Goal: Task Accomplishment & Management: Manage account settings

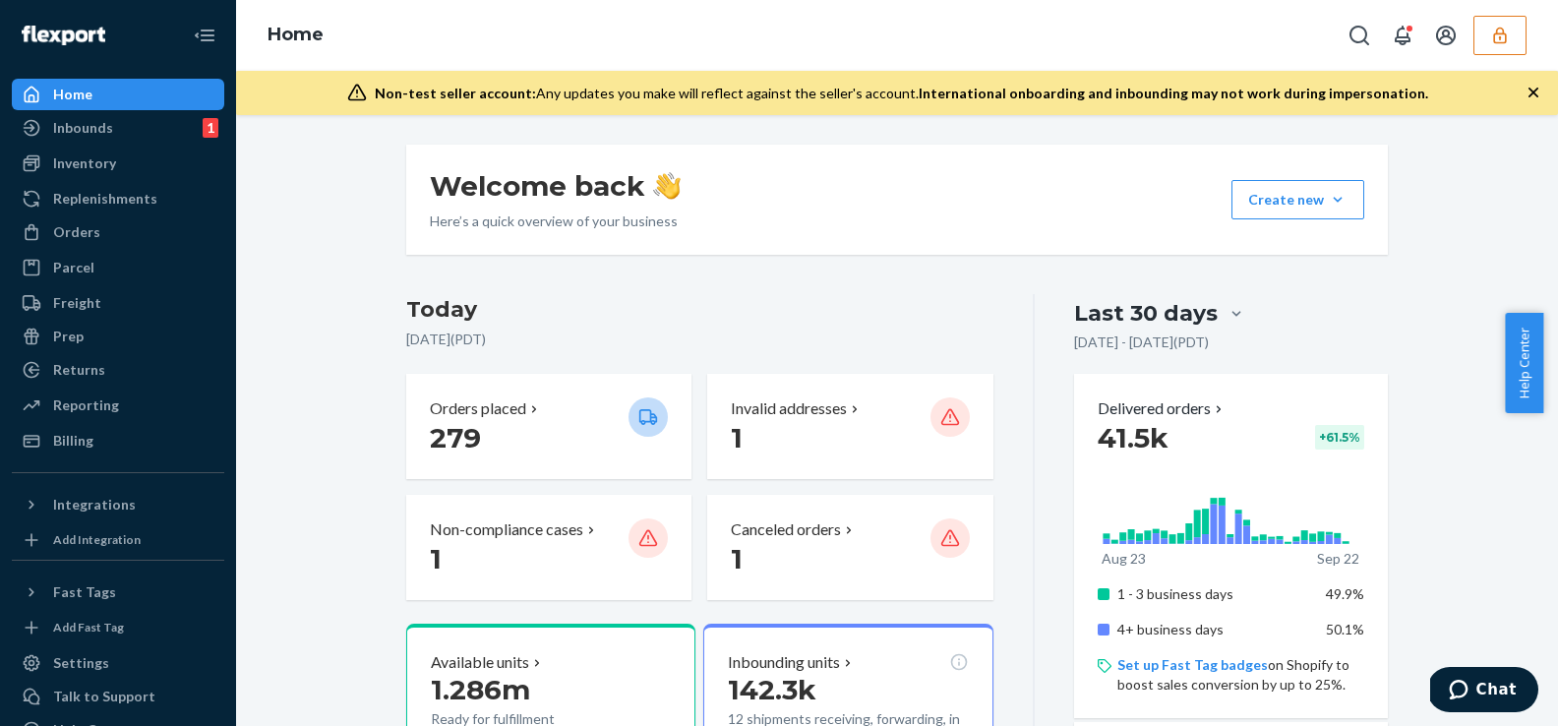
click at [1527, 36] on div "Home" at bounding box center [897, 35] width 1322 height 71
click at [1517, 37] on button "button" at bounding box center [1499, 35] width 53 height 39
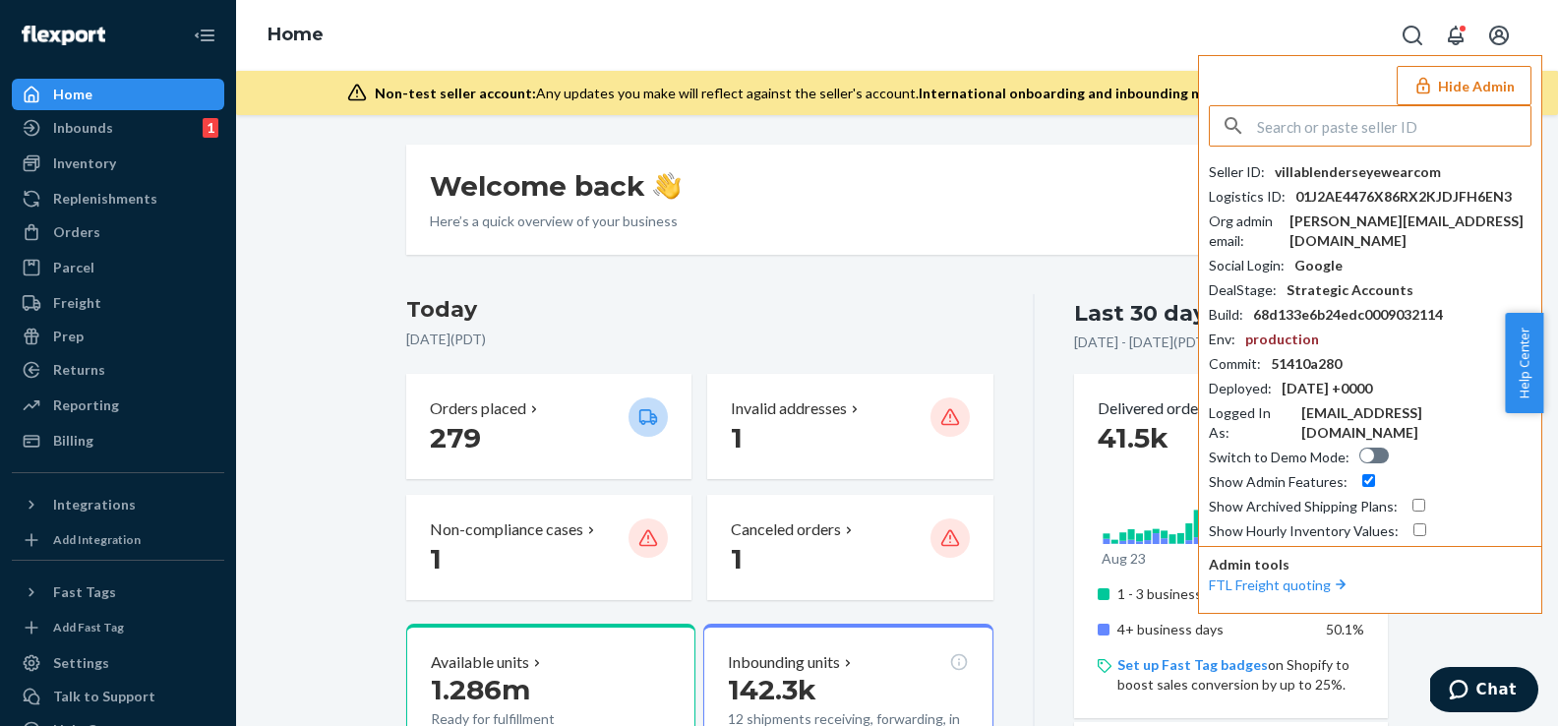
click at [1387, 136] on input "text" at bounding box center [1393, 125] width 273 height 39
click at [1326, 122] on input "text" at bounding box center [1393, 125] width 273 height 39
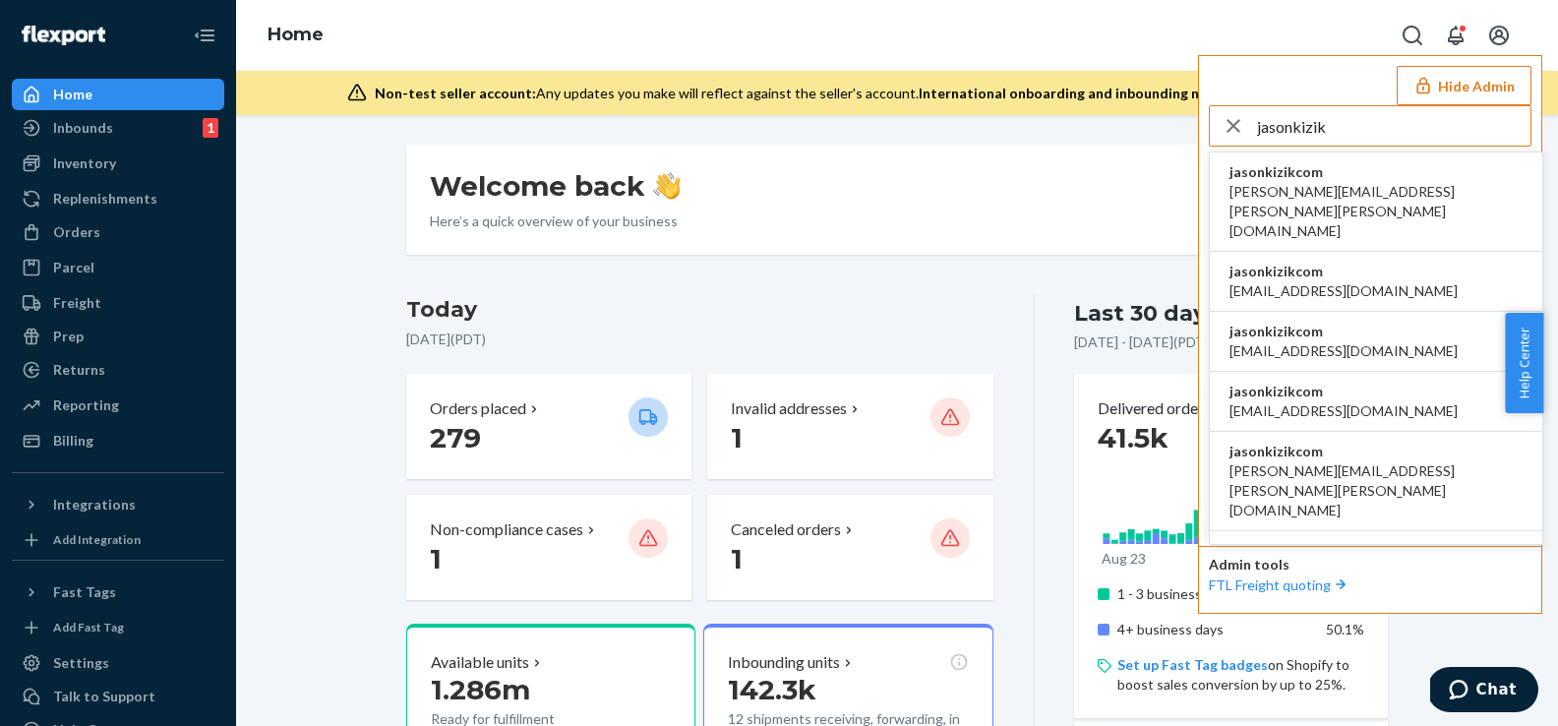
type input "jasonkizik"
click at [1375, 252] on li "jasonkizikcom angelp@squire.com" at bounding box center [1376, 282] width 332 height 60
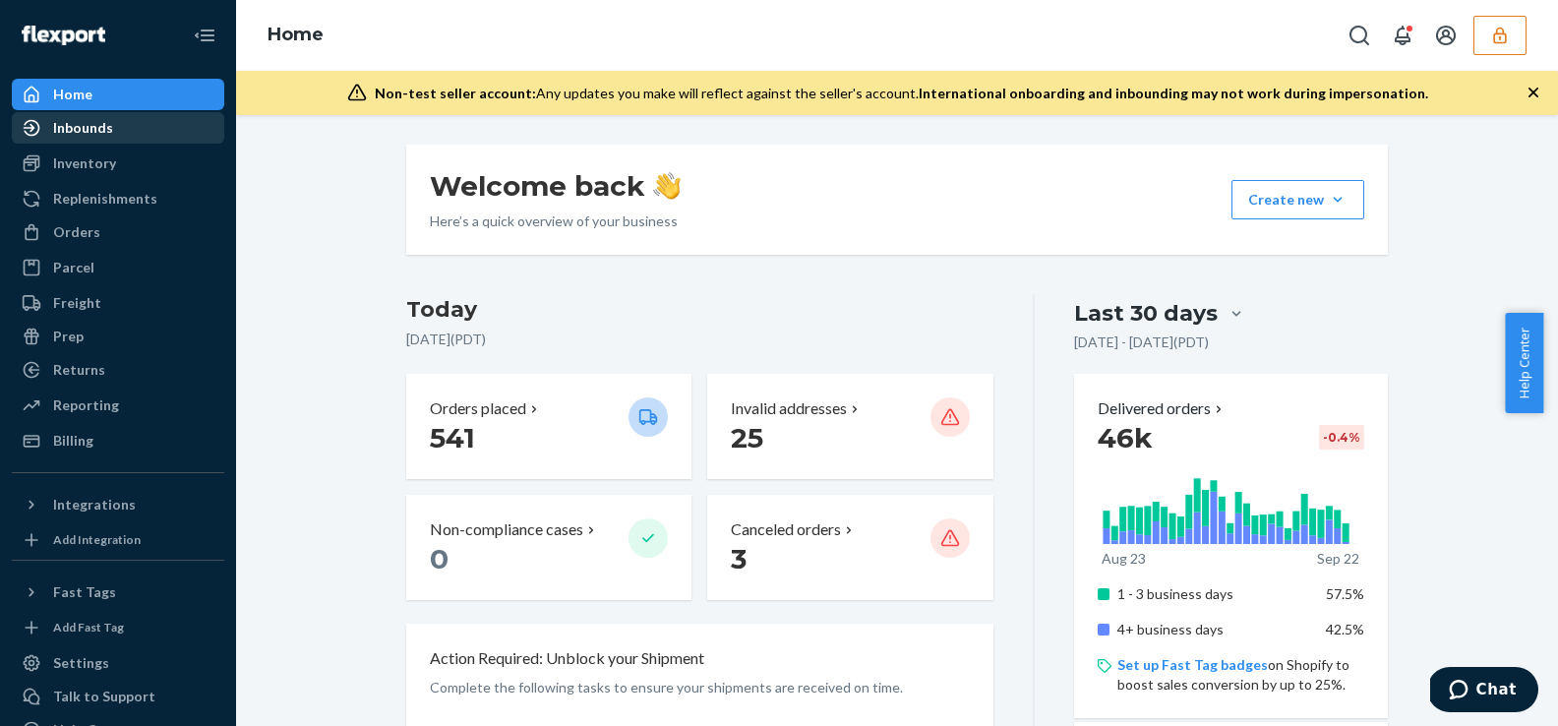
click at [126, 141] on div "Inbounds" at bounding box center [118, 128] width 208 height 28
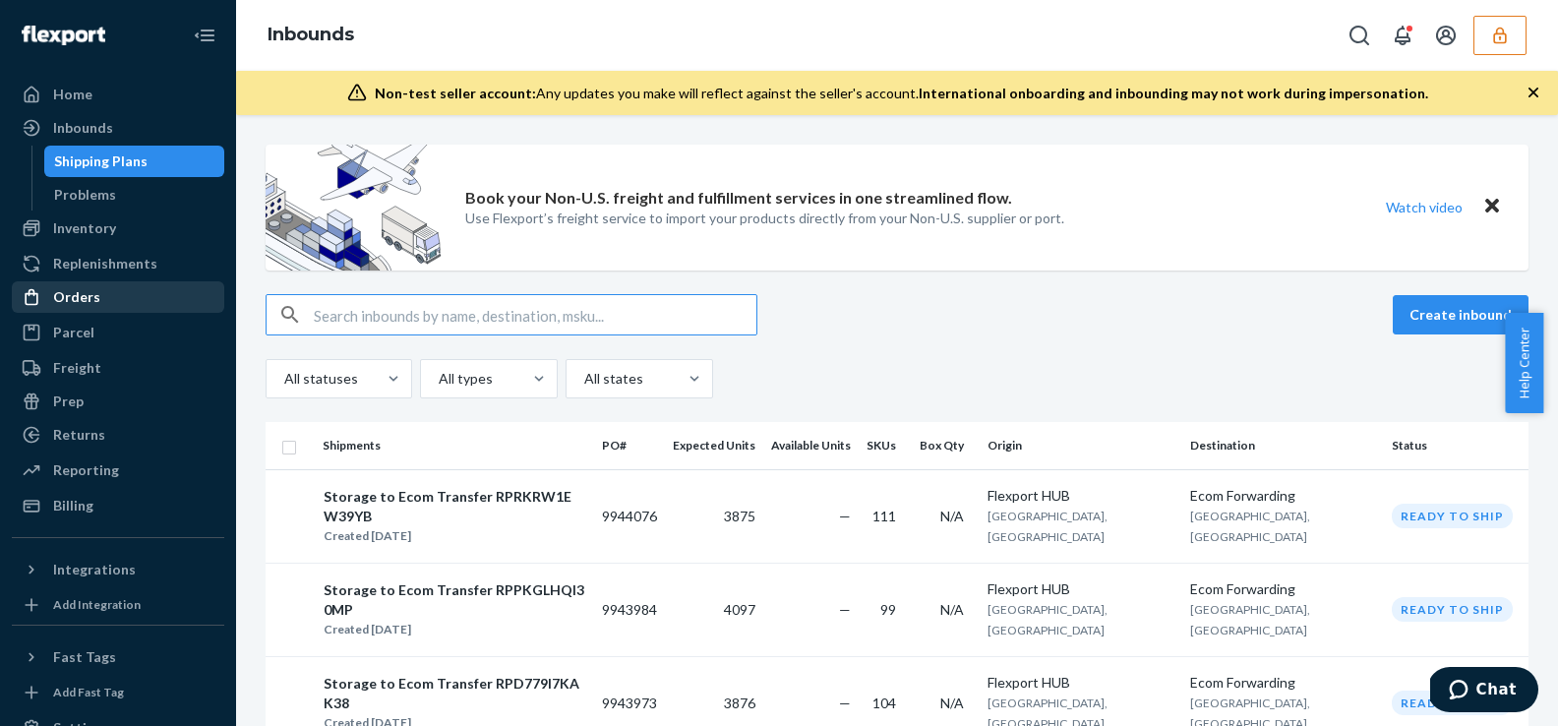
click at [128, 298] on div "Home Inbounds Shipping Plans Problems Inventory Products Replenishments Orders …" at bounding box center [779, 363] width 1558 height 726
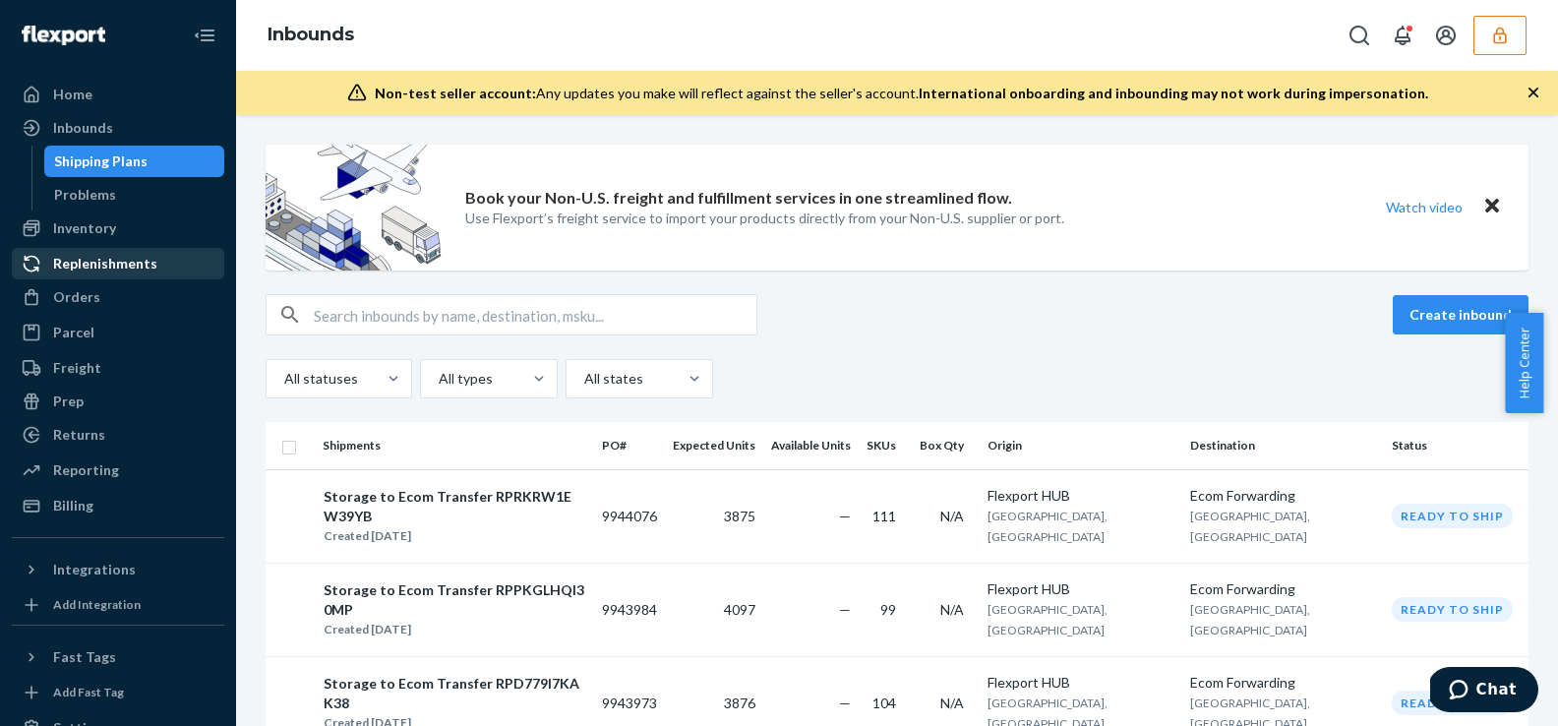
click at [130, 254] on div "Replenishments" at bounding box center [105, 264] width 104 height 20
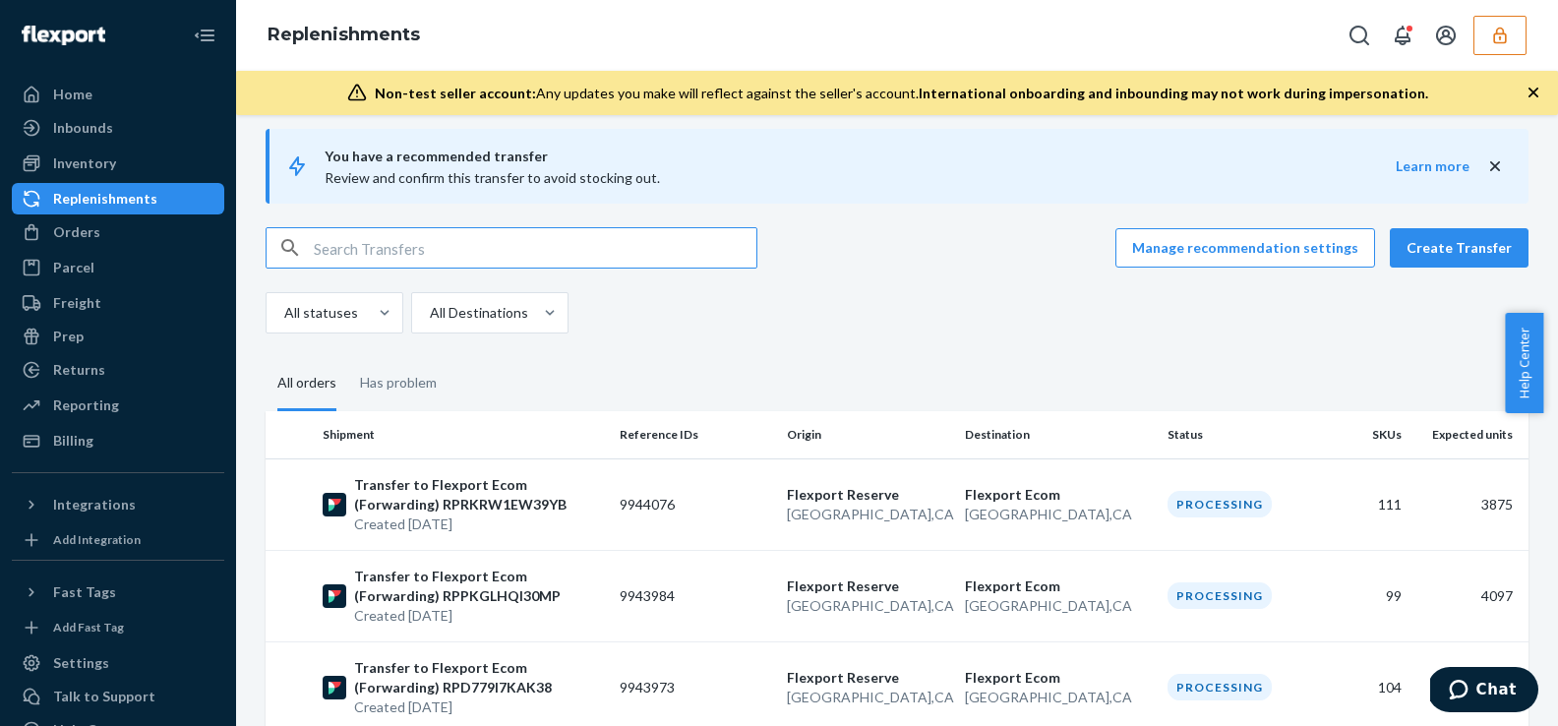
scroll to position [35, 0]
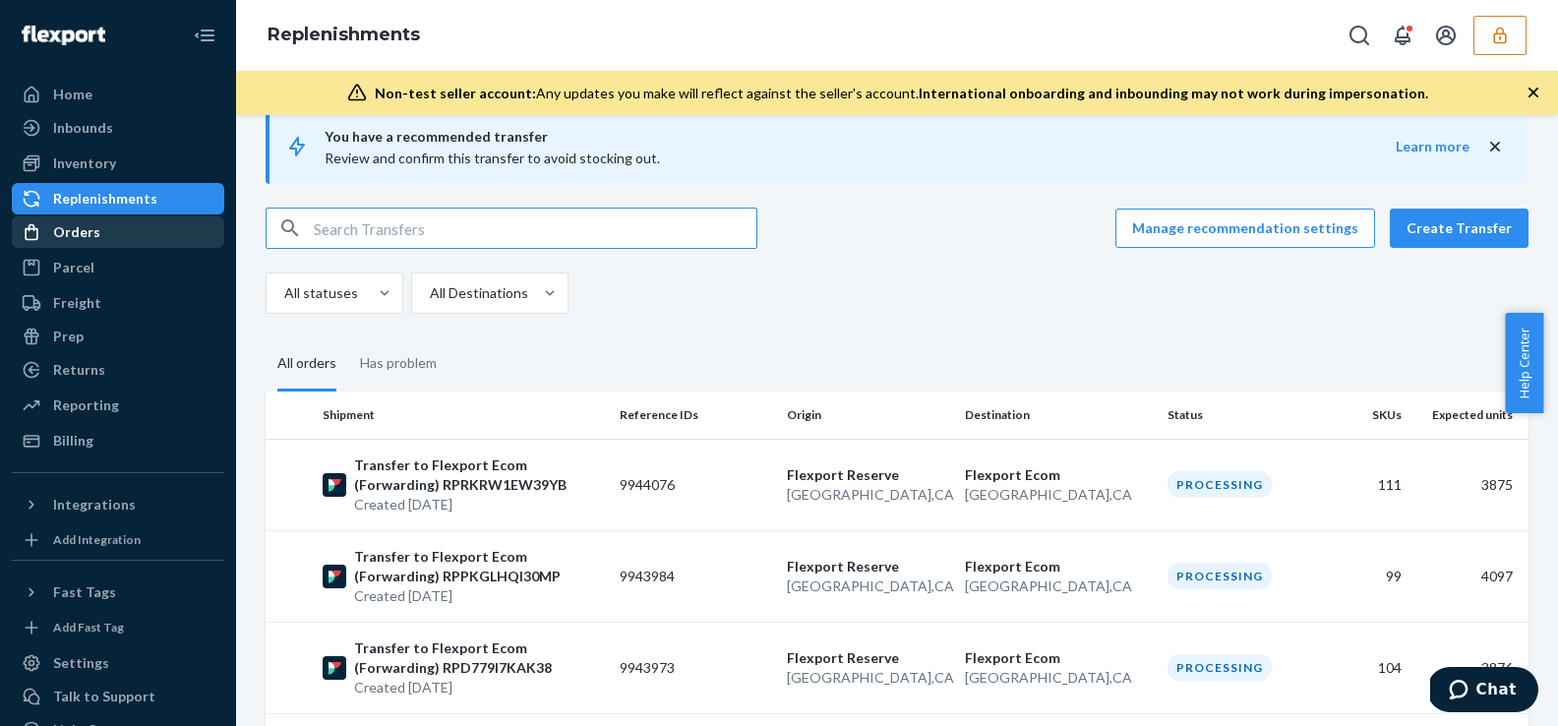
click at [169, 236] on div "Orders" at bounding box center [118, 232] width 208 height 28
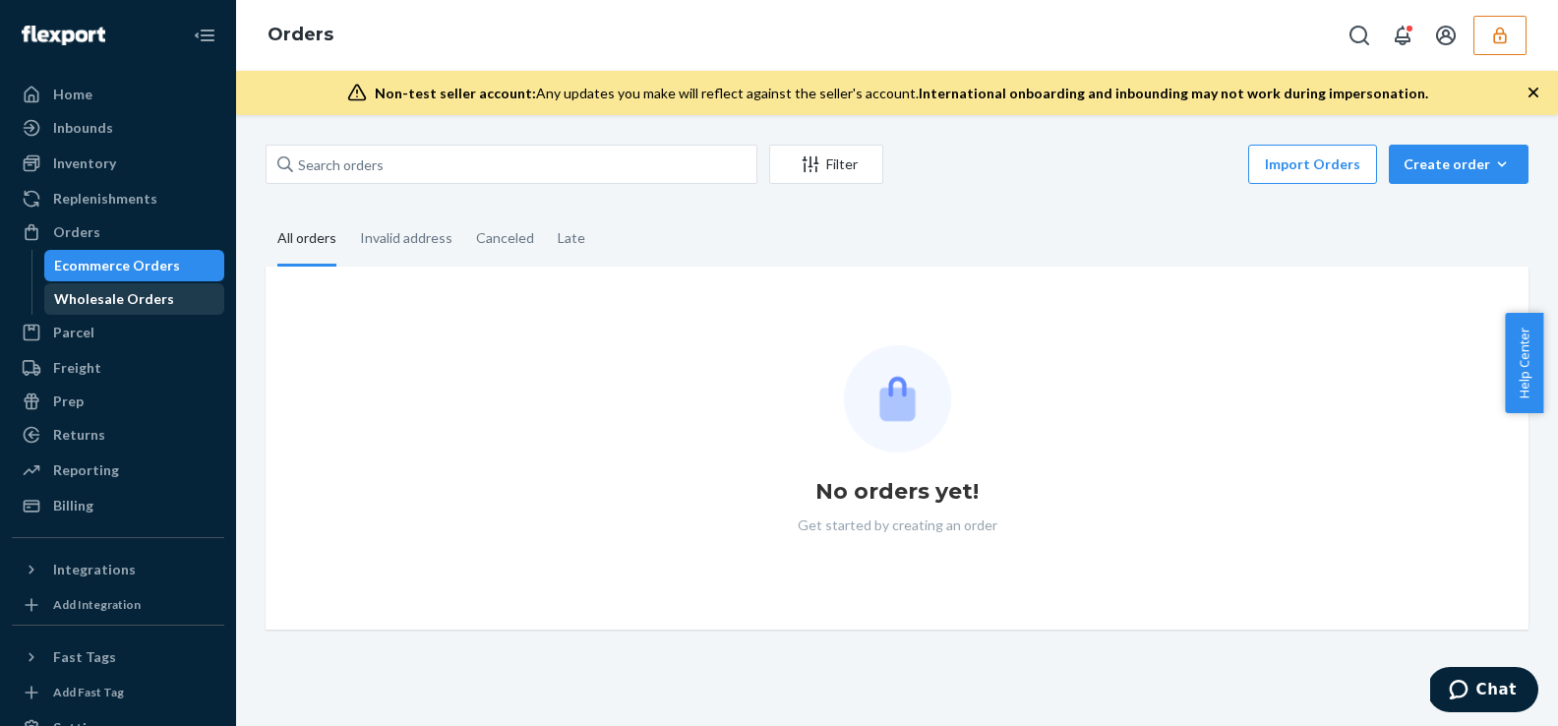
drag, startPoint x: 124, startPoint y: 300, endPoint x: 142, endPoint y: 305, distance: 18.4
click at [124, 300] on div "Wholesale Orders" at bounding box center [114, 299] width 120 height 20
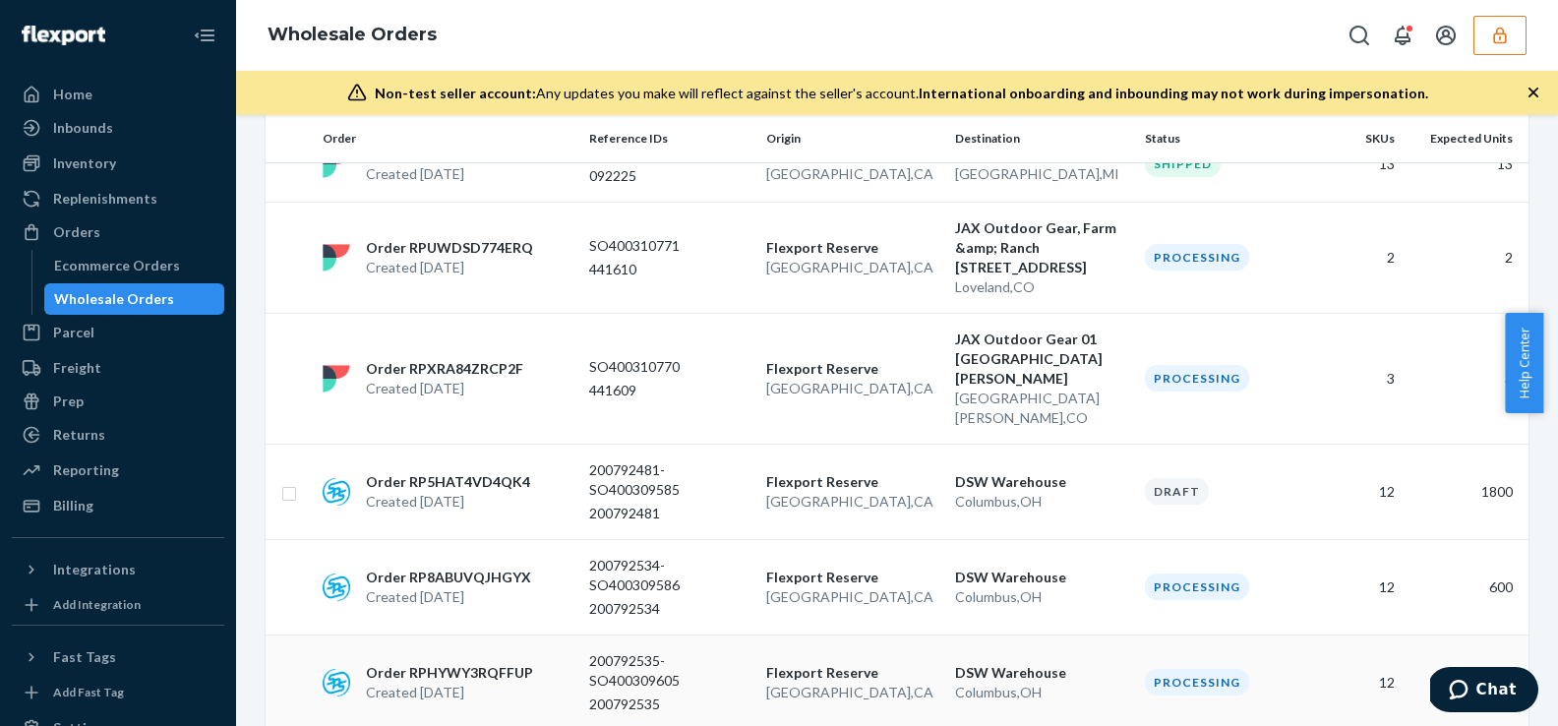
scroll to position [1157, 0]
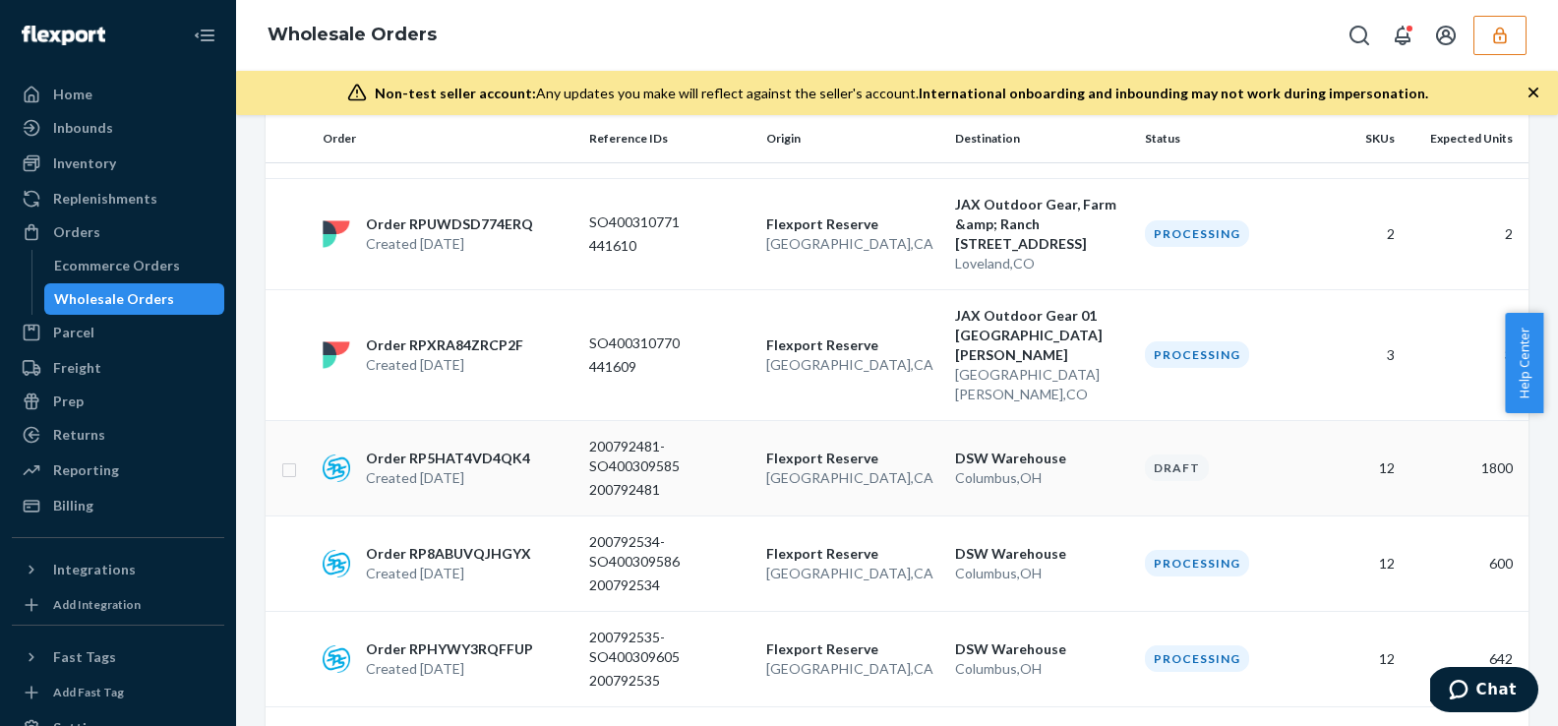
click at [955, 420] on td "DSW Warehouse Columbus , OH" at bounding box center [1042, 467] width 190 height 95
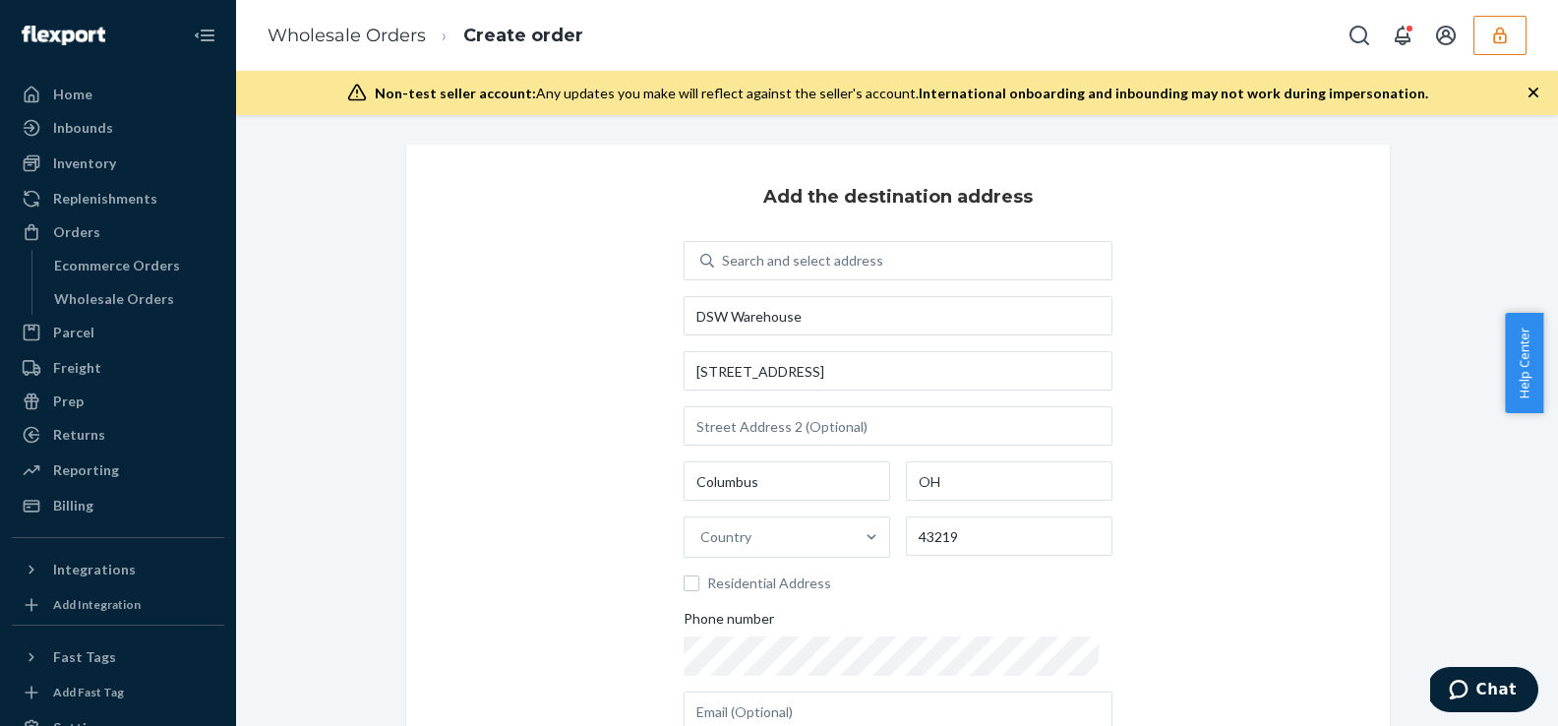
scroll to position [264, 0]
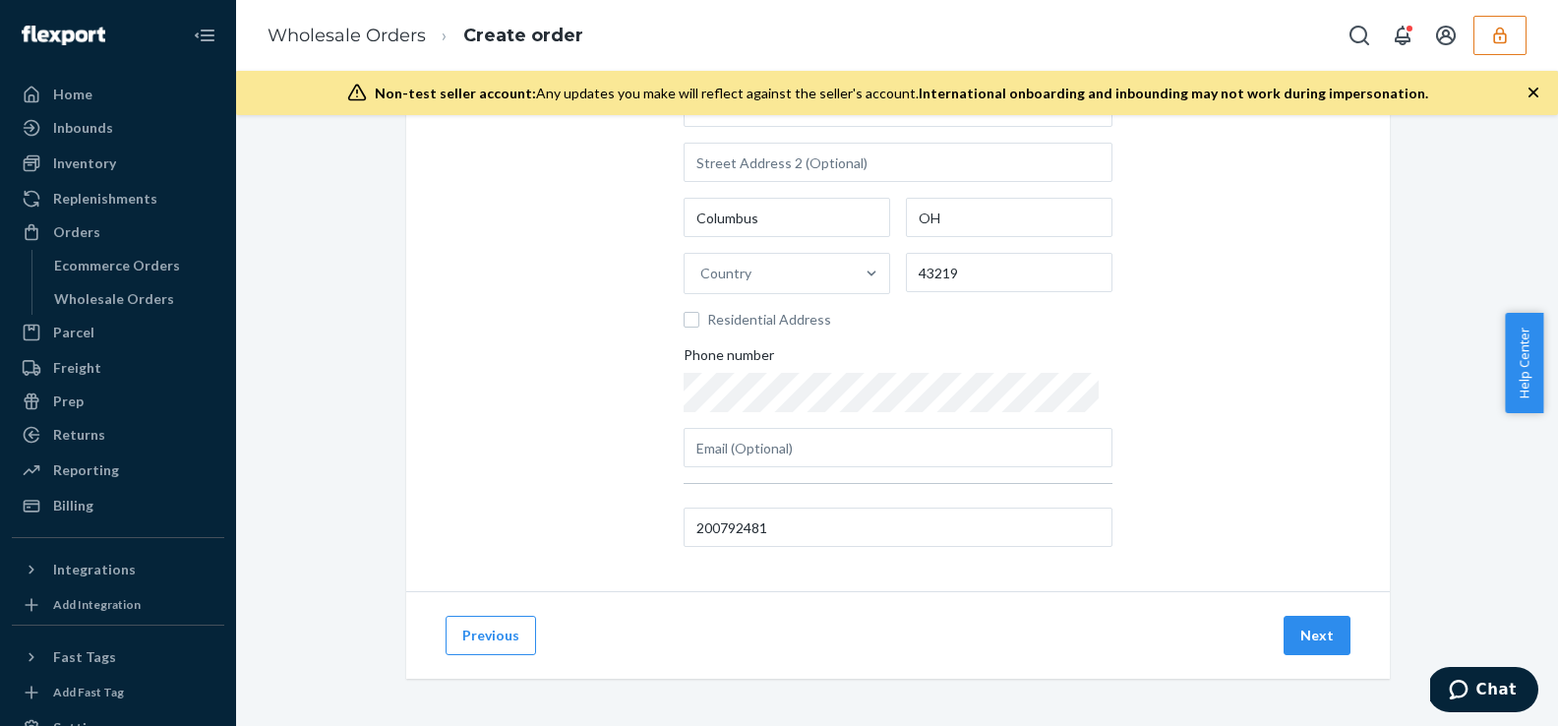
click at [447, 265] on div "Add the destination address Search and select address DSW Warehouse 4150 East F…" at bounding box center [897, 236] width 983 height 710
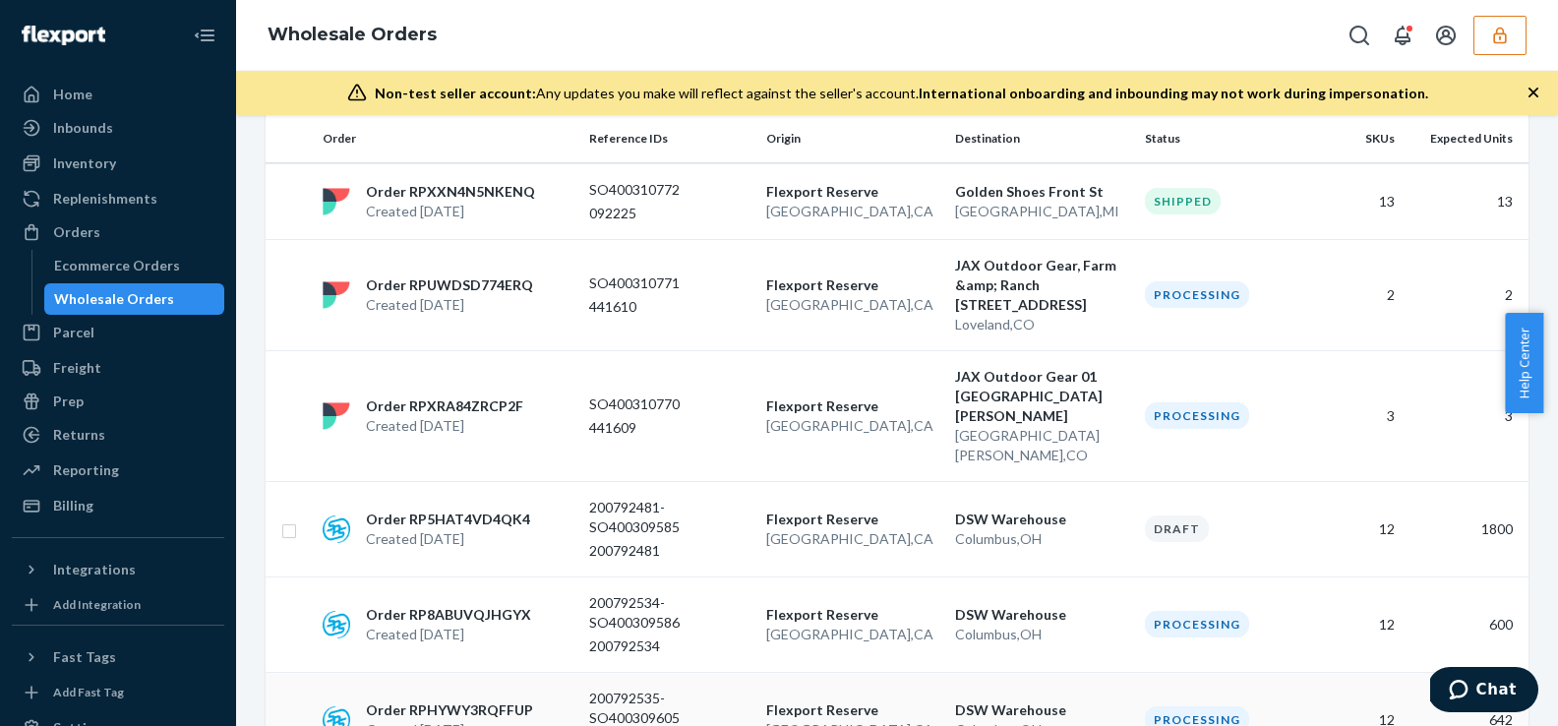
scroll to position [1103, 0]
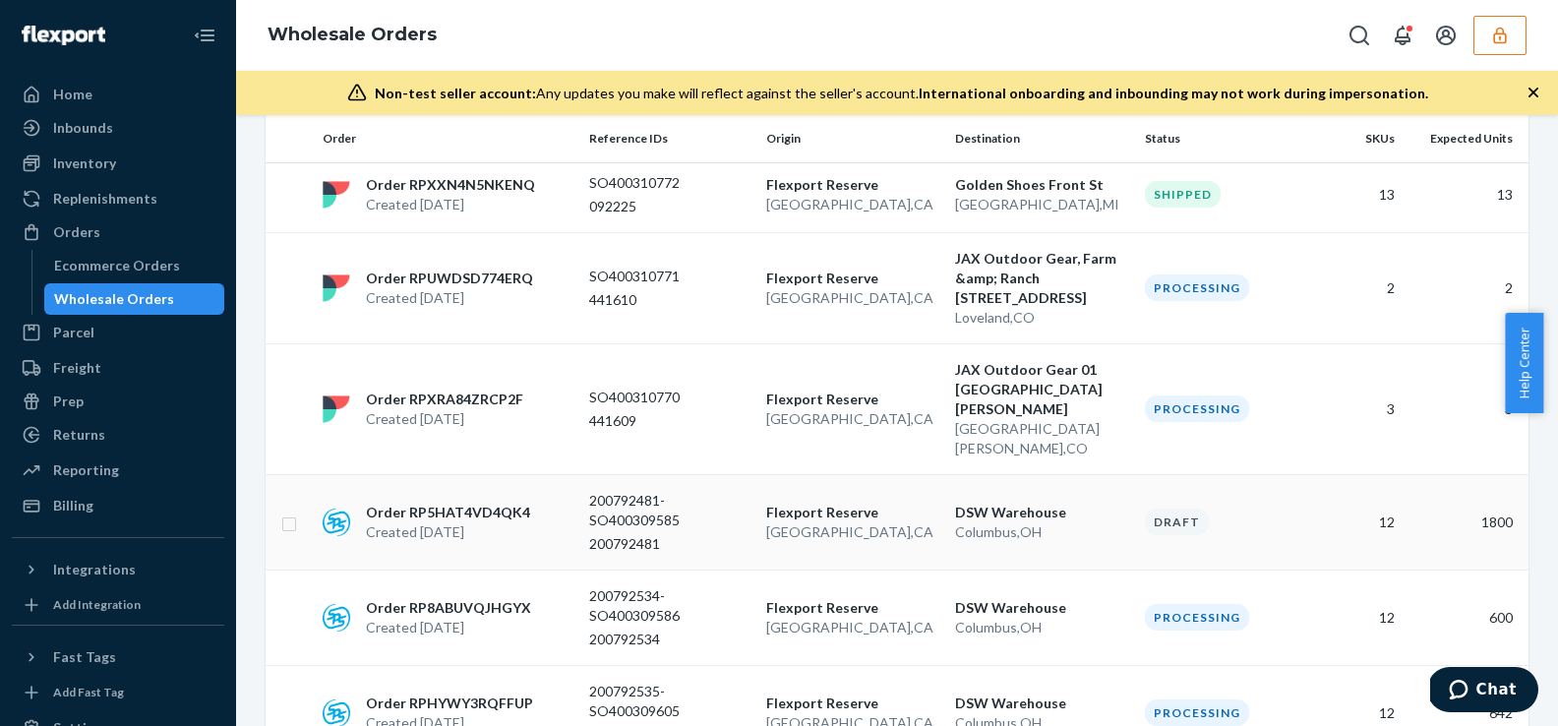
click at [1013, 474] on td "DSW Warehouse Columbus , OH" at bounding box center [1042, 521] width 190 height 95
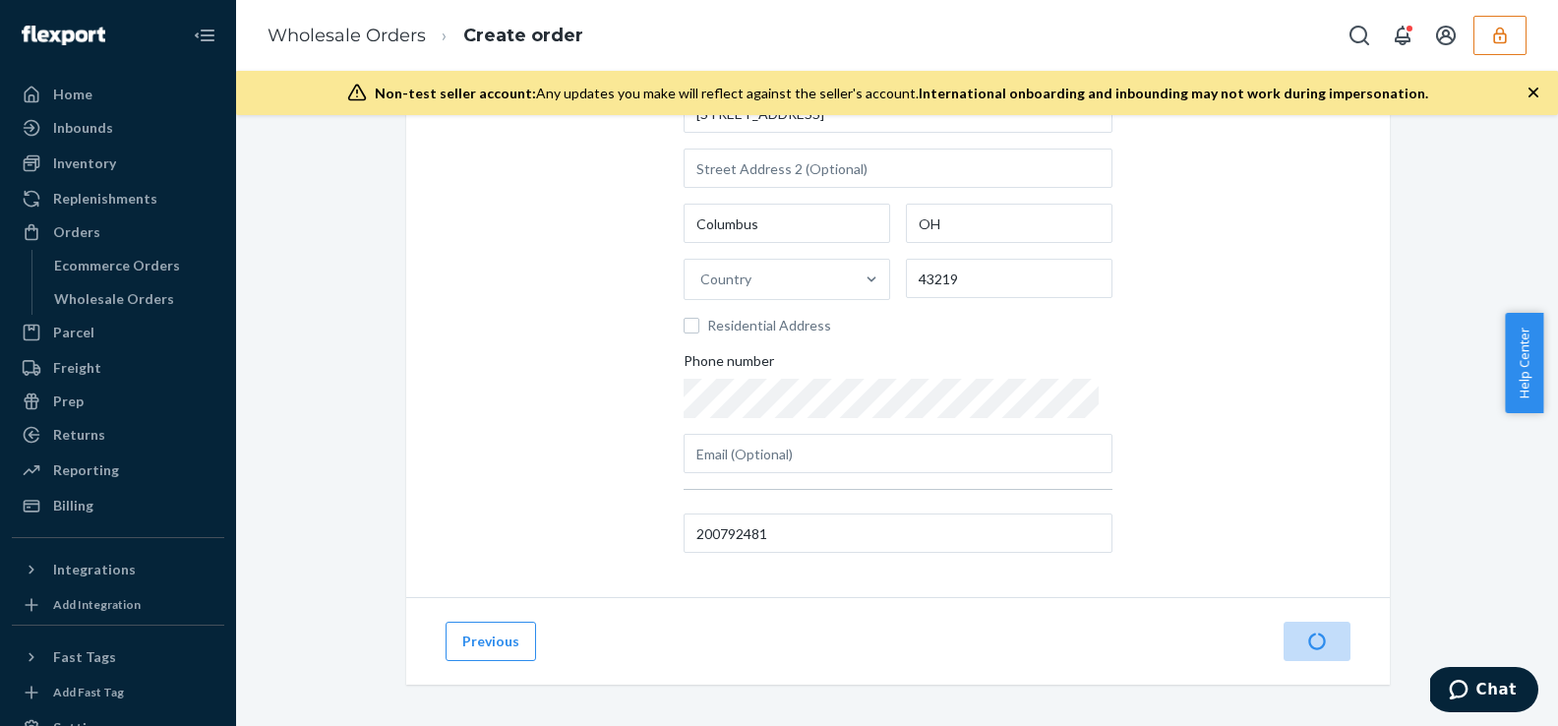
scroll to position [264, 0]
click at [1320, 641] on button "Next" at bounding box center [1316, 635] width 67 height 39
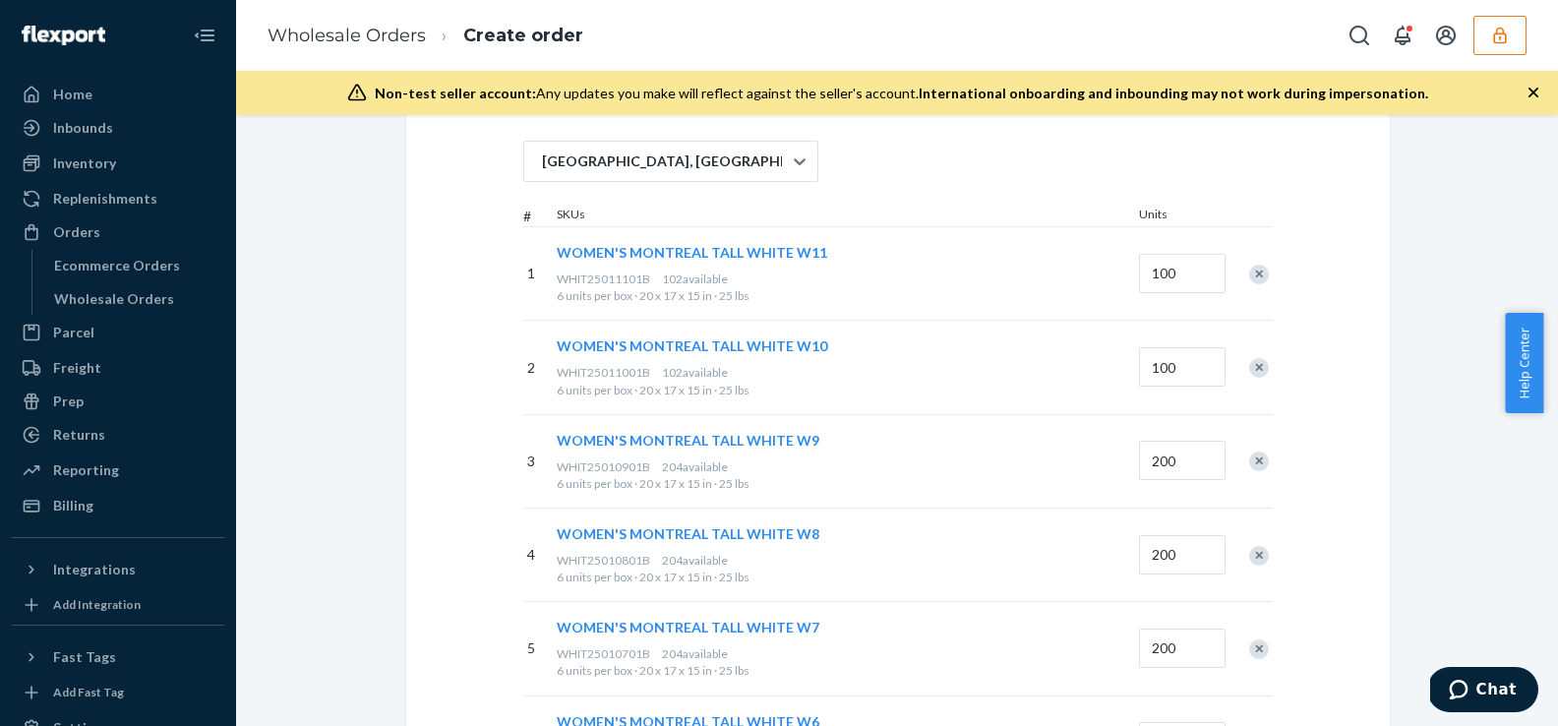
scroll to position [0, 0]
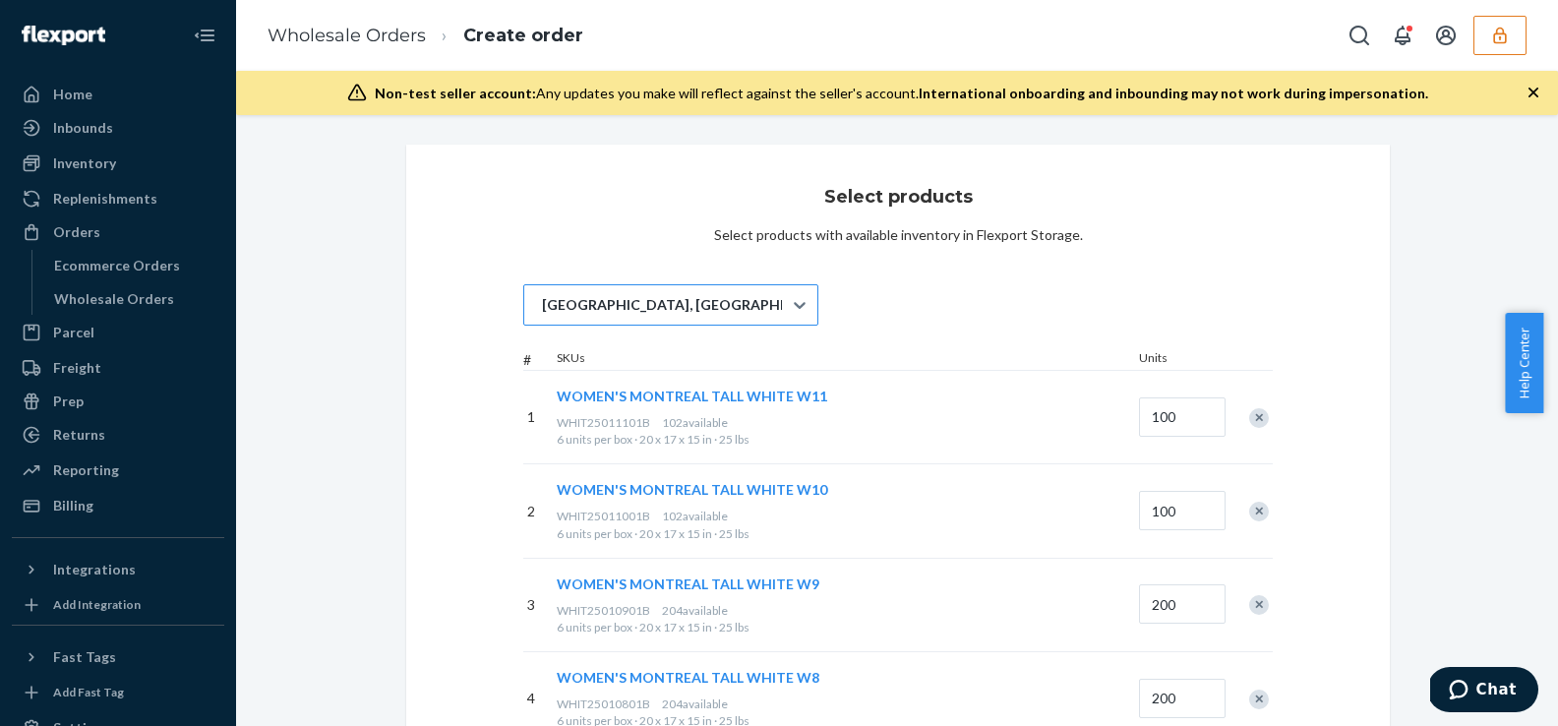
click at [670, 307] on div "San Bernardino, CA" at bounding box center [653, 304] width 258 height 39
click at [542, 307] on input "San Bernardino, CA" at bounding box center [541, 305] width 2 height 20
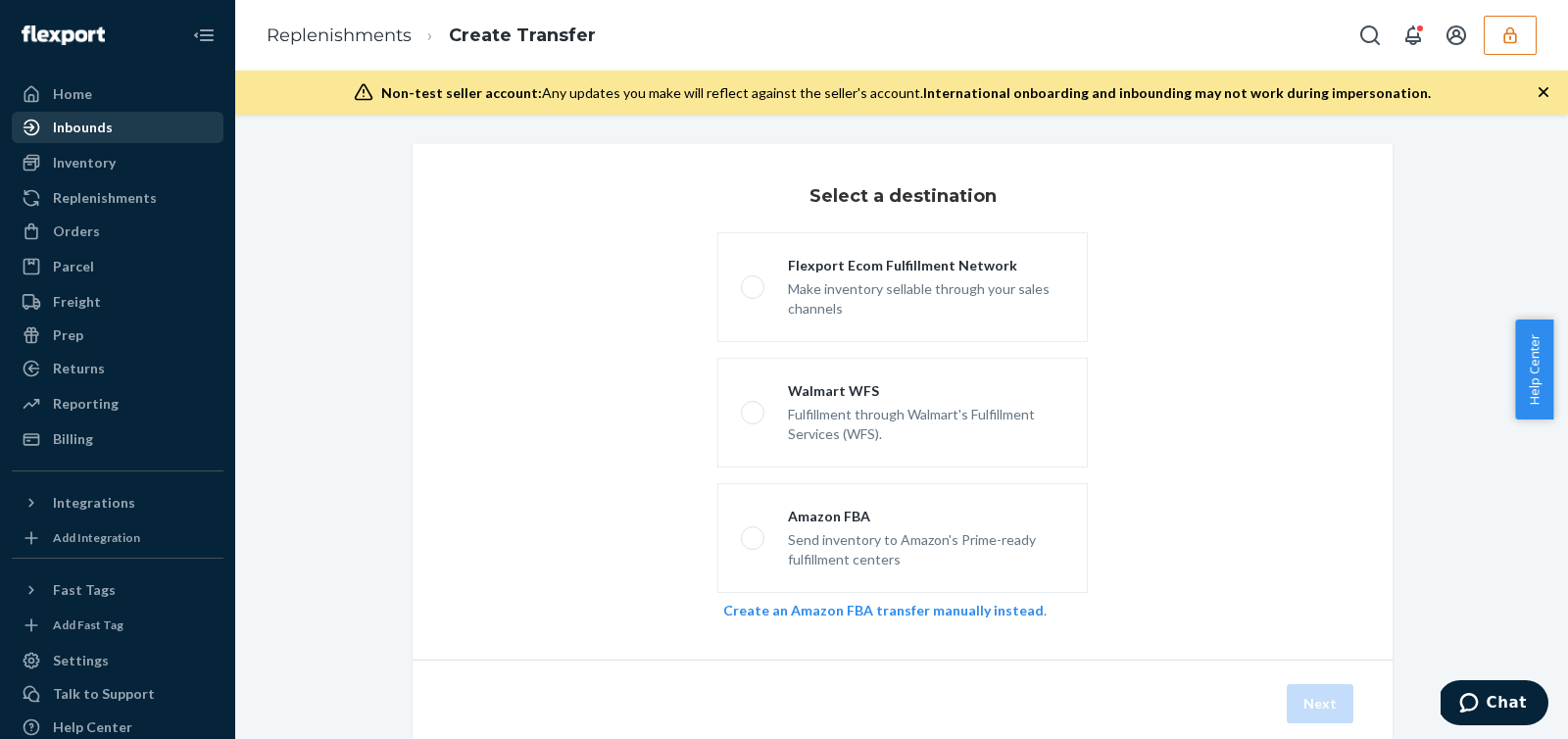
click at [136, 136] on div "Inbounds" at bounding box center [118, 128] width 207 height 28
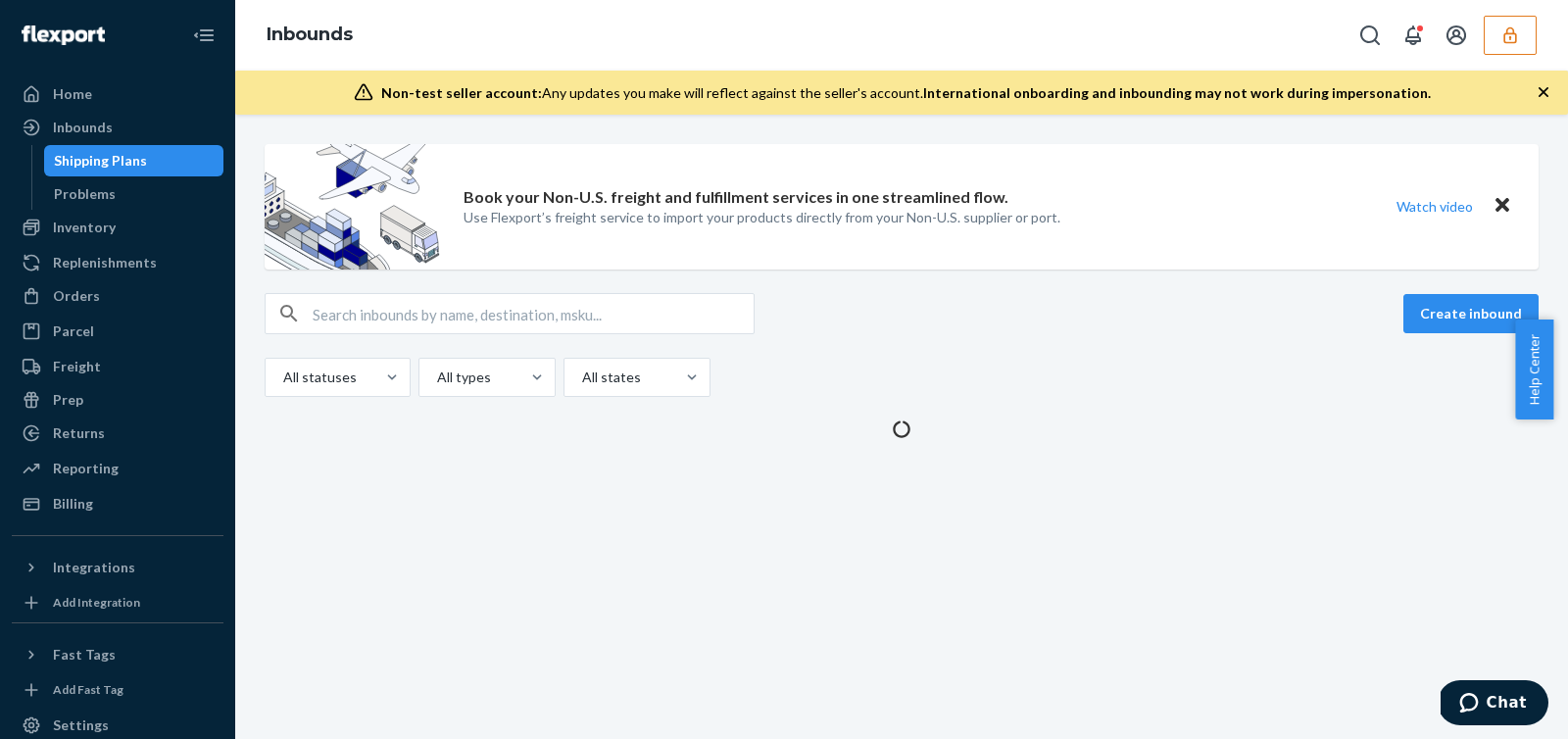
click at [1495, 47] on button "button" at bounding box center [1510, 35] width 53 height 39
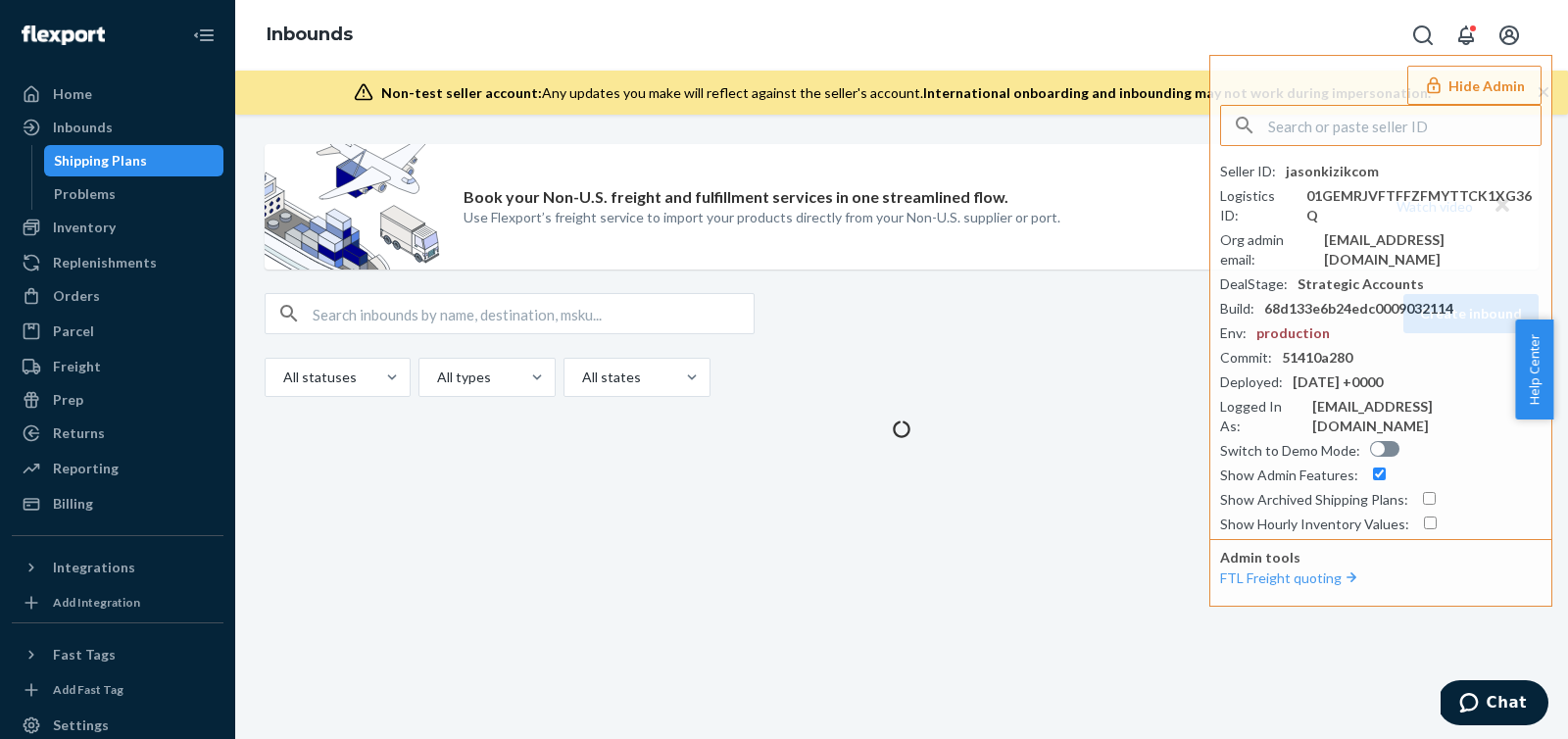
click at [1100, 273] on div "Book your Non-U.S. freight and fulfillment services in one streamlined flow. Us…" at bounding box center [902, 292] width 1304 height 295
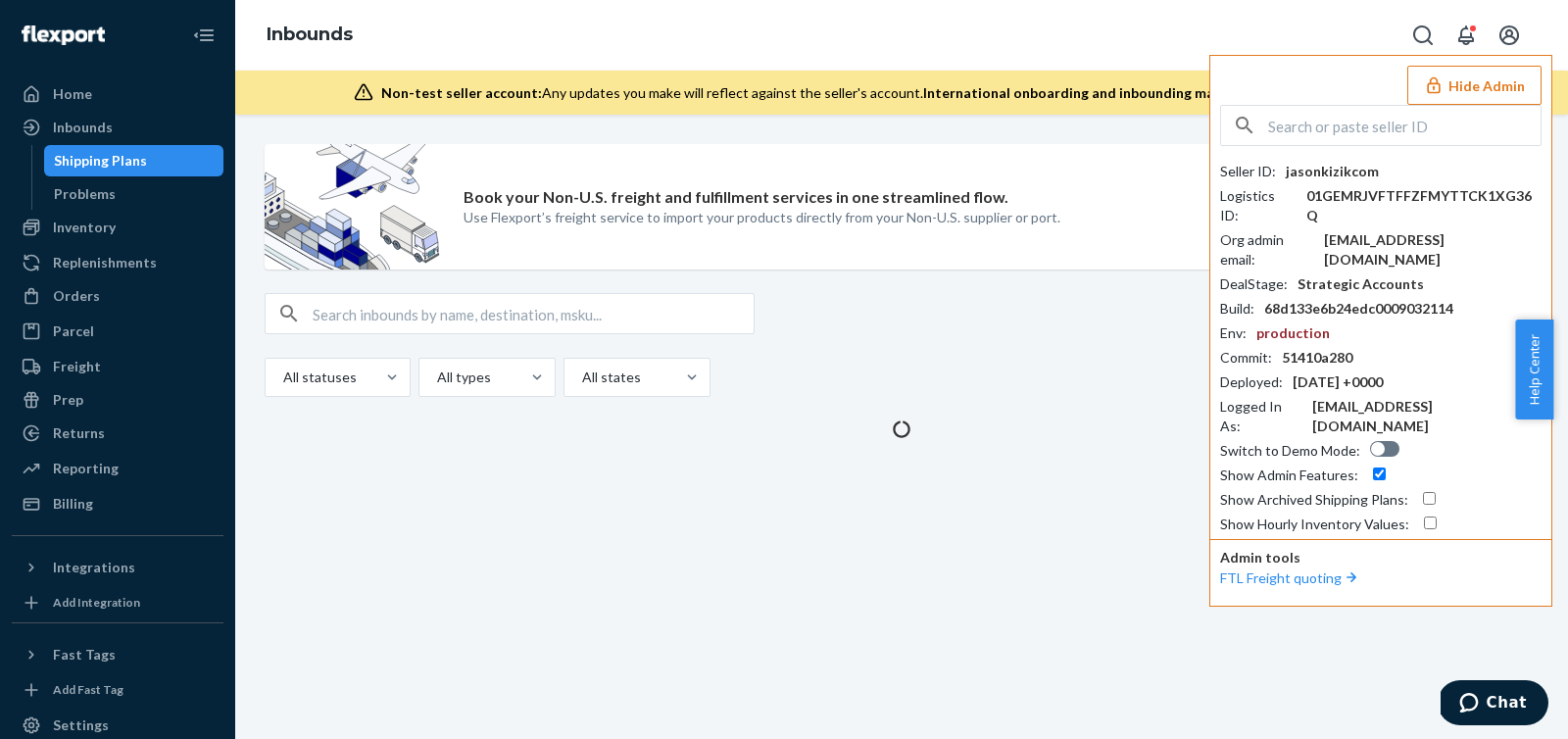
click at [1464, 93] on button "Hide Admin" at bounding box center [1474, 85] width 135 height 39
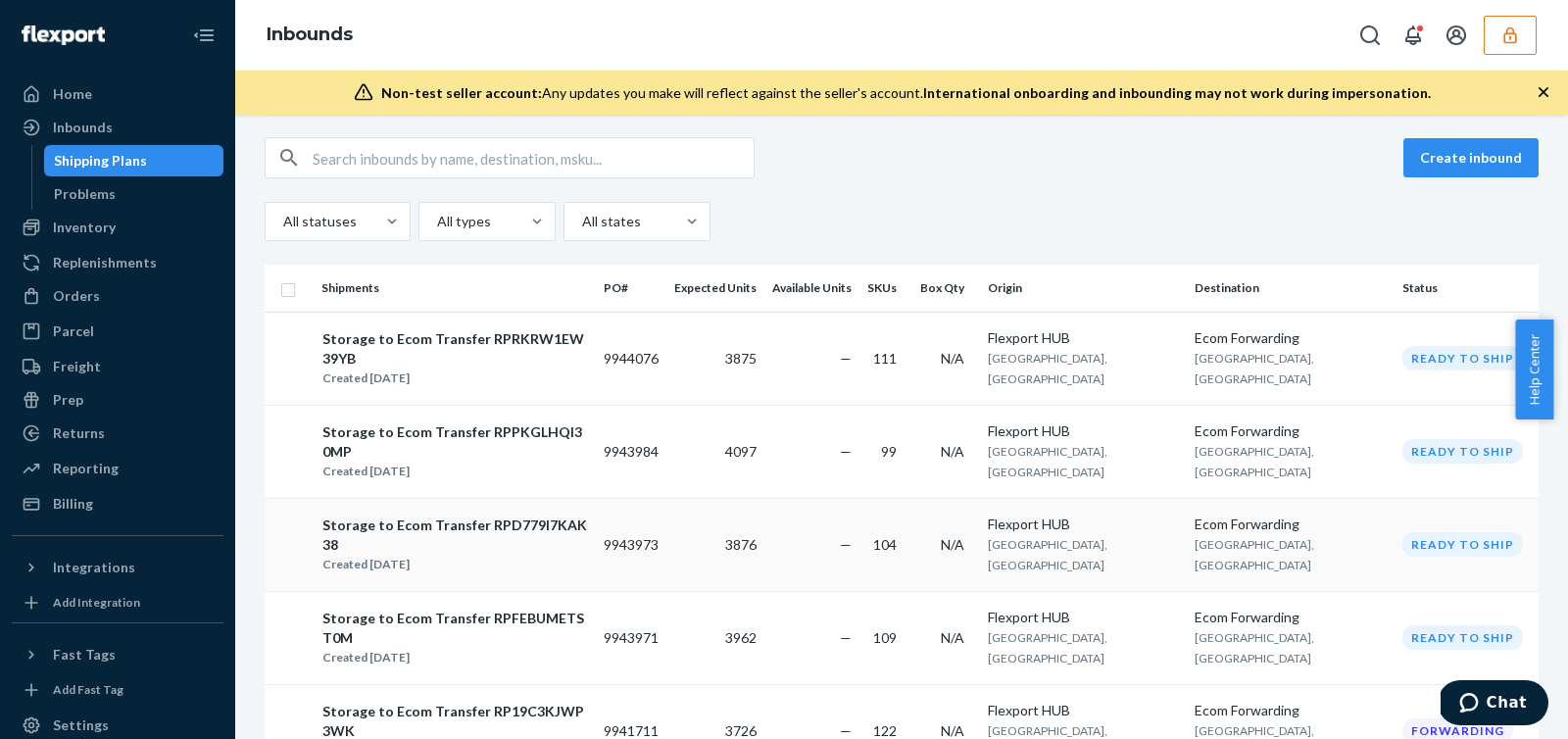
scroll to position [377, 0]
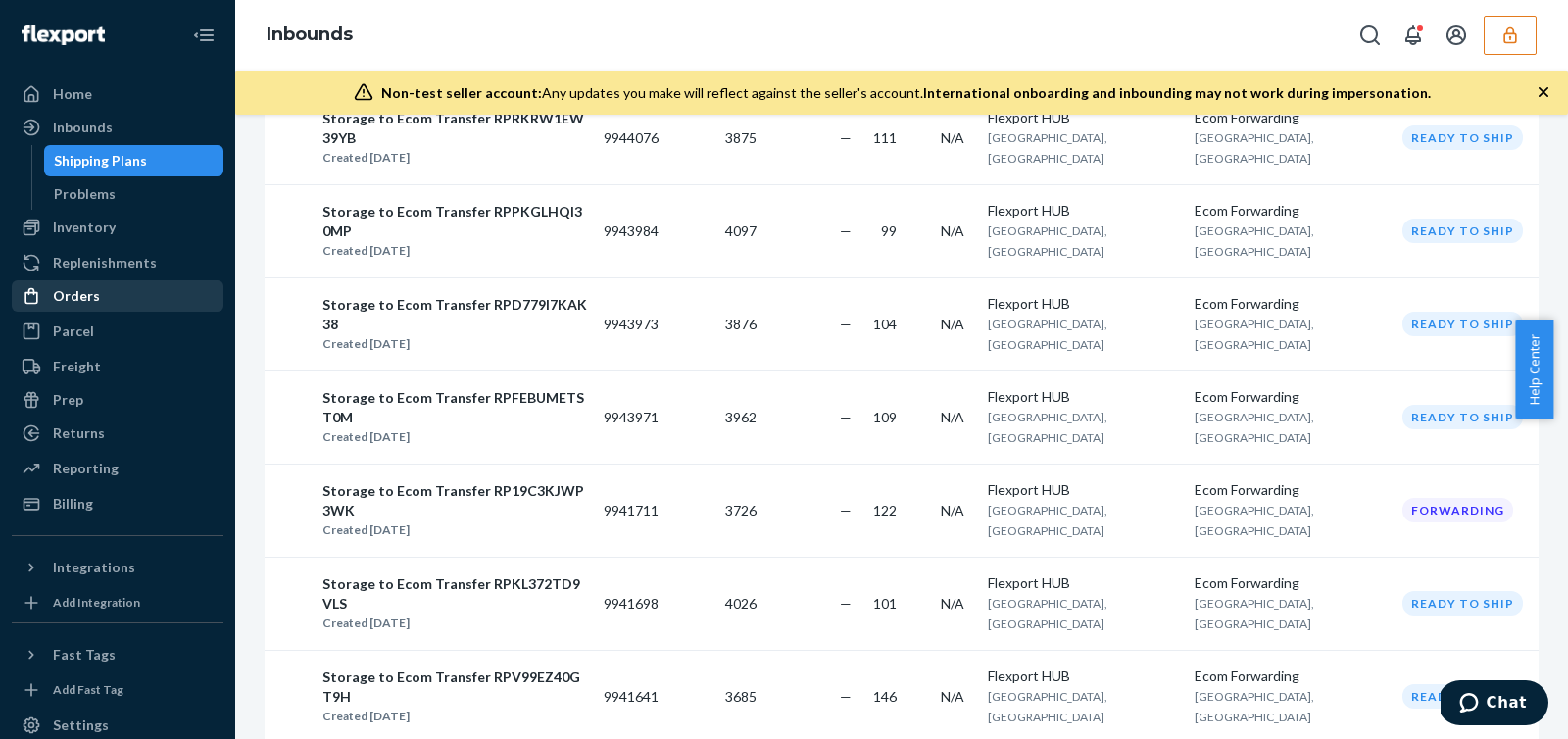
click at [125, 300] on div "Orders" at bounding box center [118, 296] width 207 height 28
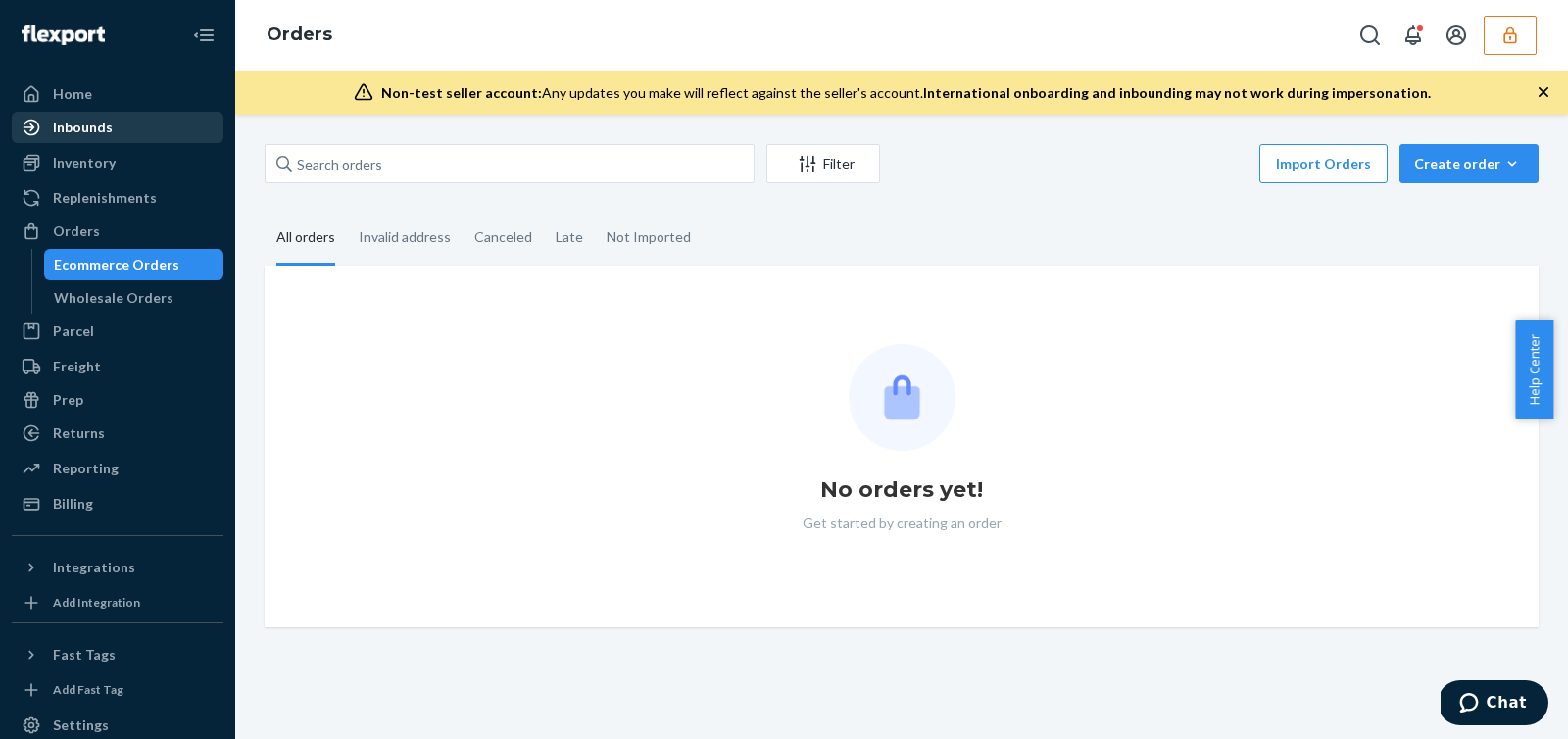
click at [130, 143] on link "Inbounds" at bounding box center [118, 127] width 211 height 31
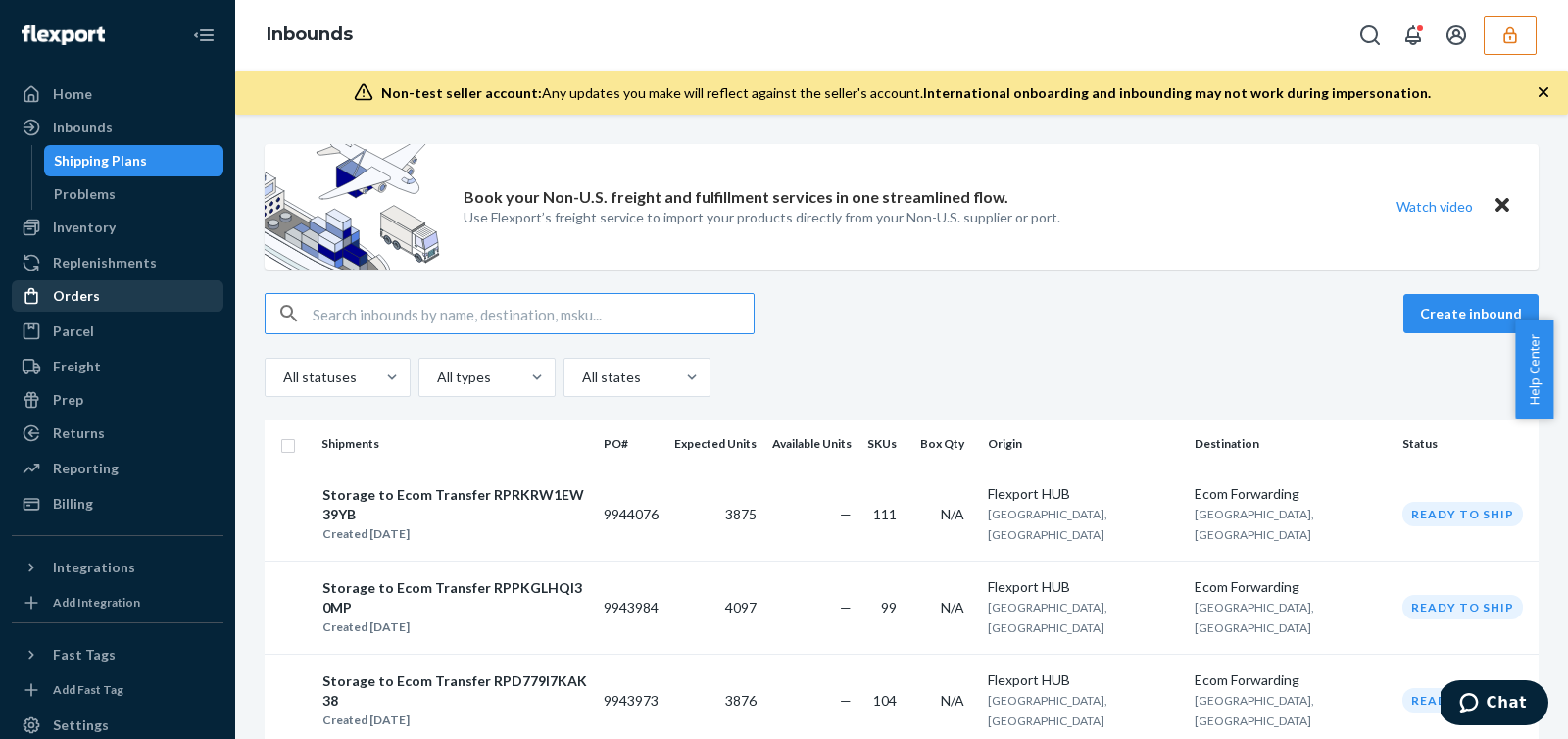
click at [107, 316] on link "Parcel" at bounding box center [118, 331] width 211 height 31
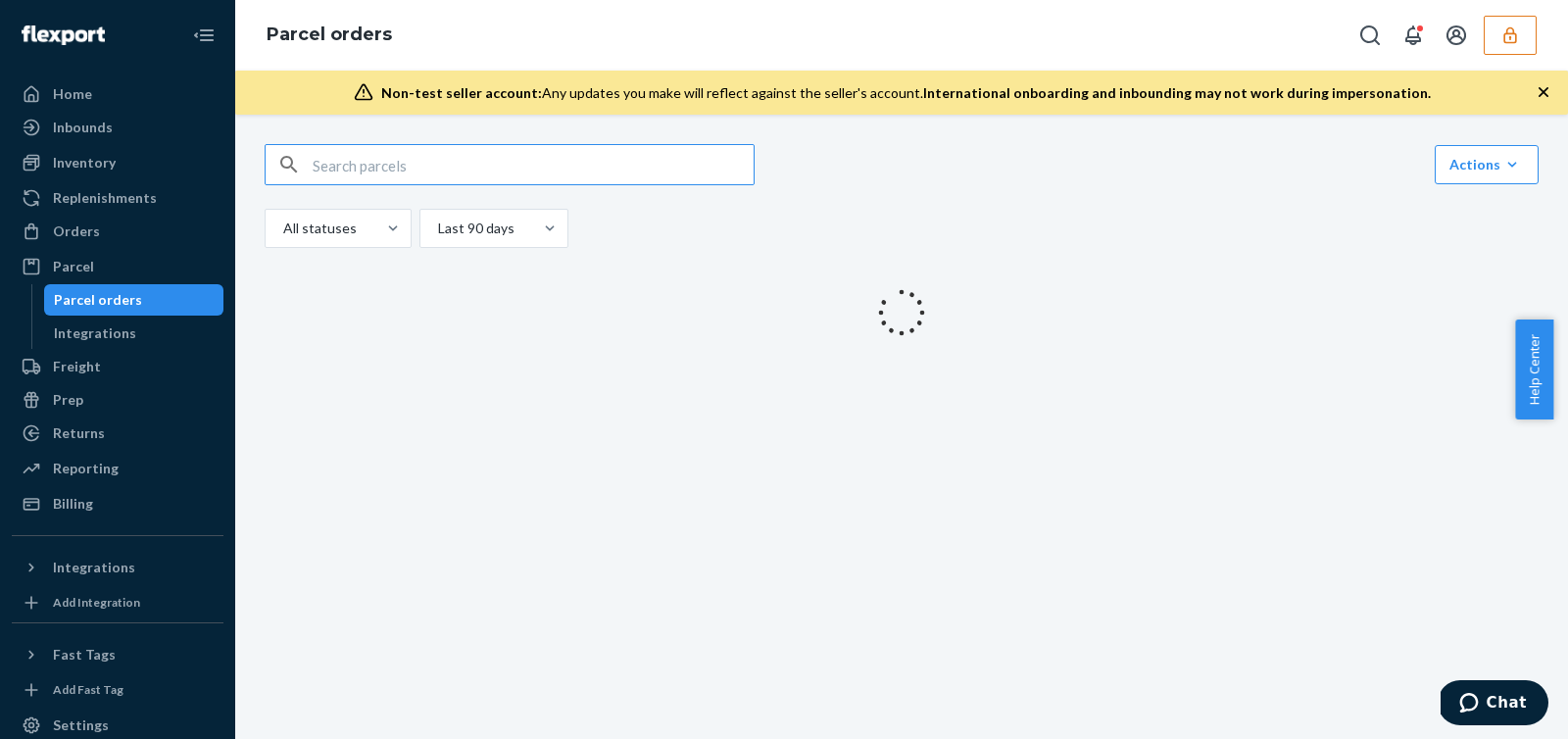
click at [113, 300] on div "Parcel orders" at bounding box center [98, 300] width 89 height 20
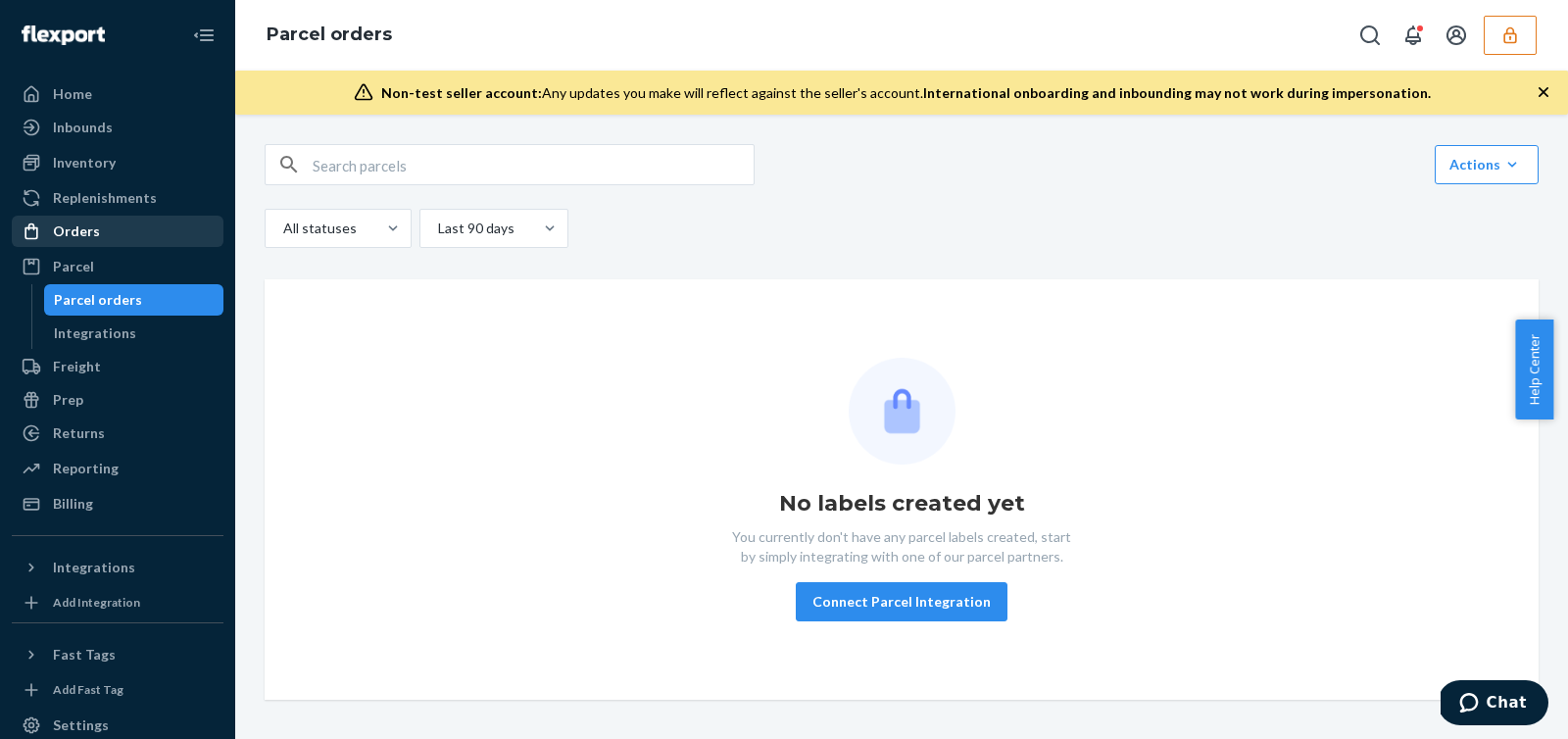
click at [118, 223] on div "Orders" at bounding box center [118, 231] width 207 height 28
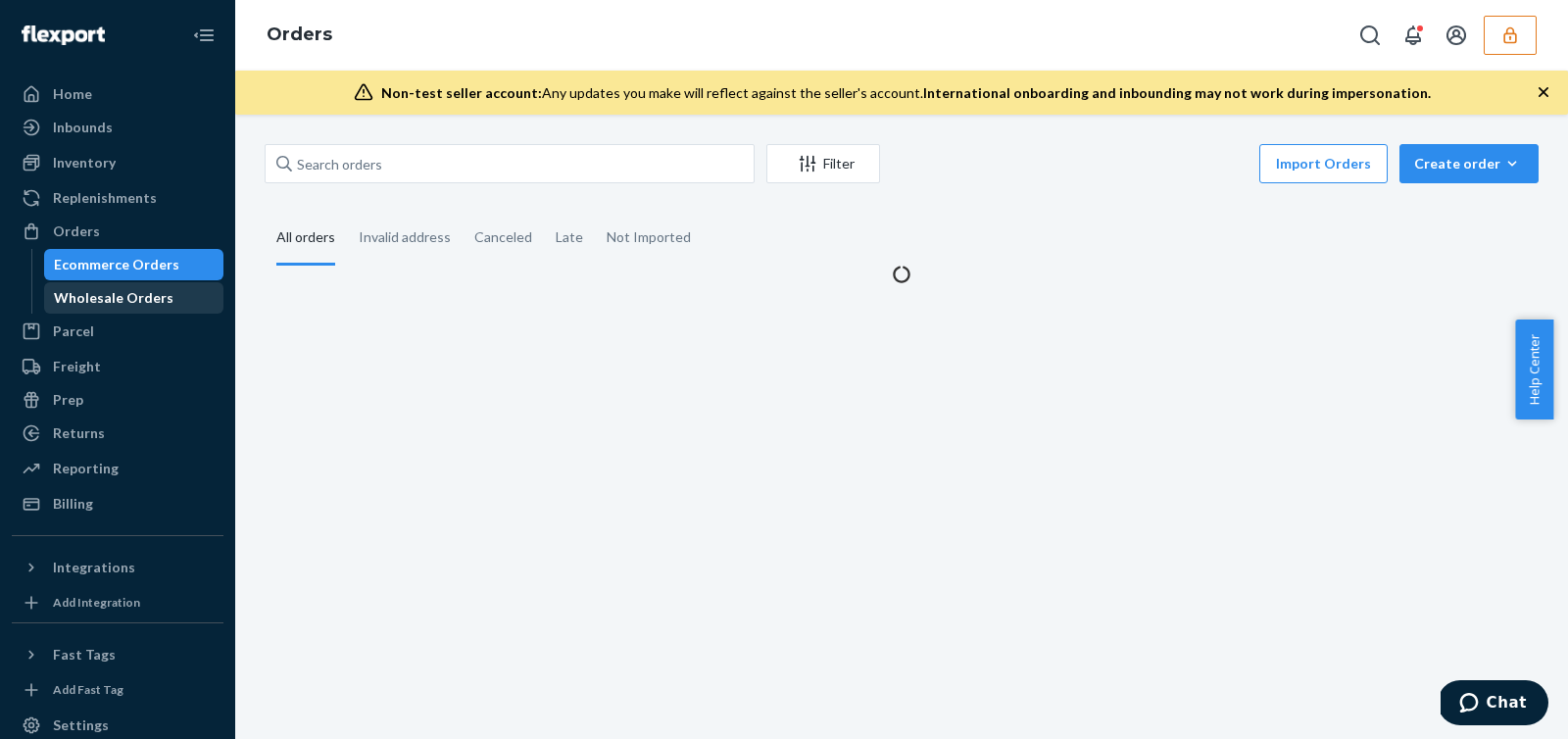
click at [126, 311] on div "Wholesale Orders" at bounding box center [134, 298] width 176 height 28
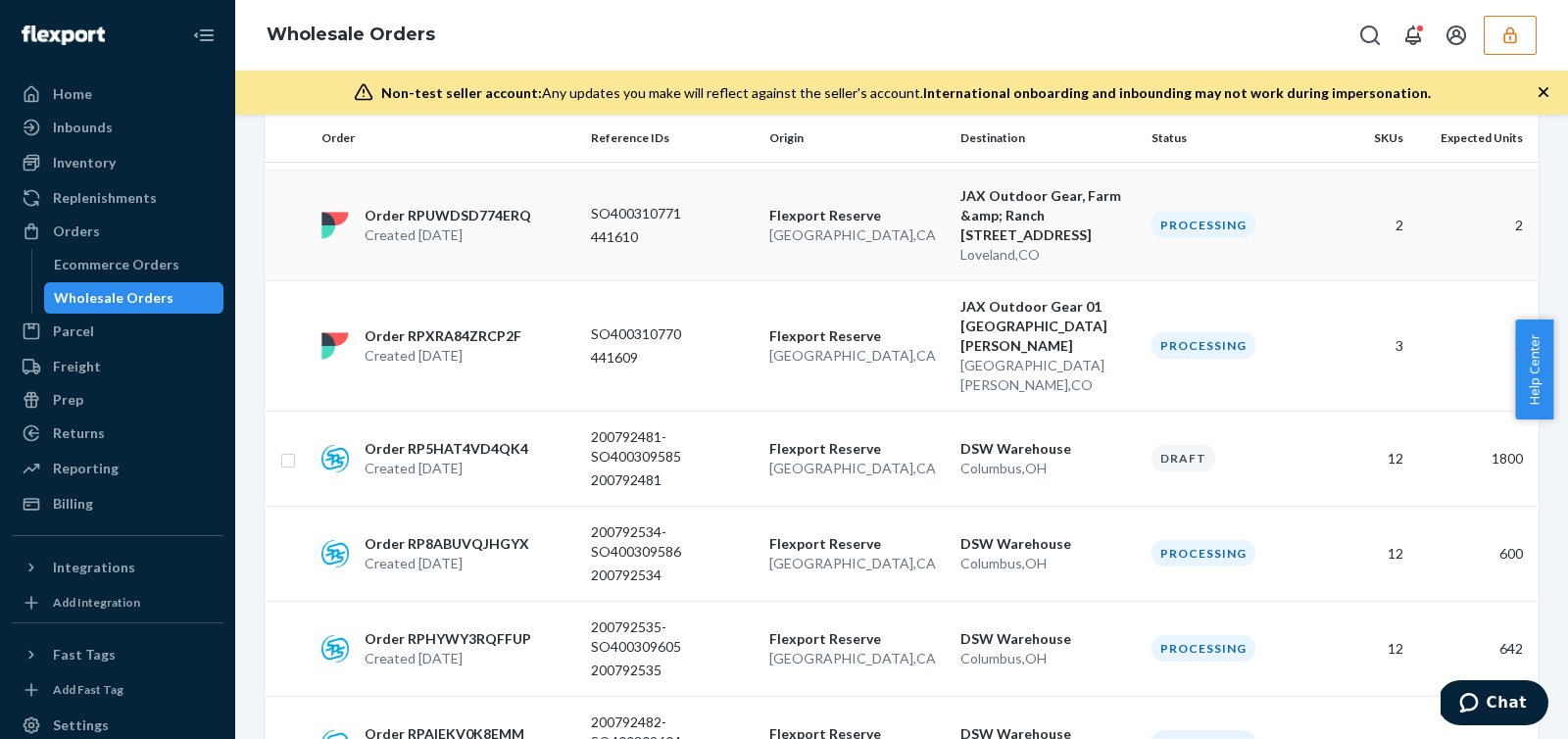
scroll to position [1330, 0]
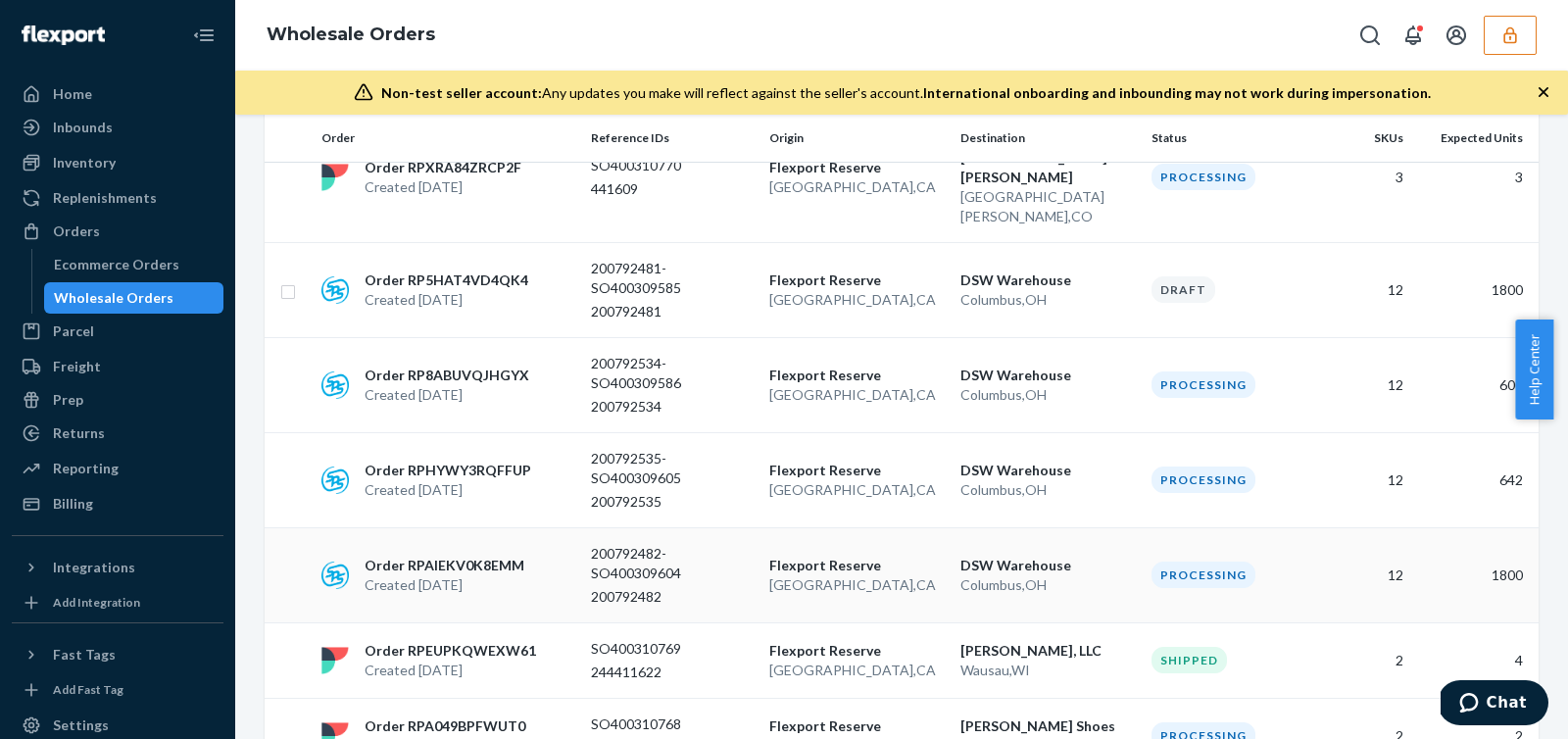
click at [812, 575] on p "San Bernardino , CA" at bounding box center [857, 585] width 175 height 20
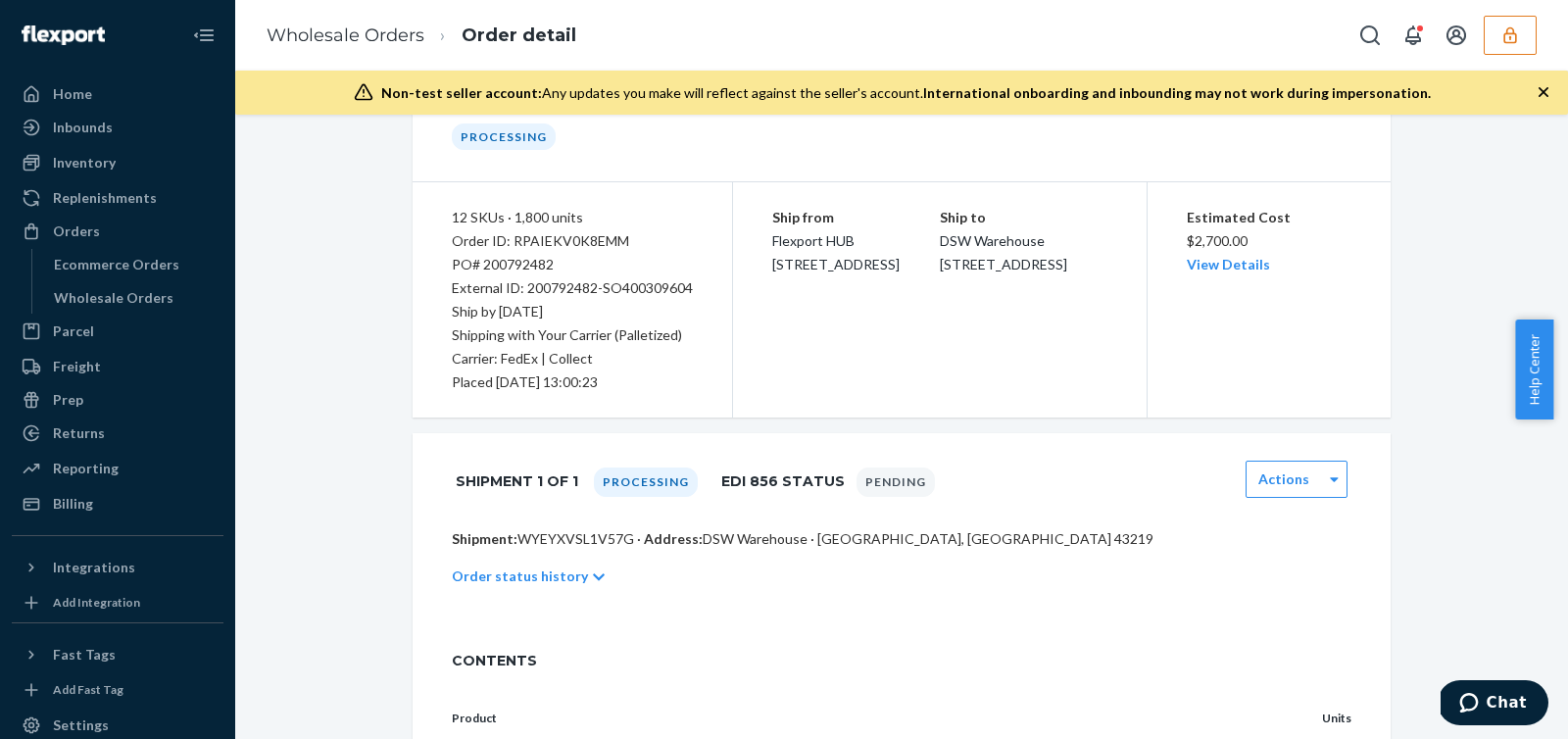
scroll to position [128, 0]
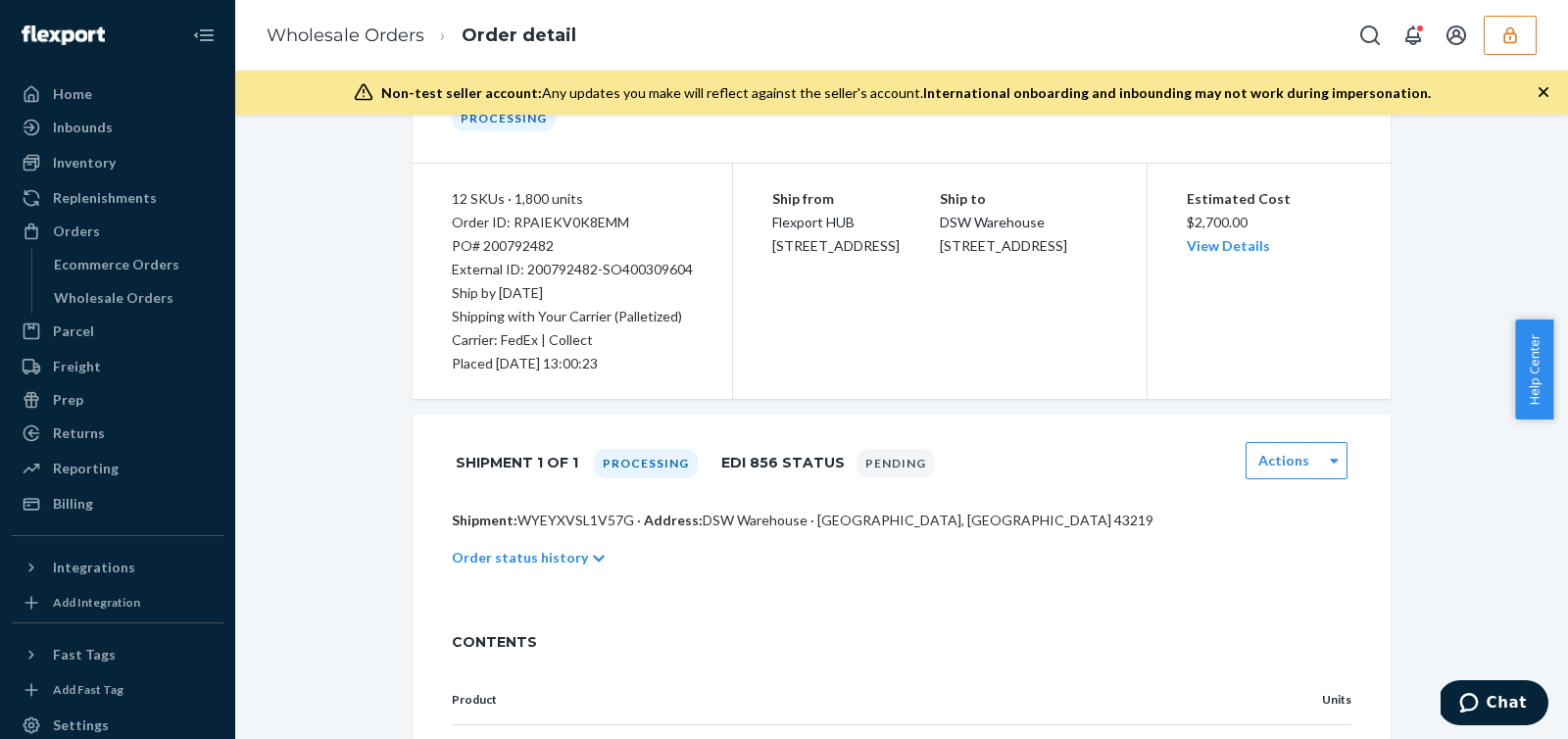
click at [593, 555] on icon at bounding box center [599, 559] width 12 height 14
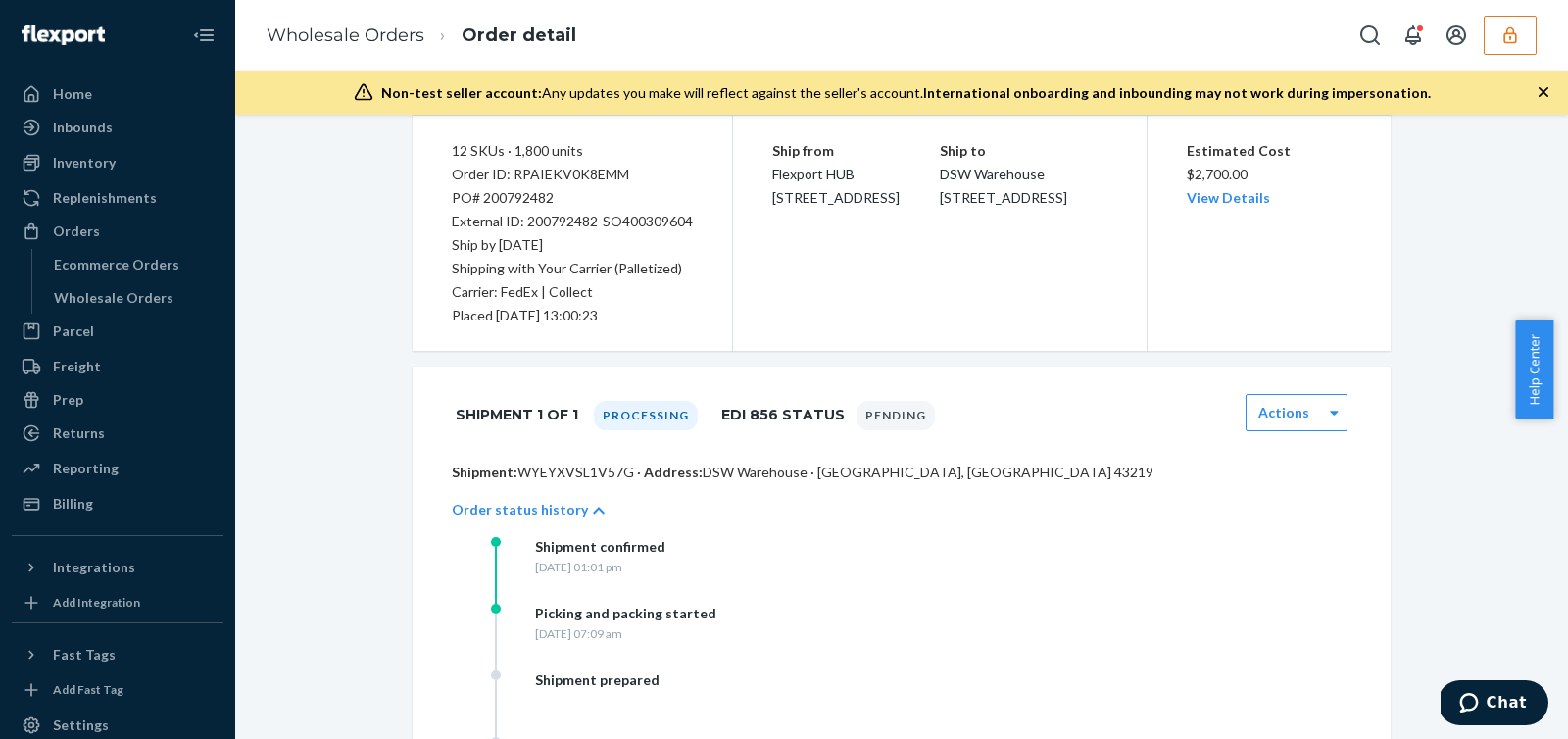
scroll to position [196, 0]
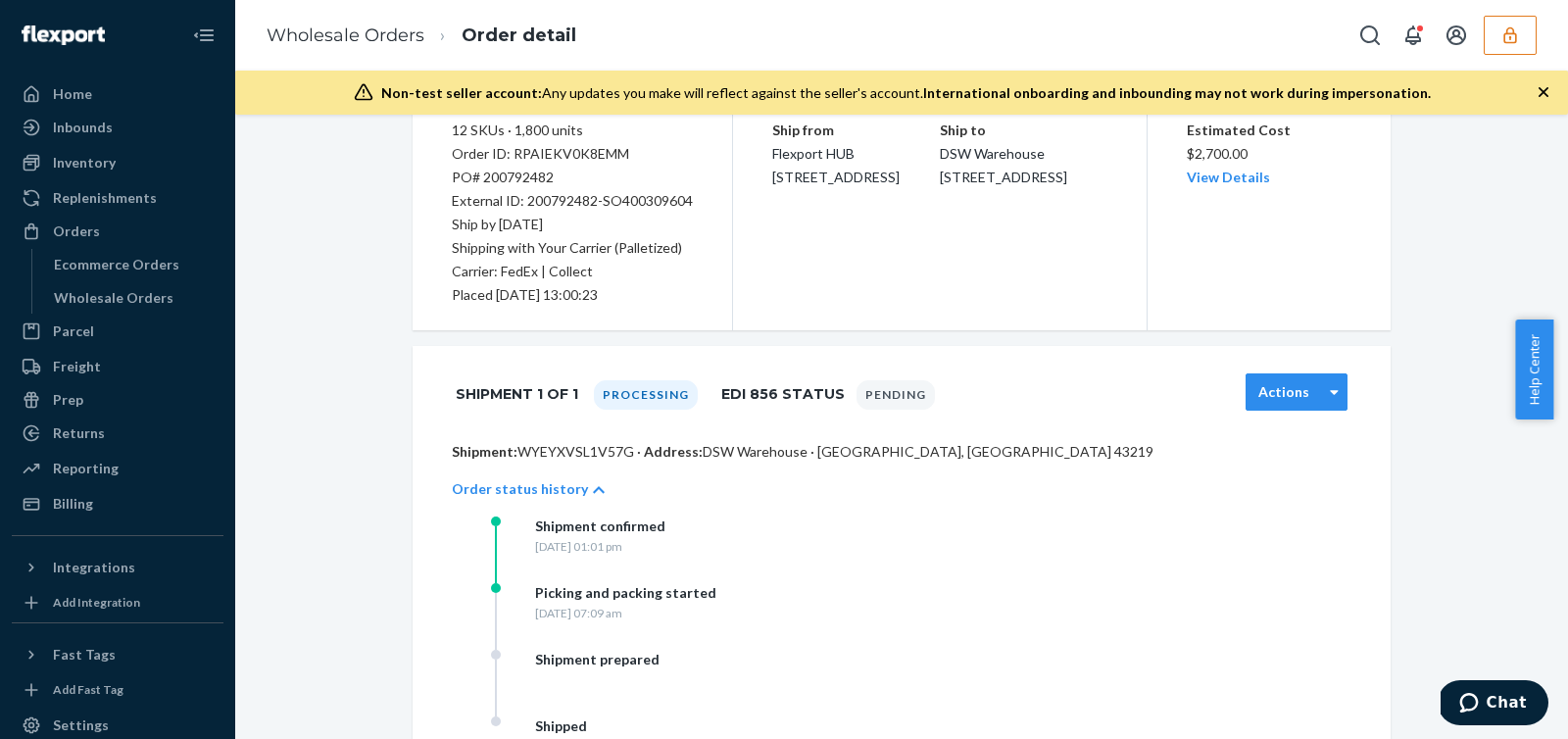
click at [1288, 395] on label "Actions" at bounding box center [1284, 393] width 51 height 20
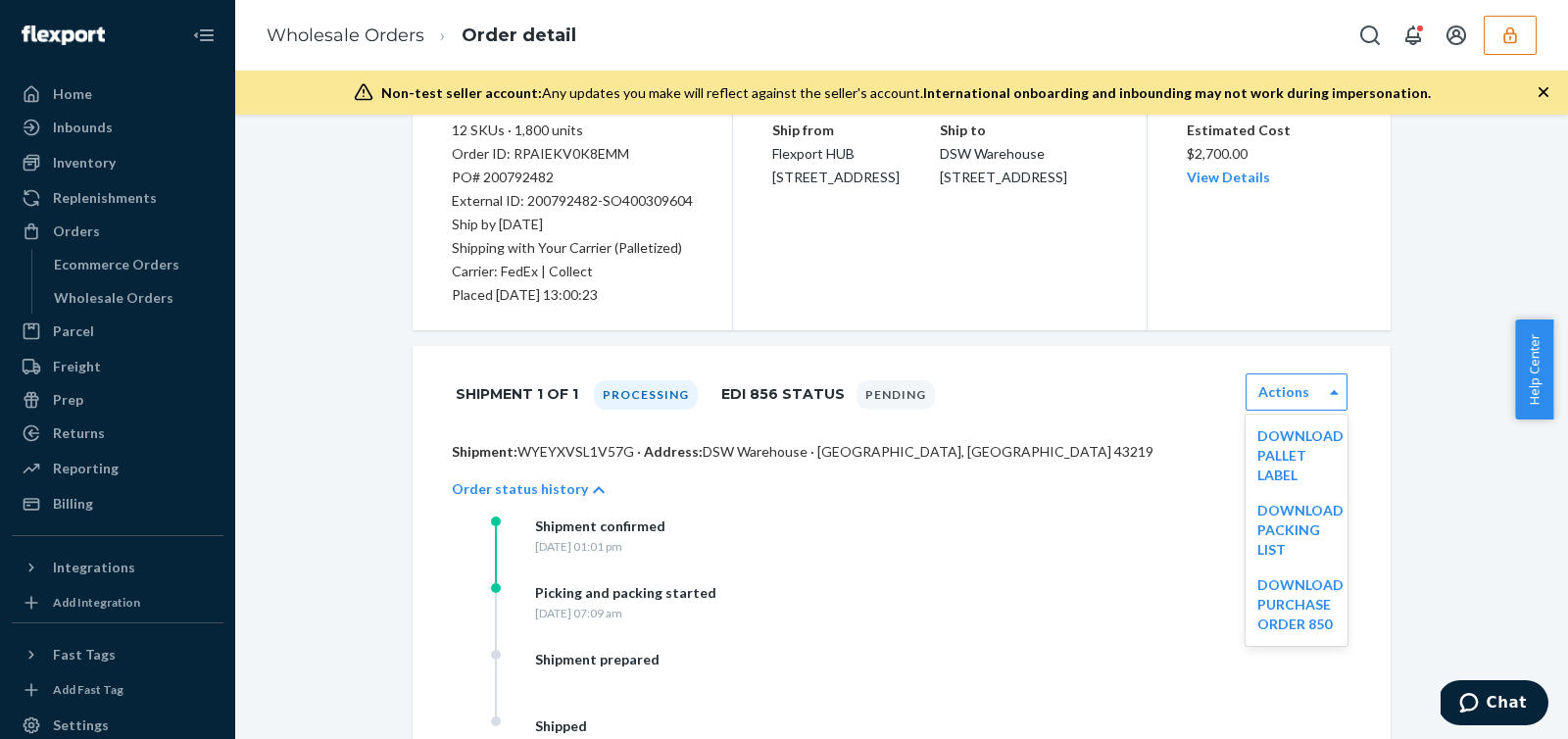
click at [1084, 393] on div "Shipment 1 of 1 Processing EDI 856 Status Pending option [object Object] focuse…" at bounding box center [901, 394] width 900 height 49
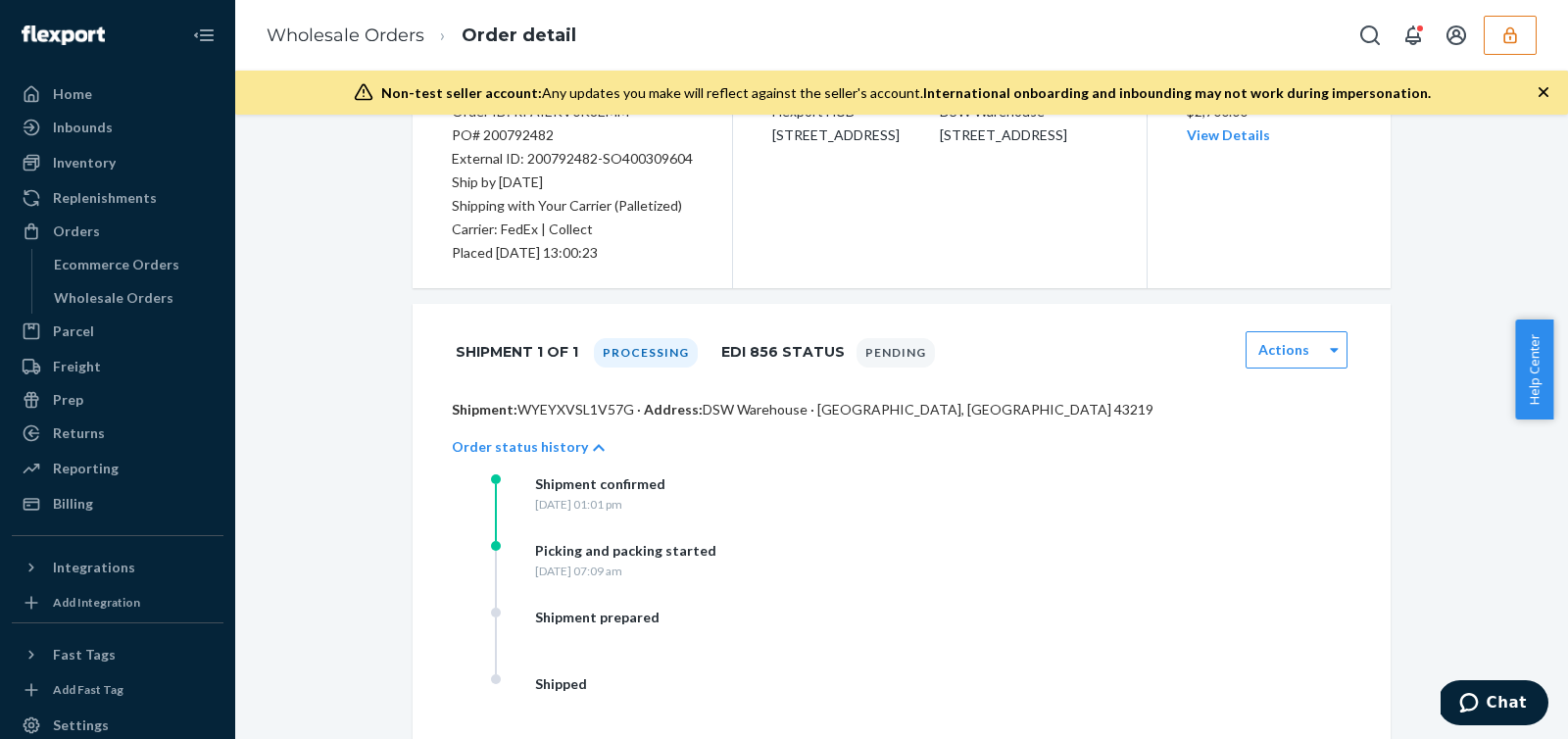
scroll to position [0, 0]
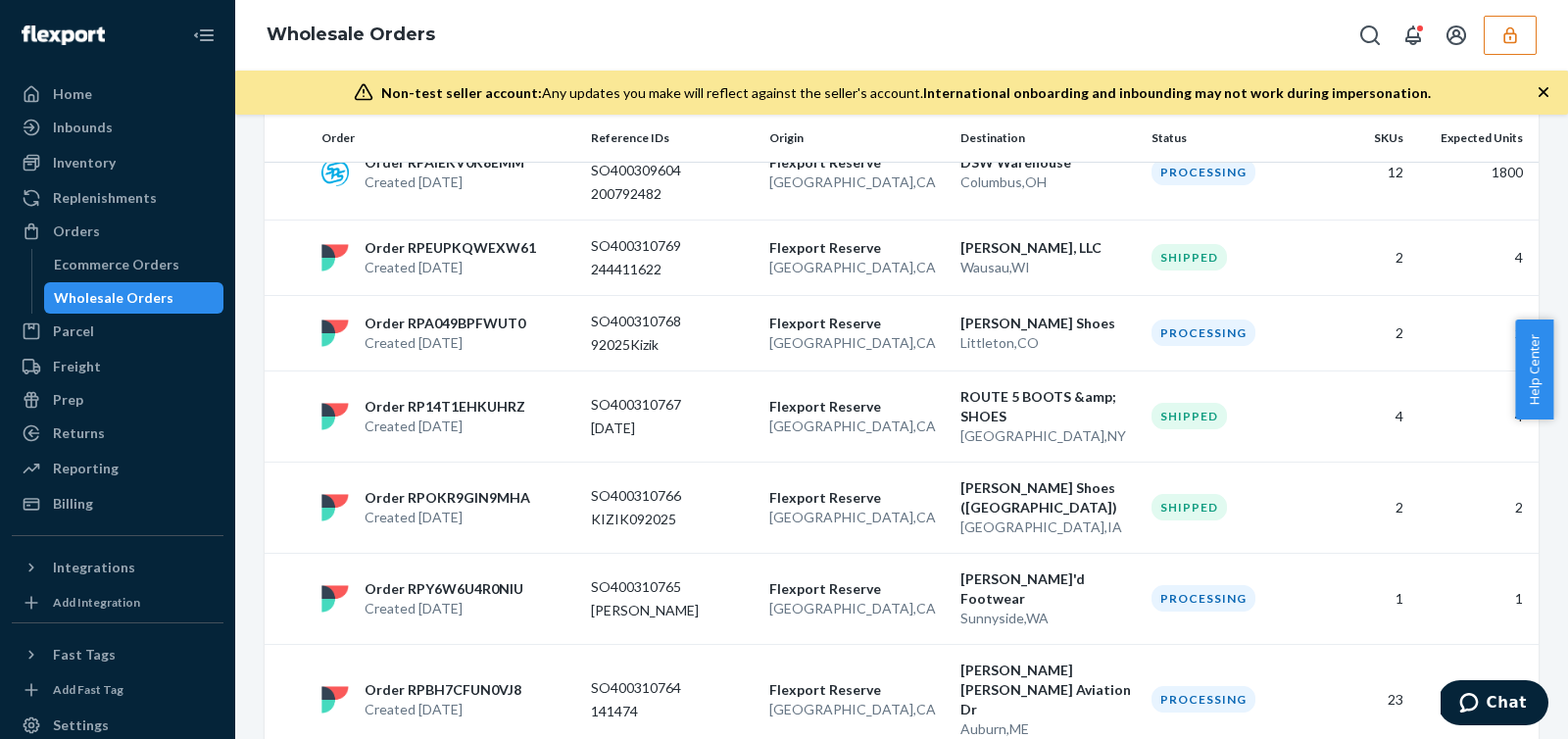
scroll to position [1899, 0]
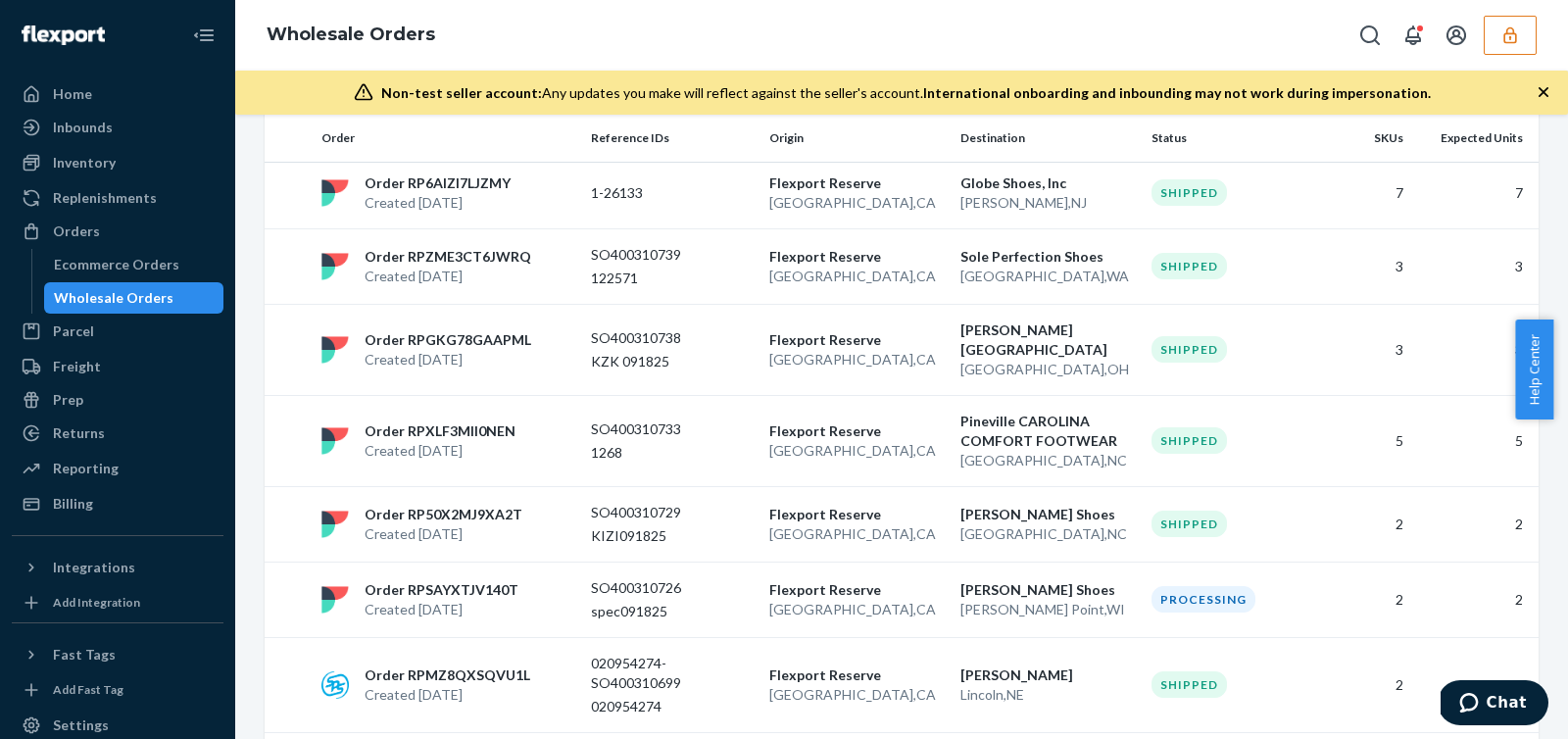
scroll to position [1321, 0]
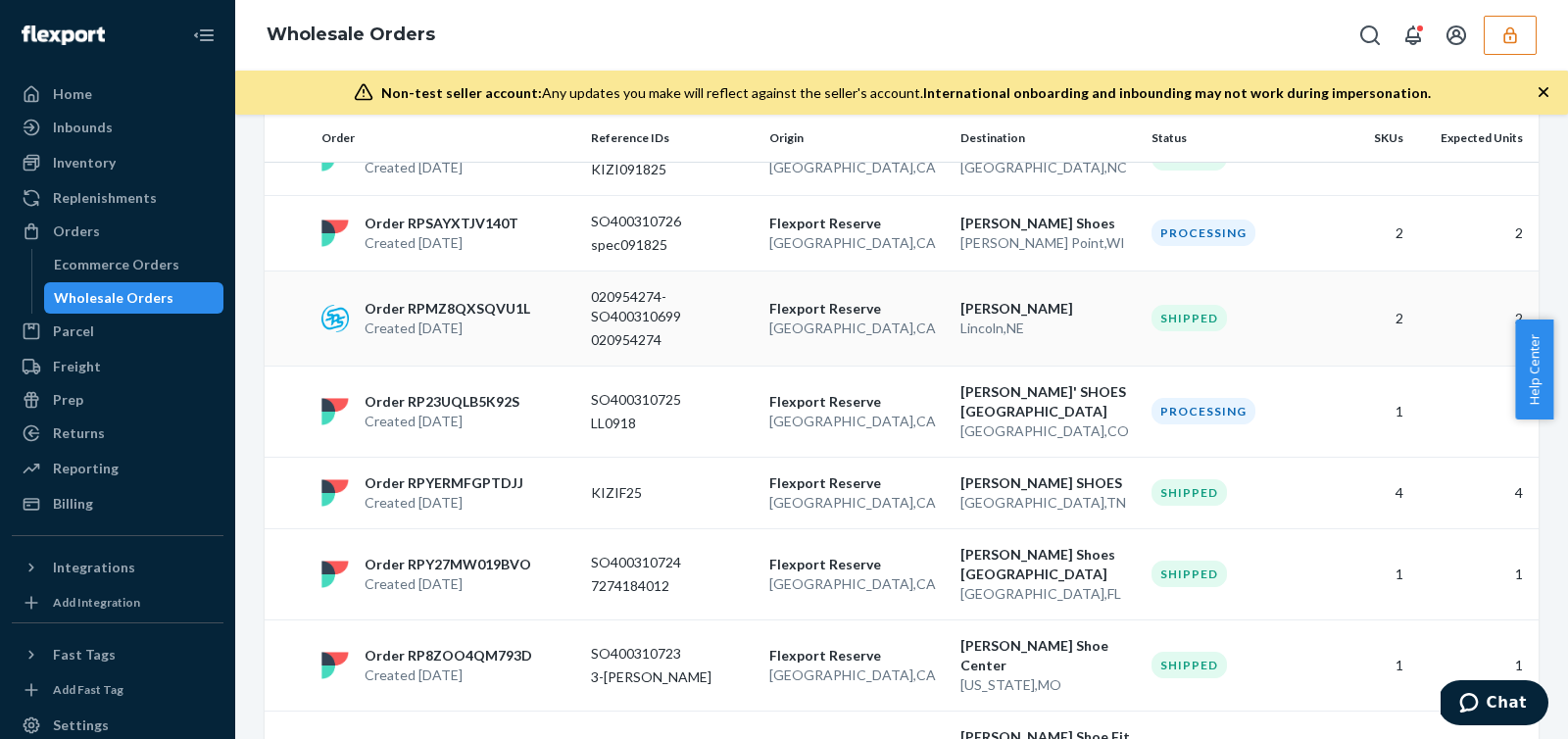
click at [736, 304] on td "020954274-SO400310699 020954274" at bounding box center [672, 317] width 178 height 95
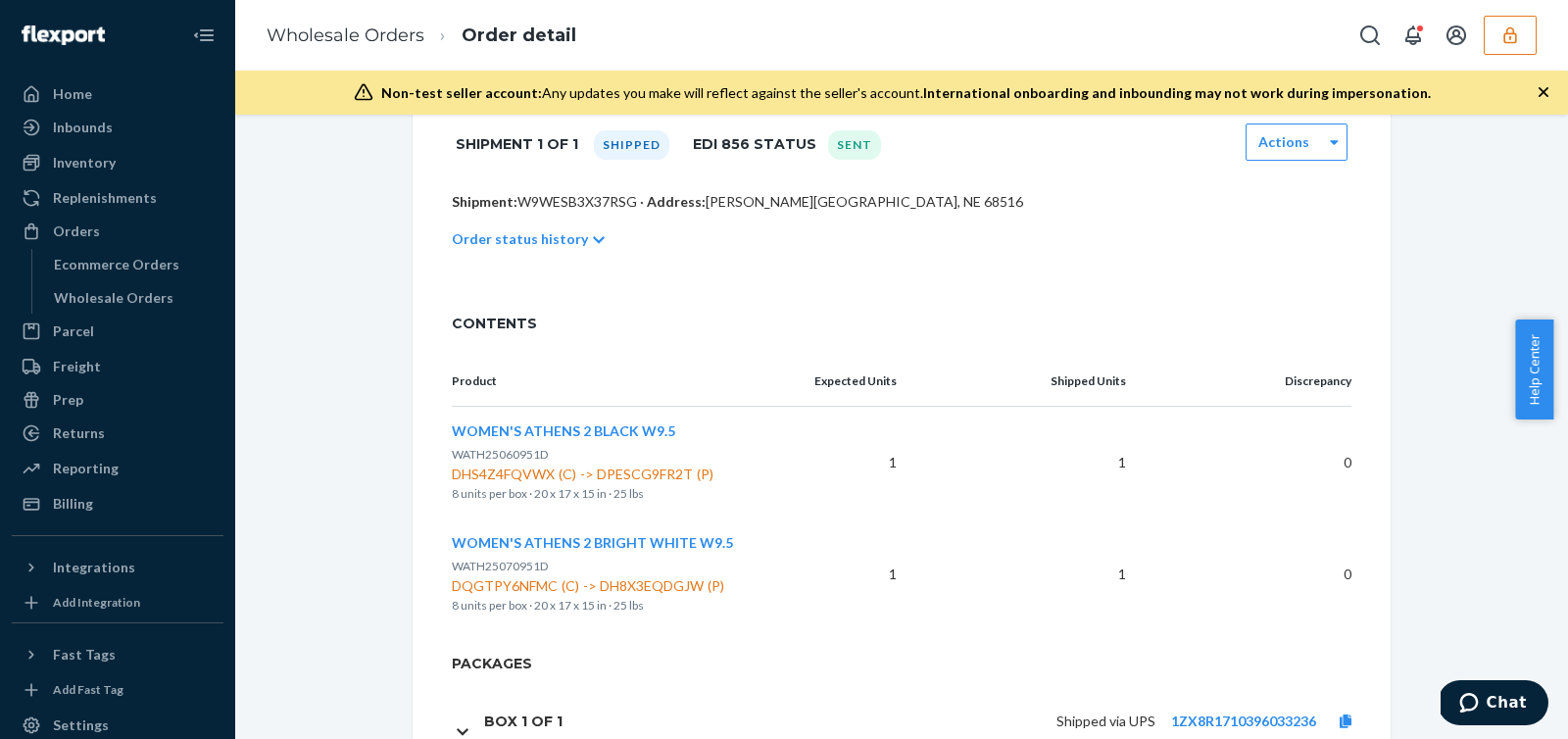
scroll to position [185, 0]
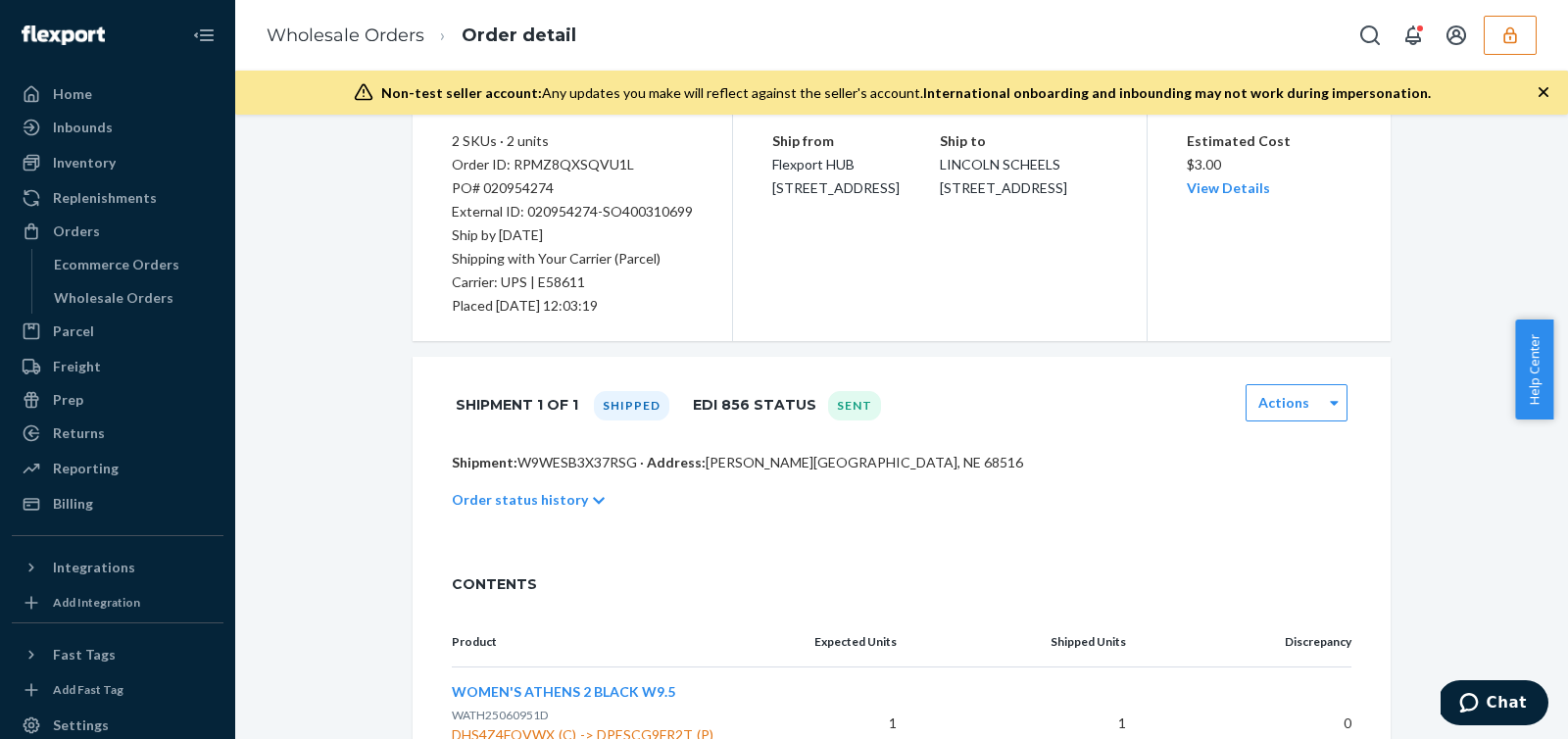
click at [556, 511] on div "Order status history" at bounding box center [901, 500] width 900 height 55
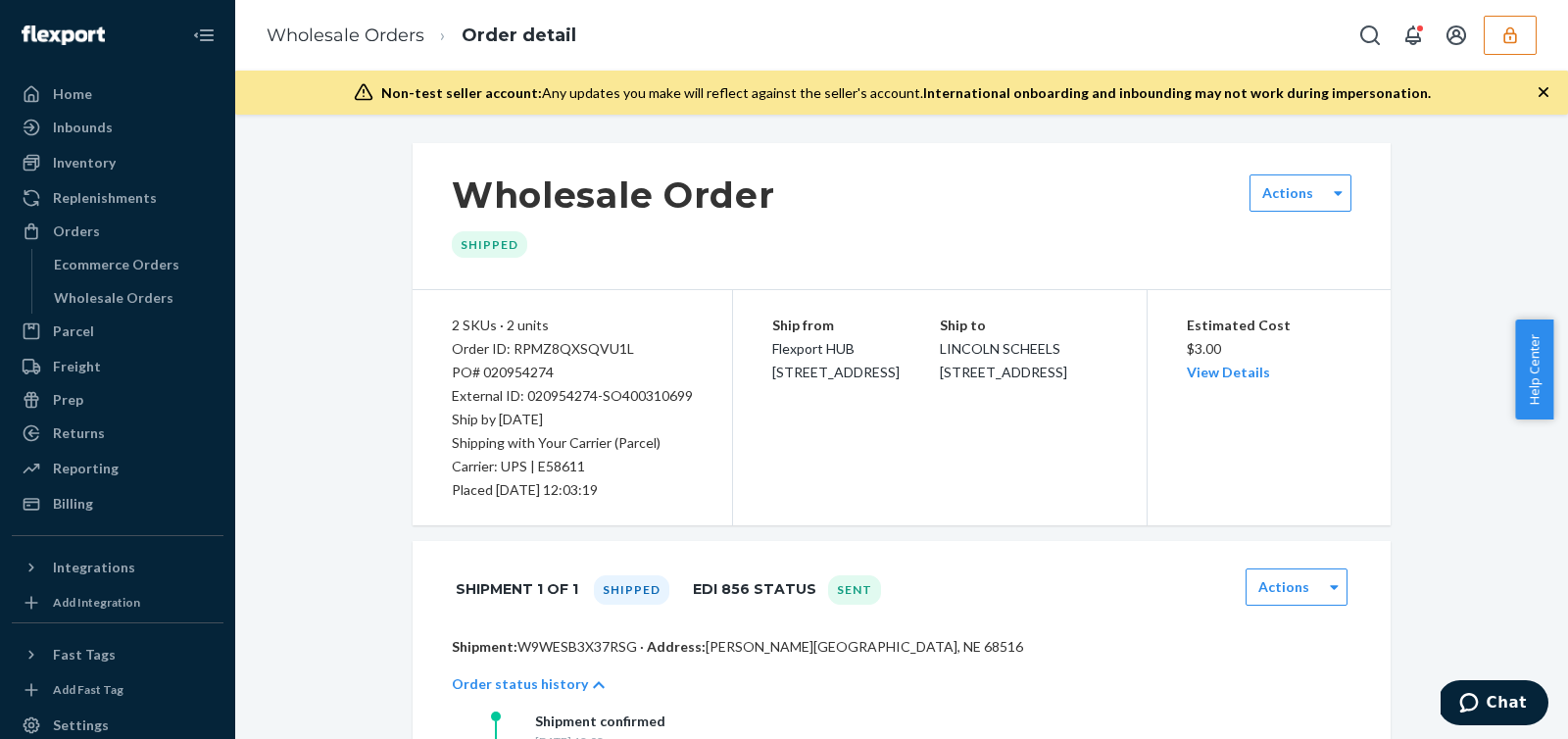
scroll to position [0, 0]
click at [107, 96] on div "Home" at bounding box center [118, 95] width 207 height 28
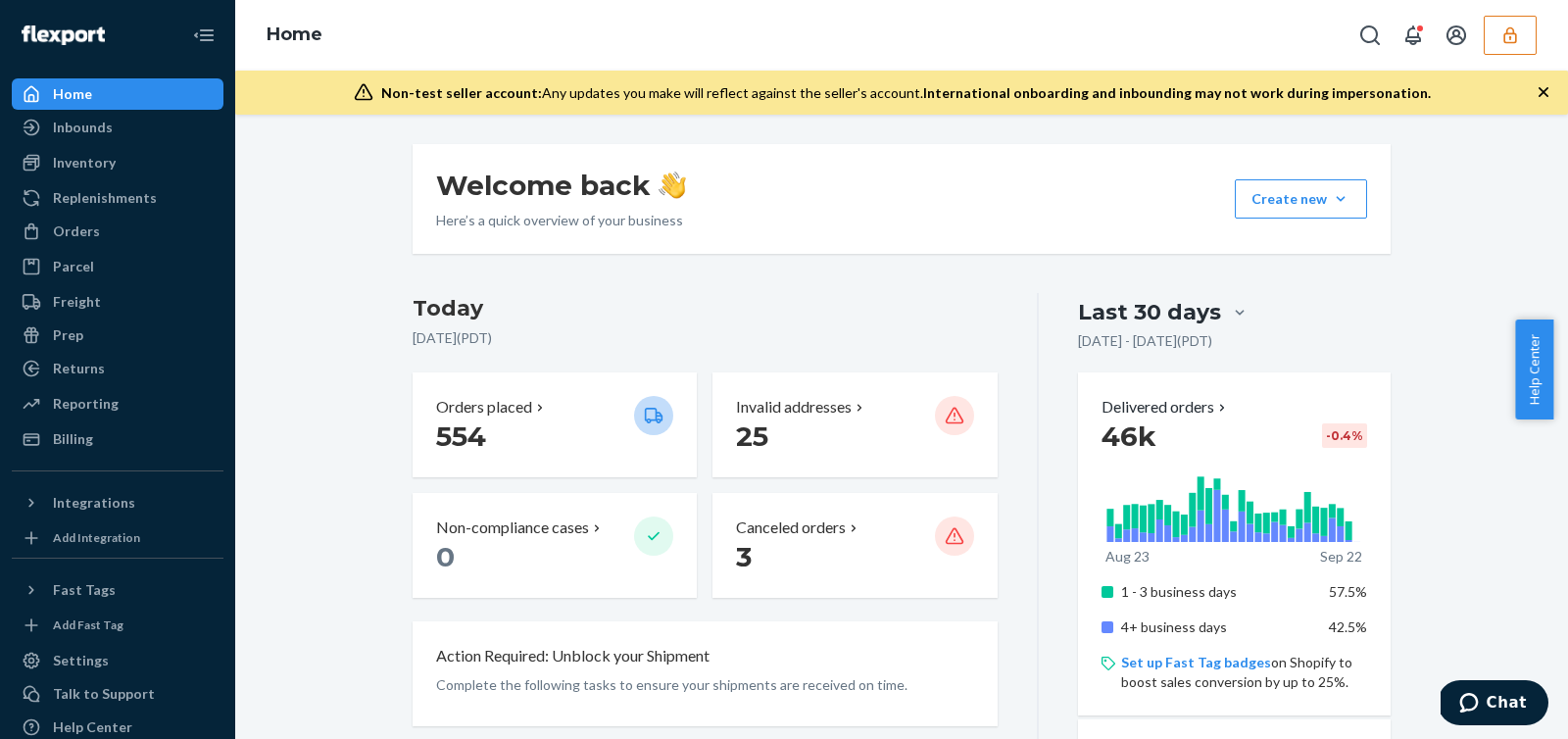
click at [1482, 32] on div at bounding box center [1443, 35] width 186 height 39
click at [1493, 38] on button "button" at bounding box center [1510, 35] width 53 height 39
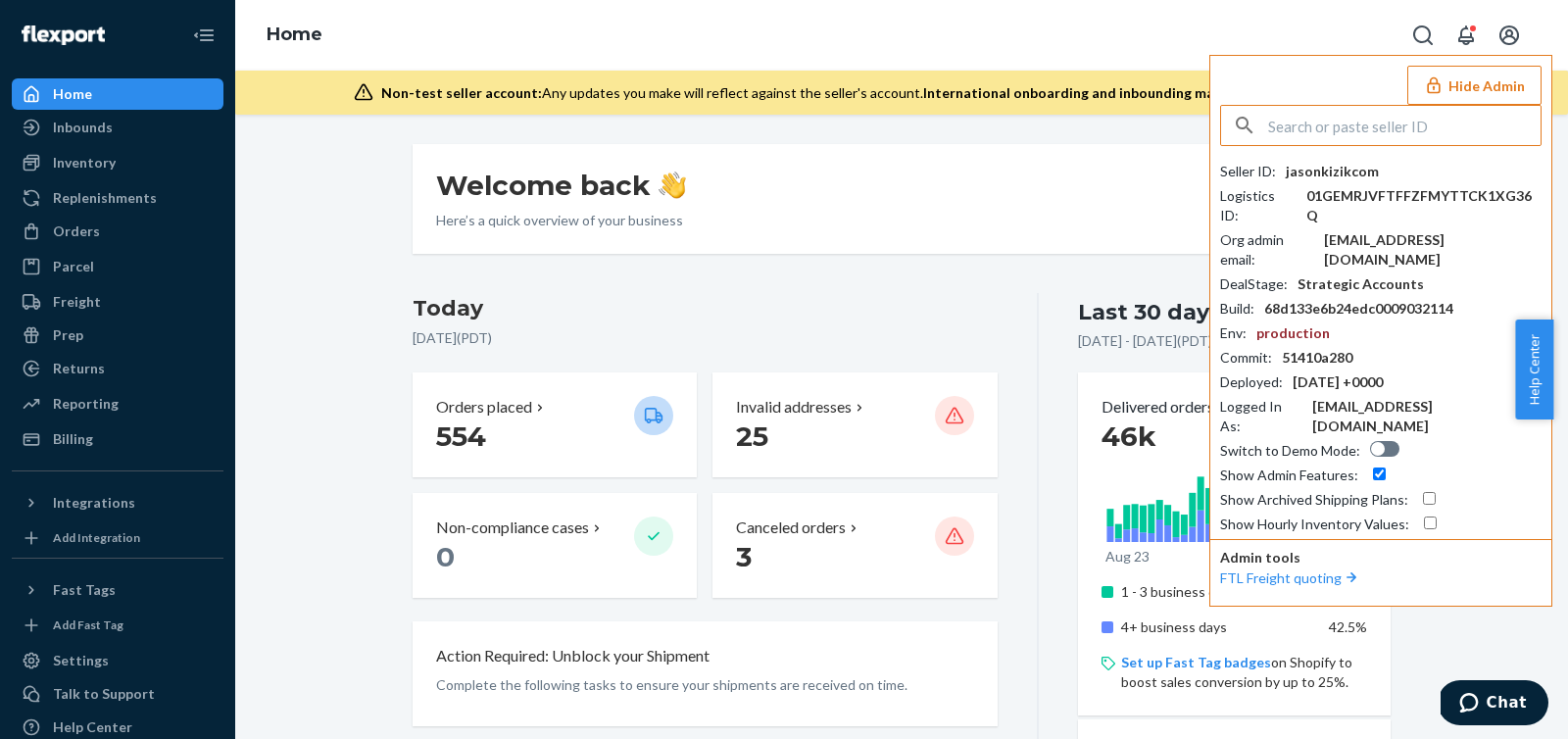
click at [1347, 134] on input "text" at bounding box center [1404, 125] width 272 height 39
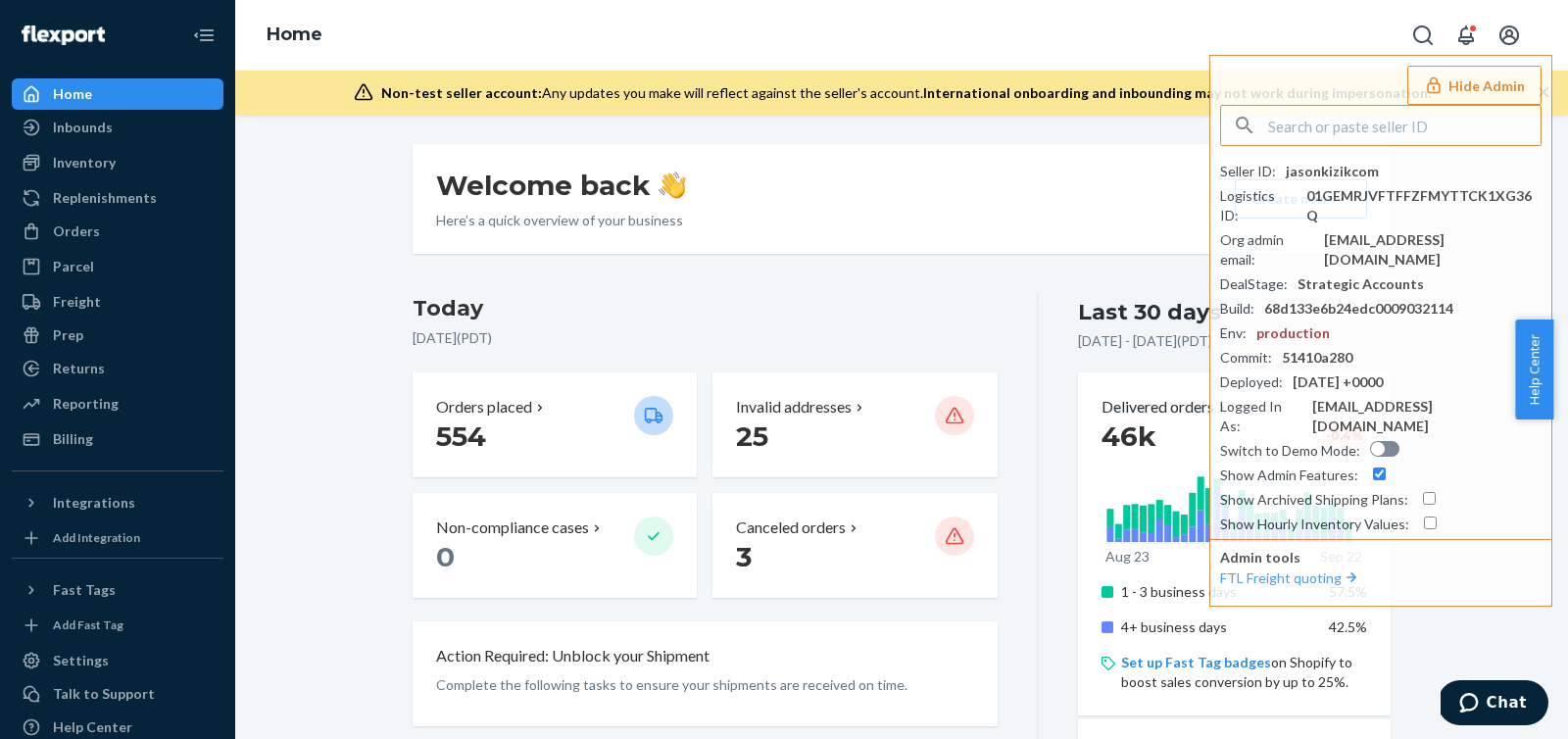
click at [957, 190] on div "Welcome back Here’s a quick overview of your business Create new Create new inb…" at bounding box center [901, 199] width 978 height 110
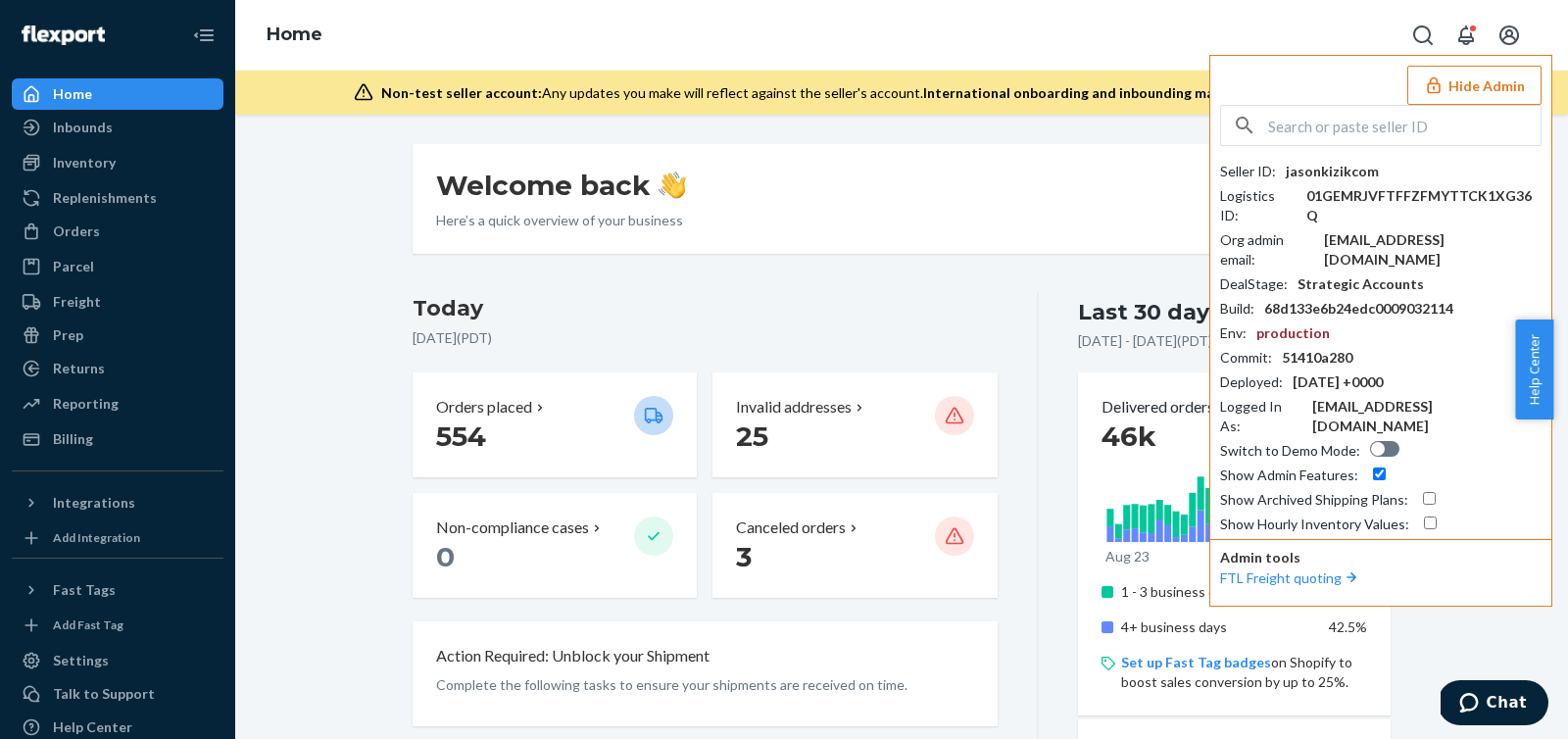
click at [1432, 96] on button "Hide Admin" at bounding box center [1474, 85] width 135 height 39
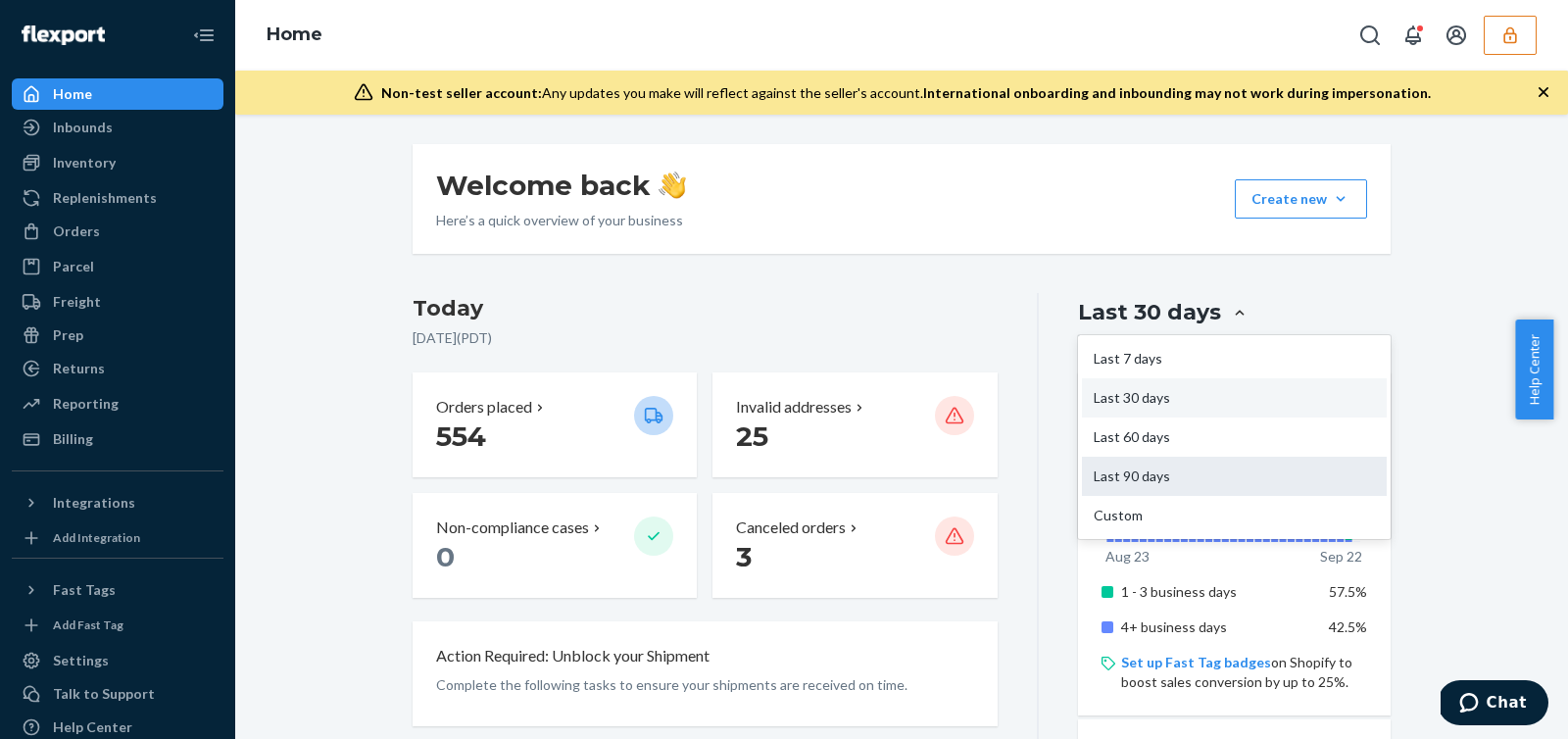
click at [1232, 490] on div "Last 90 days" at bounding box center [1235, 476] width 305 height 39
click at [1123, 313] on input "option Last 90 days focused, 4 of 5. 5 results available. Use Up and Down to ch…" at bounding box center [1123, 313] width 0 height 0
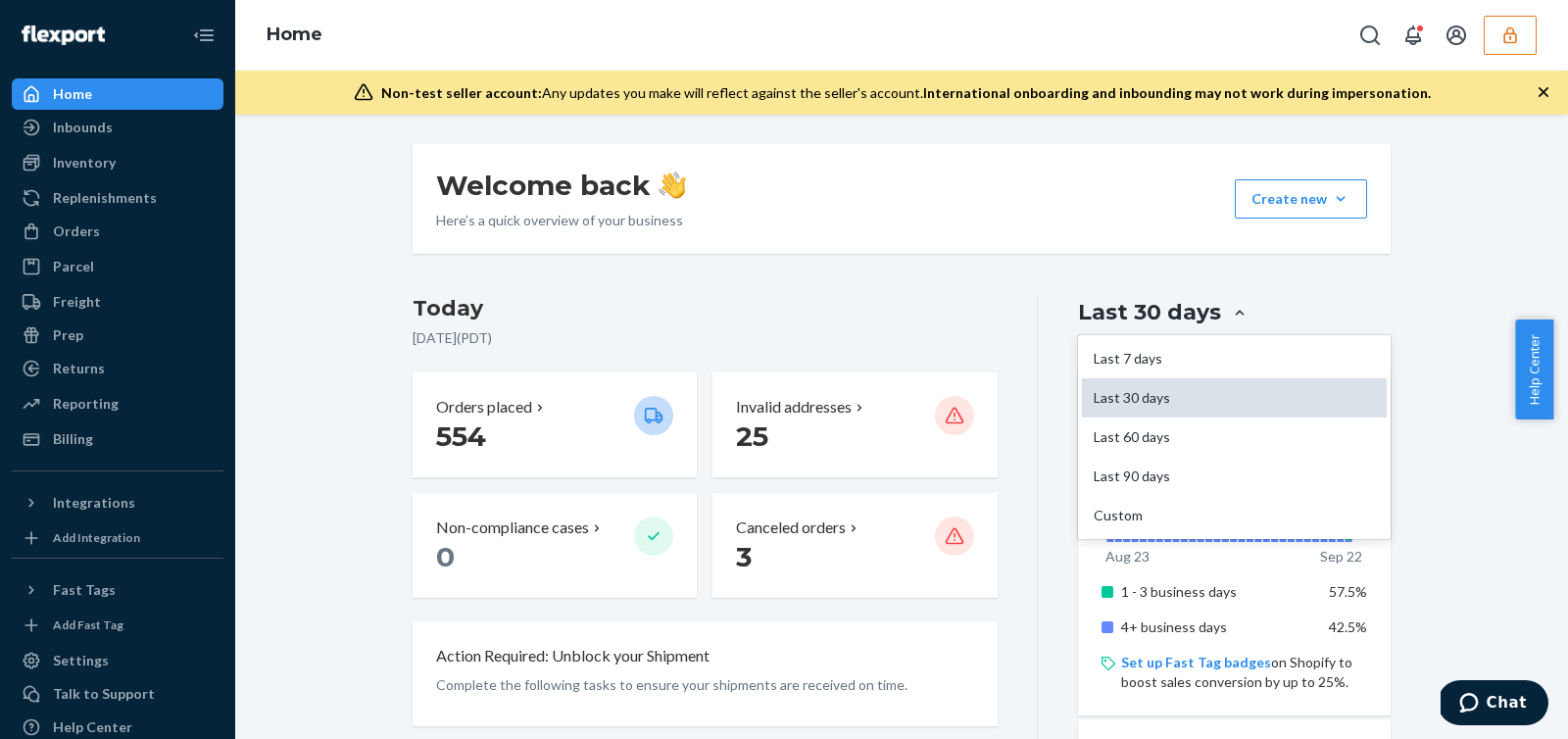
drag, startPoint x: 1226, startPoint y: 313, endPoint x: 1197, endPoint y: 389, distance: 81.3
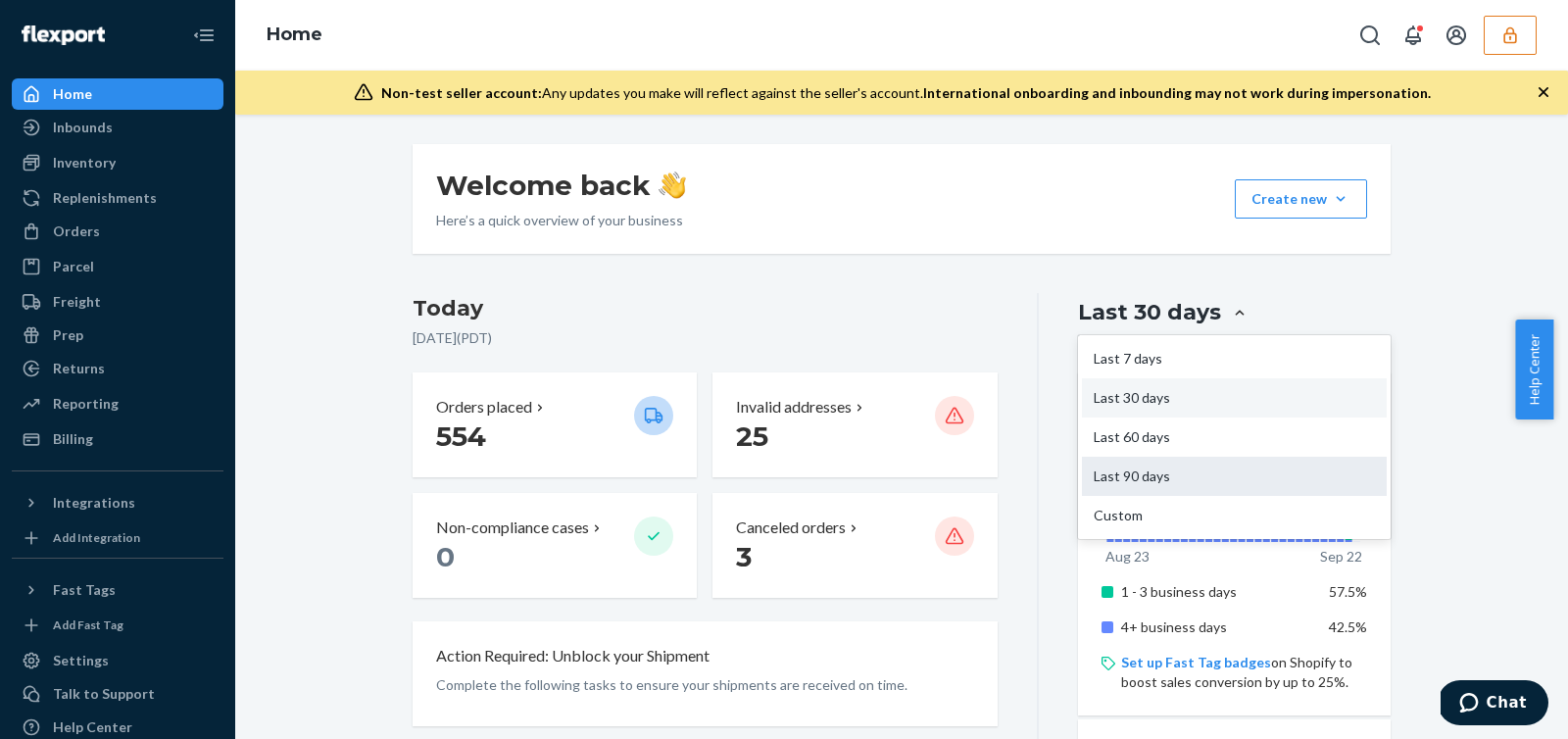
click at [1199, 469] on div "Last 90 days" at bounding box center [1235, 476] width 305 height 39
click at [1123, 313] on input "option Last 90 days focused, 4 of 5. 5 results available. Use Up and Down to ch…" at bounding box center [1123, 313] width 0 height 0
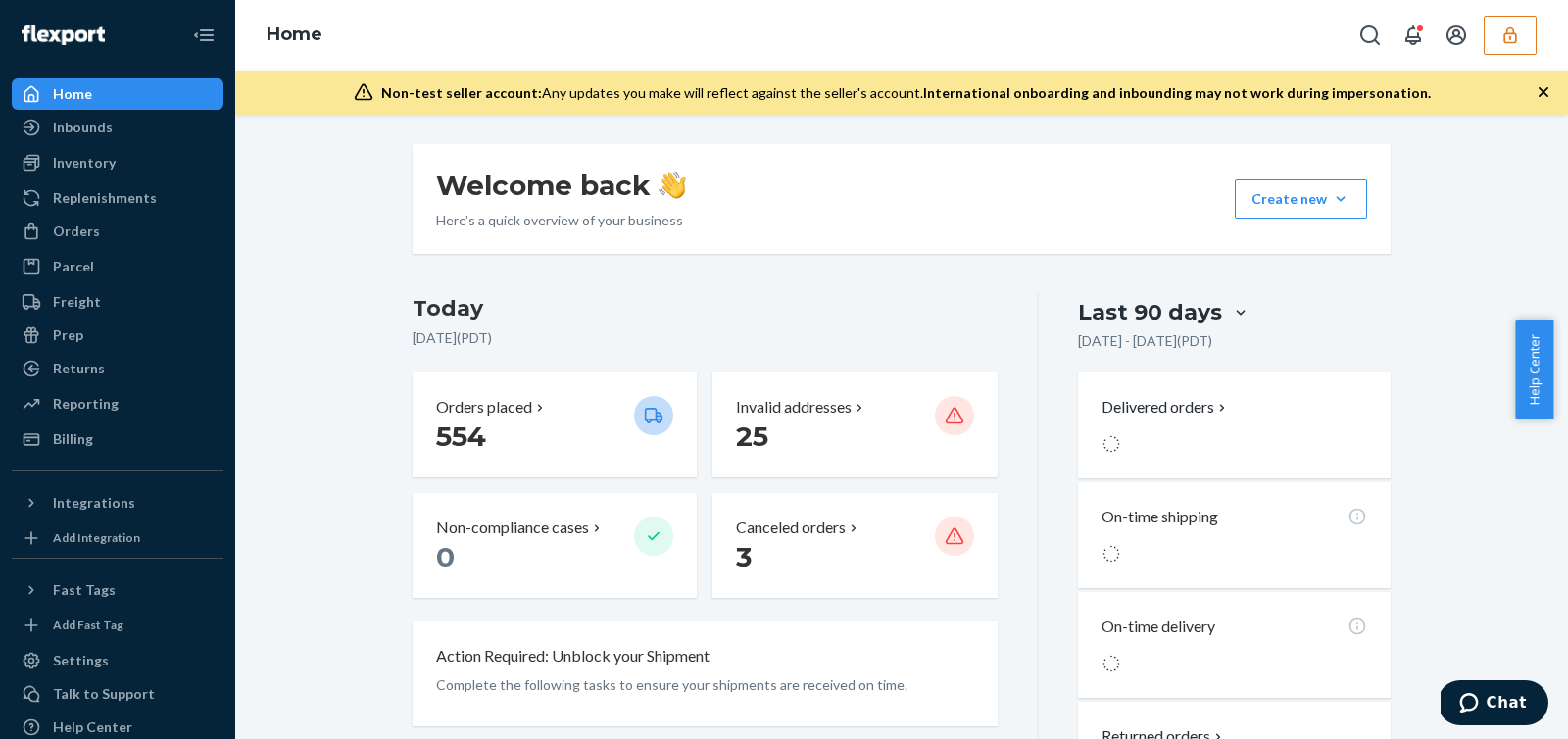
click at [896, 335] on p "September 22, 2025 ( PDT )" at bounding box center [705, 338] width 585 height 20
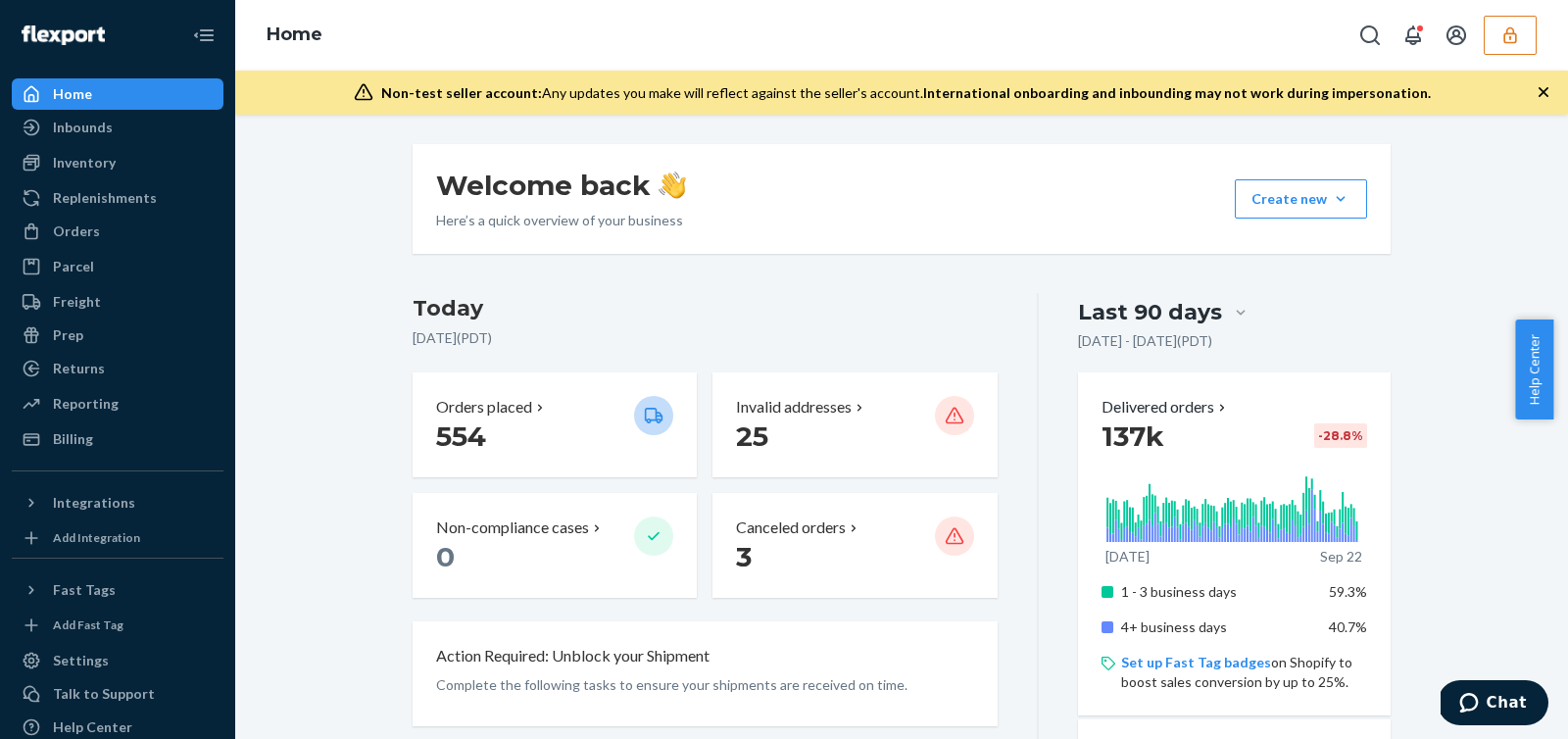
click at [1501, 36] on icon "button" at bounding box center [1511, 36] width 20 height 20
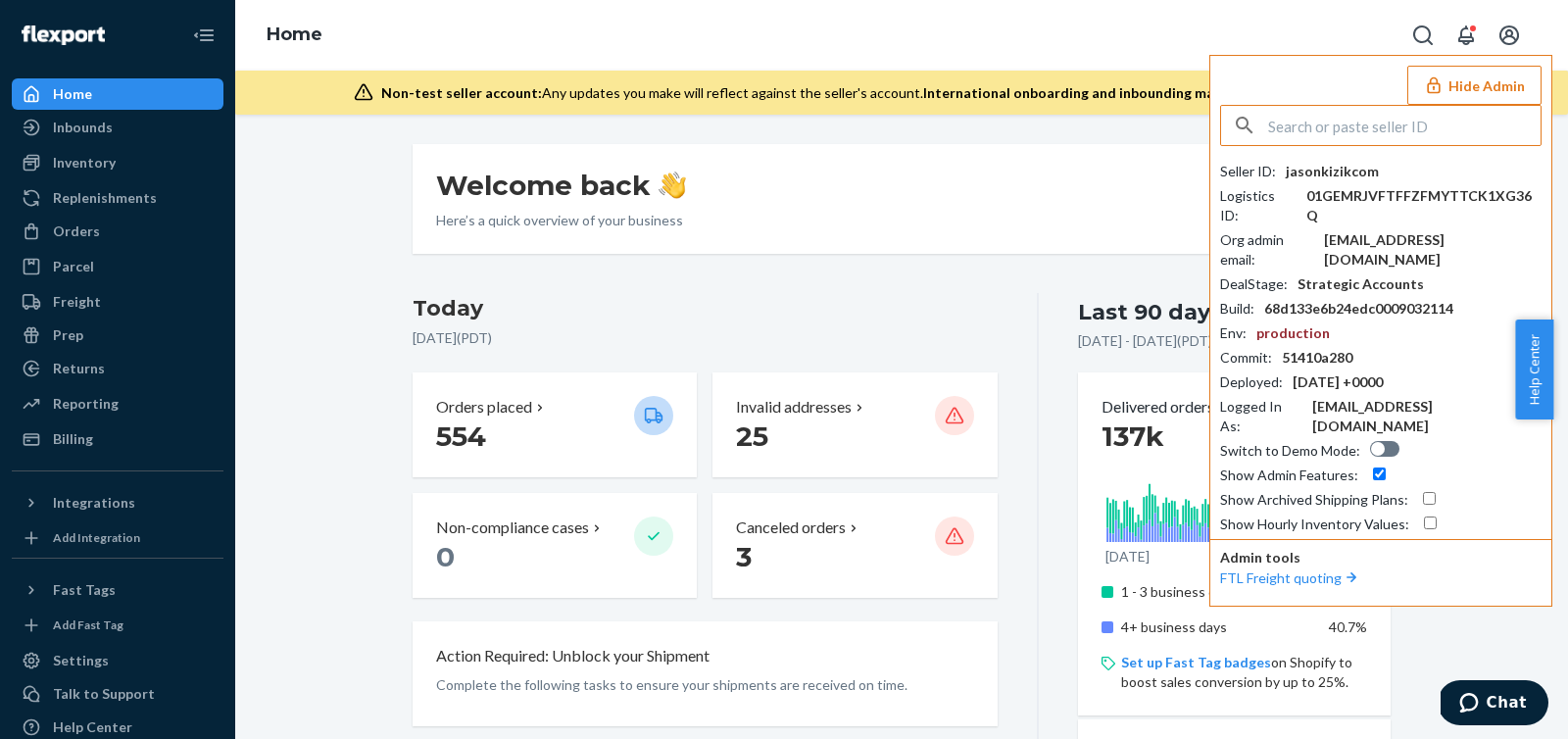
click at [1430, 112] on input "text" at bounding box center [1404, 125] width 272 height 39
type input "j"
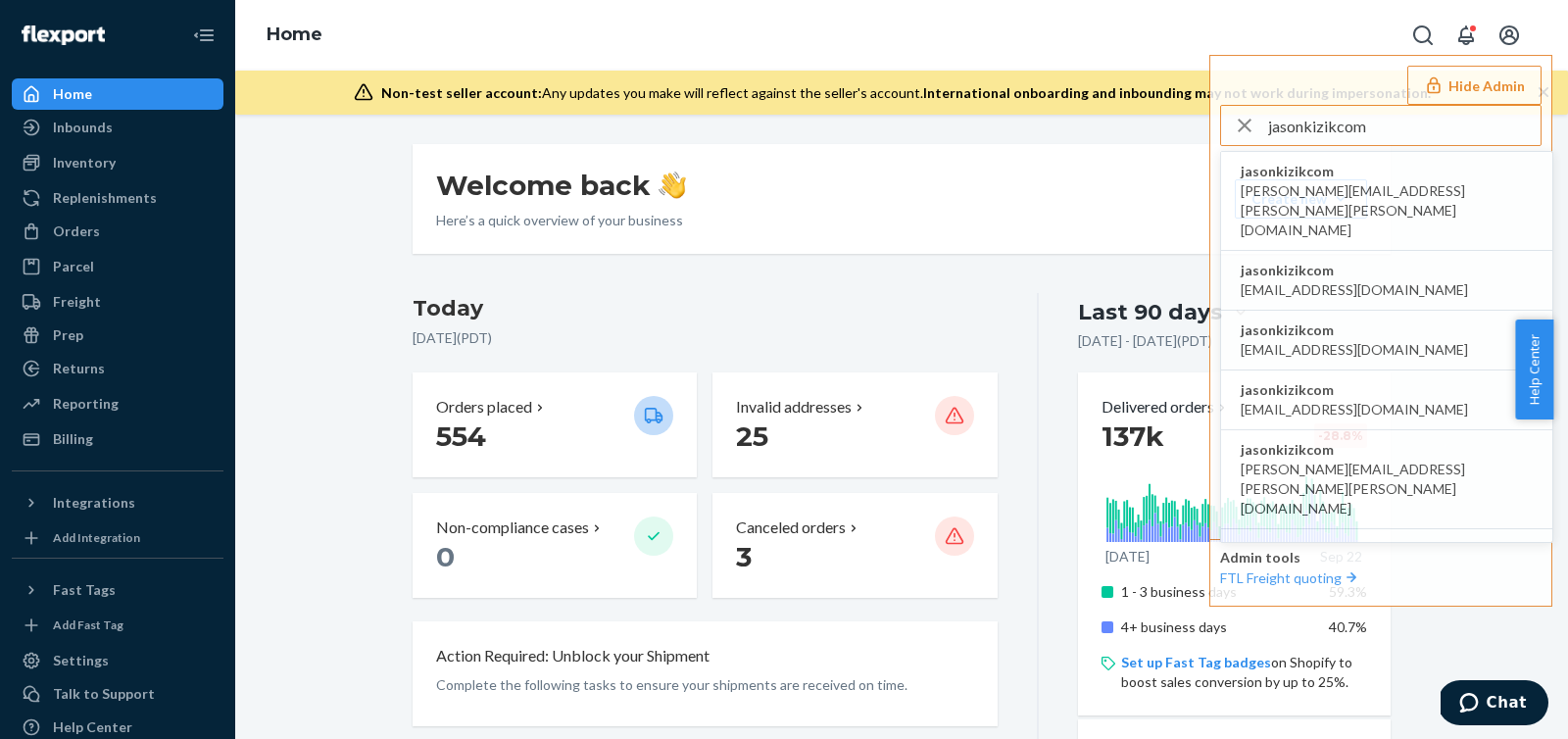
type input "jasonkizikcom"
click at [1332, 179] on span "jasonkizikcom" at bounding box center [1387, 172] width 292 height 20
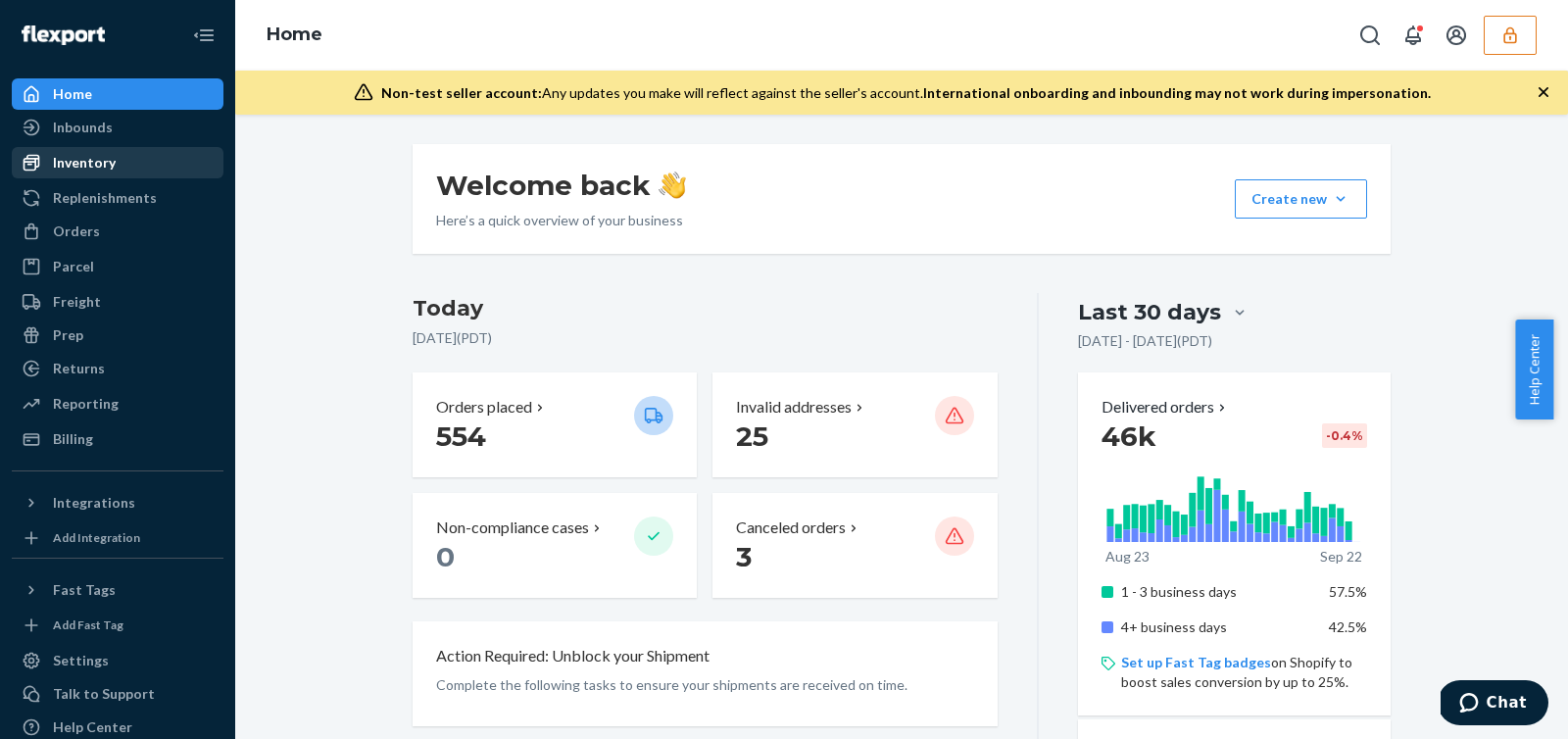
click at [157, 153] on div "Inventory" at bounding box center [118, 163] width 207 height 28
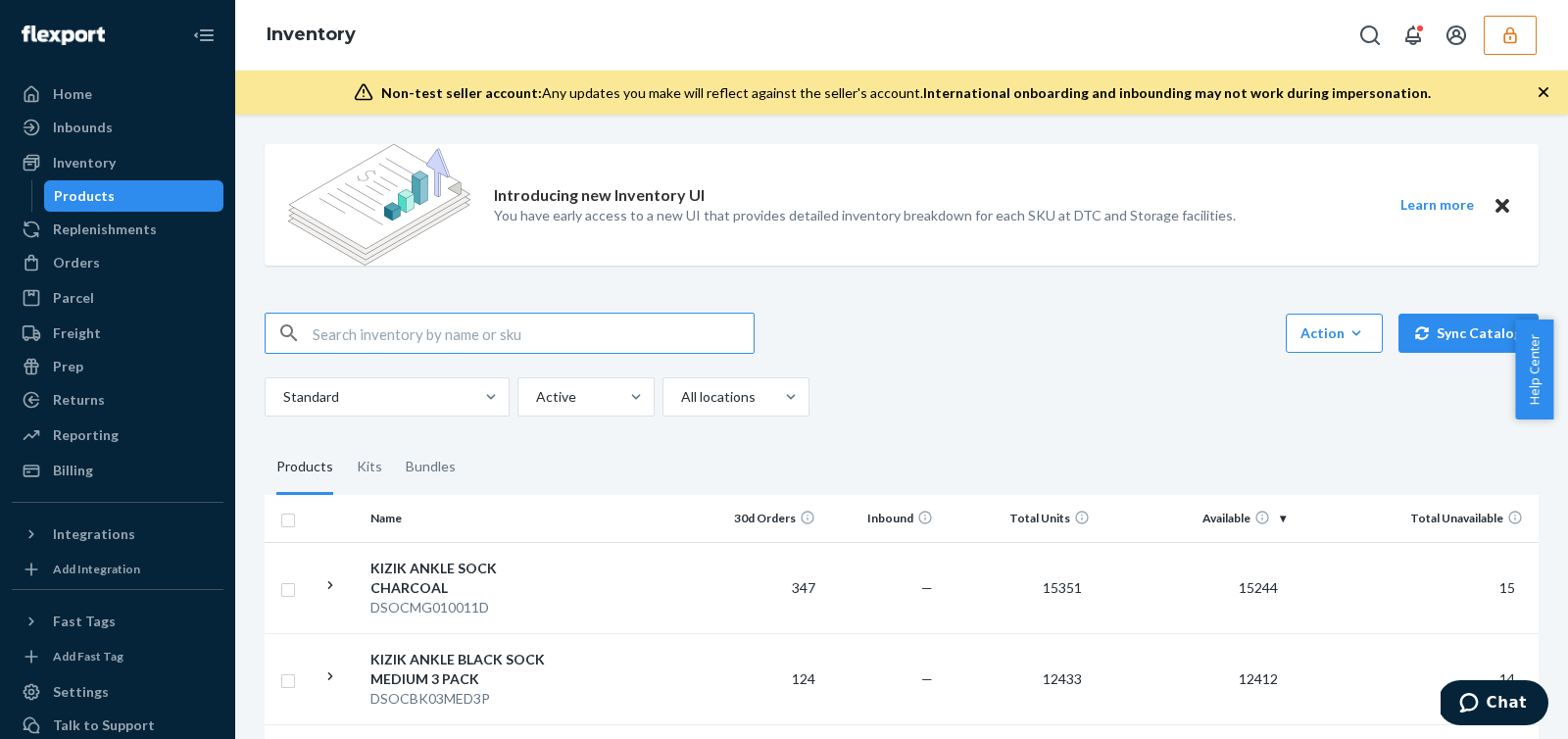
paste input "DSOCMG010011D"
type input "DSOCMG010011D"
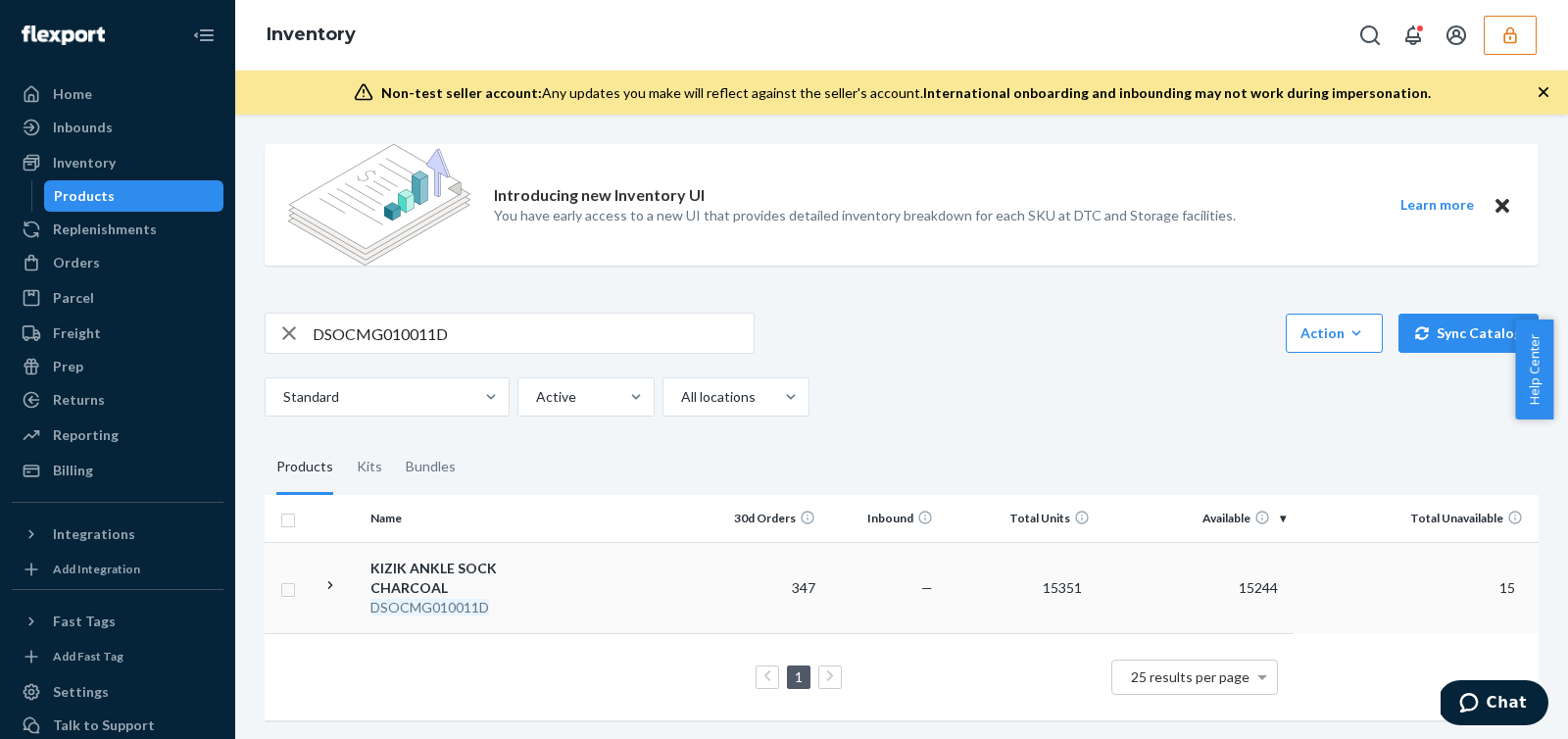
click at [706, 570] on td "347" at bounding box center [765, 587] width 118 height 91
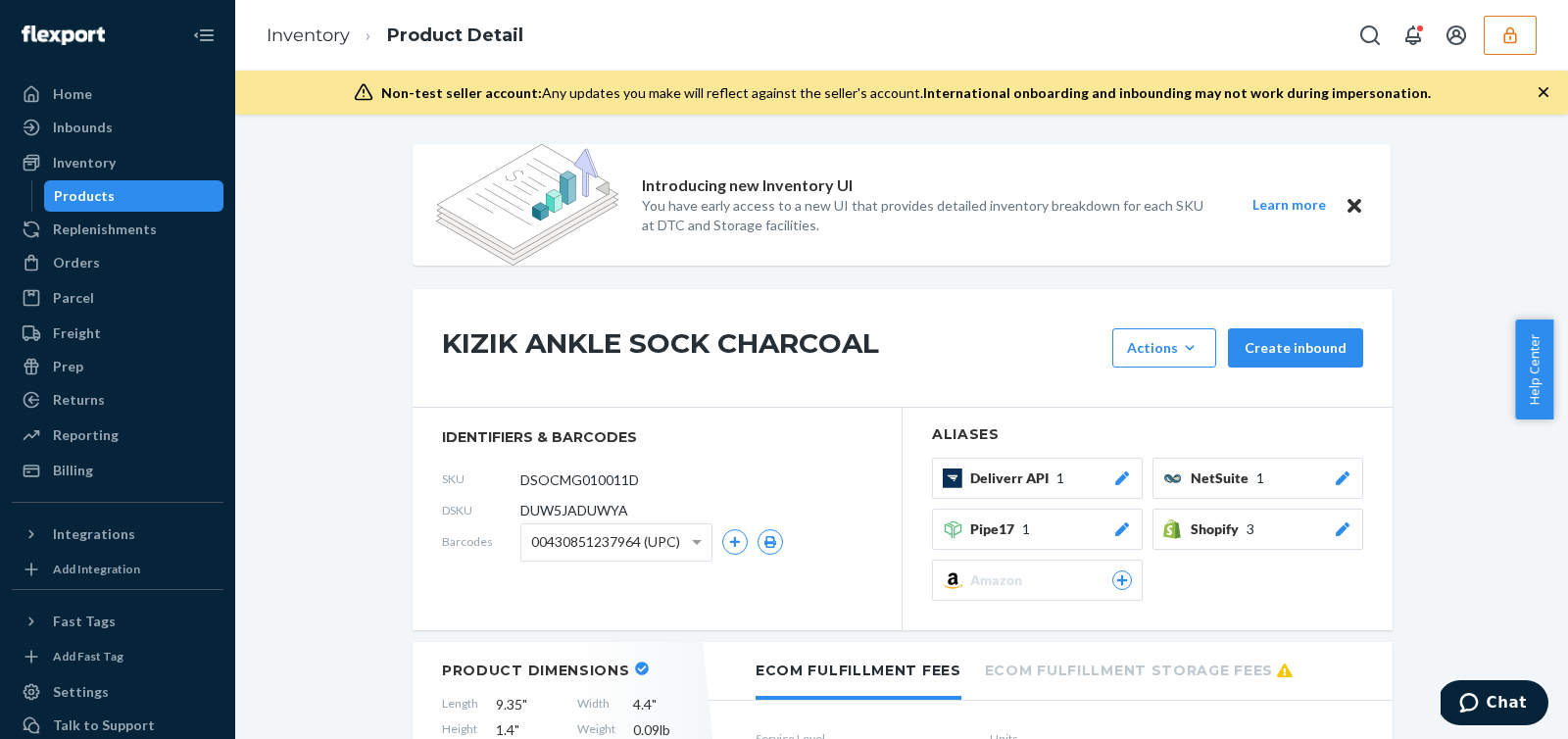
click at [1525, 29] on button "button" at bounding box center [1510, 35] width 53 height 39
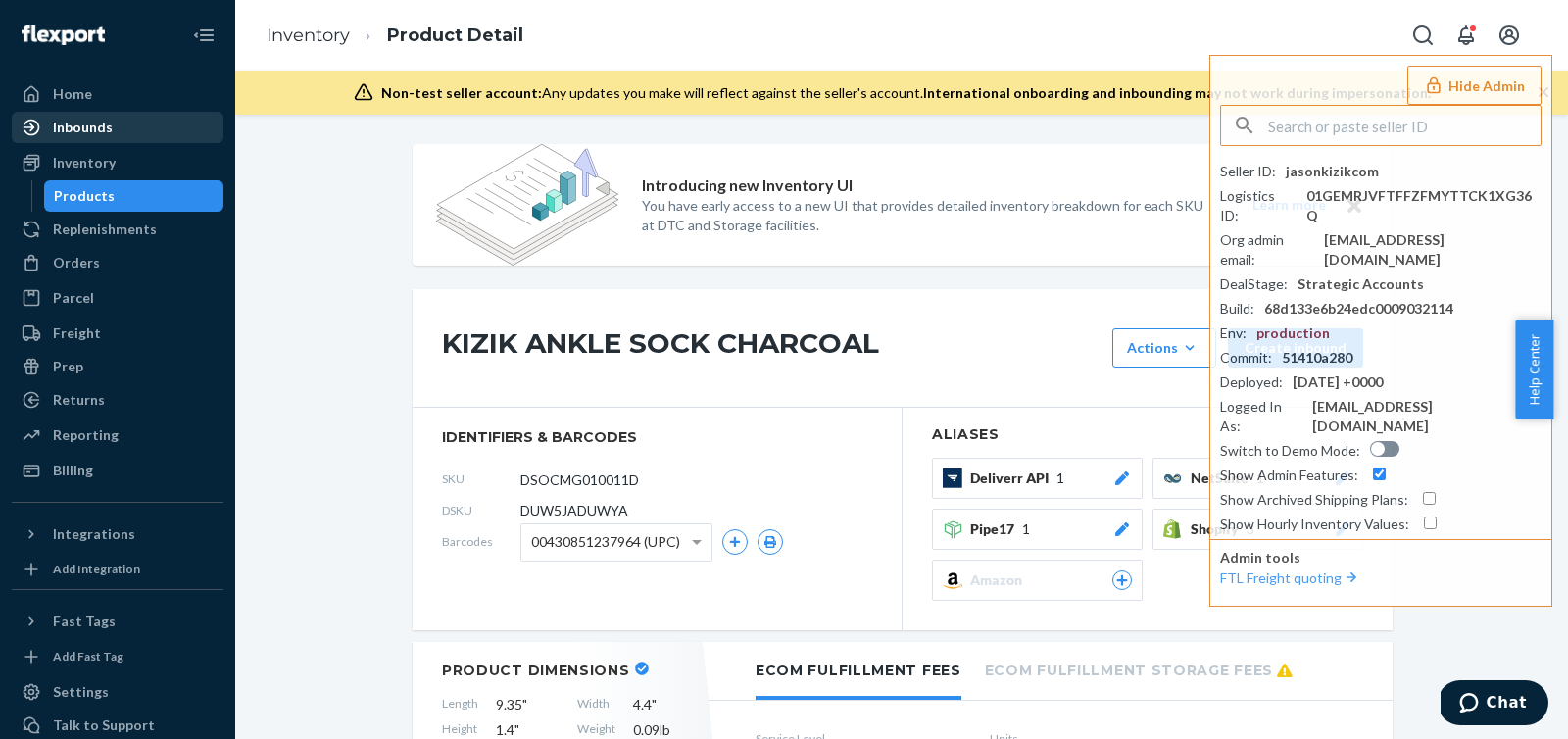
click at [145, 114] on div "Inbounds" at bounding box center [118, 128] width 207 height 28
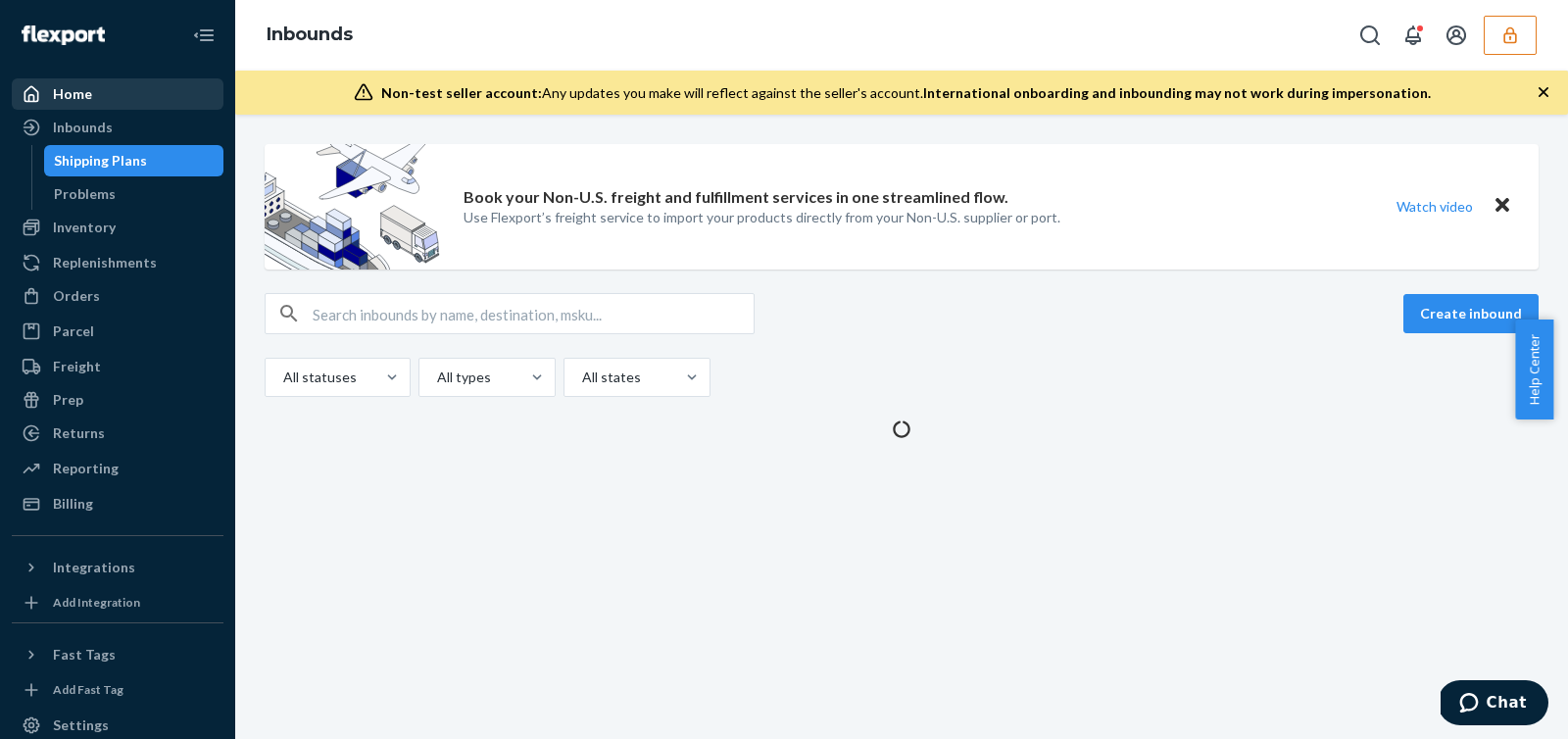
click at [129, 93] on div "Home" at bounding box center [118, 95] width 207 height 28
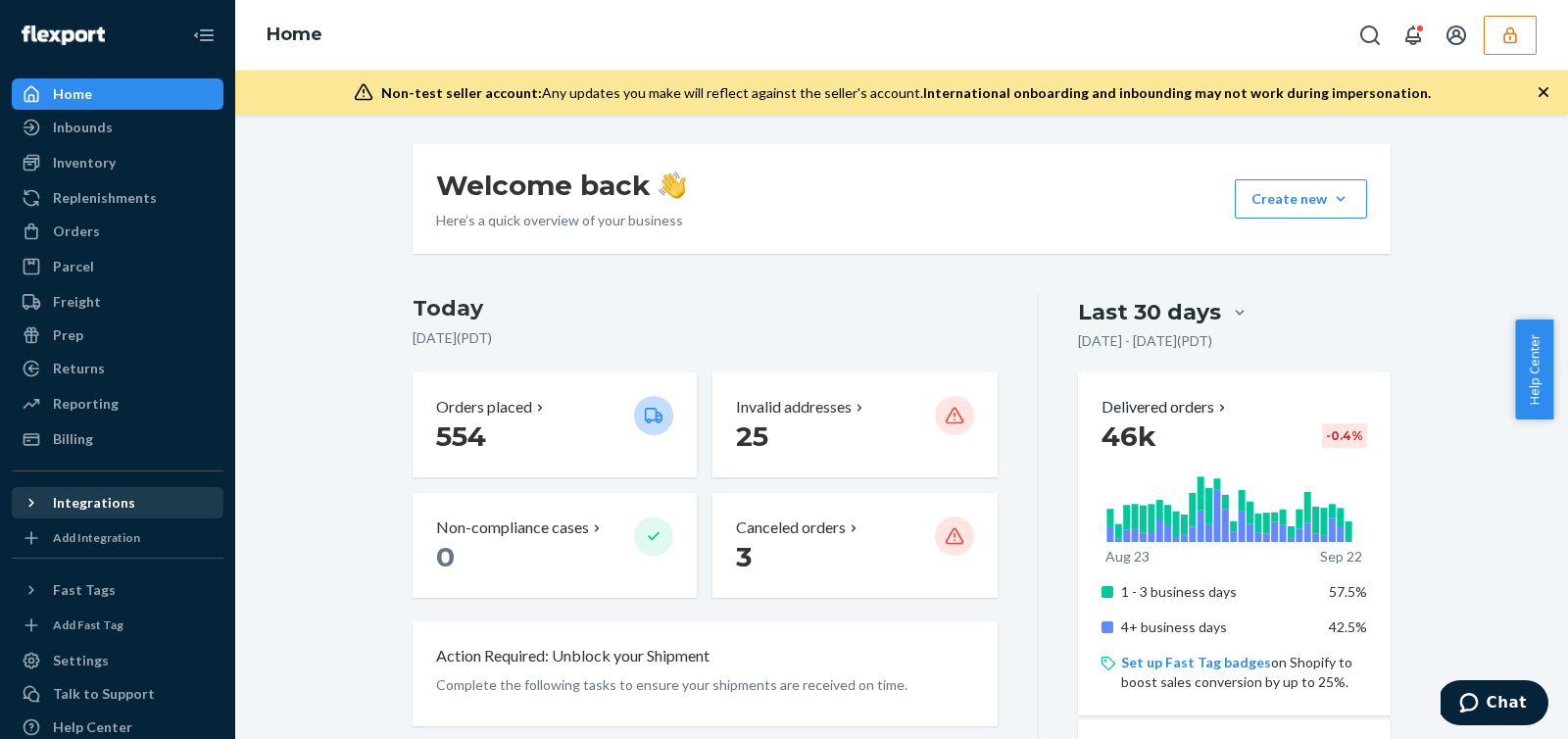
click at [40, 505] on icon at bounding box center [32, 504] width 20 height 20
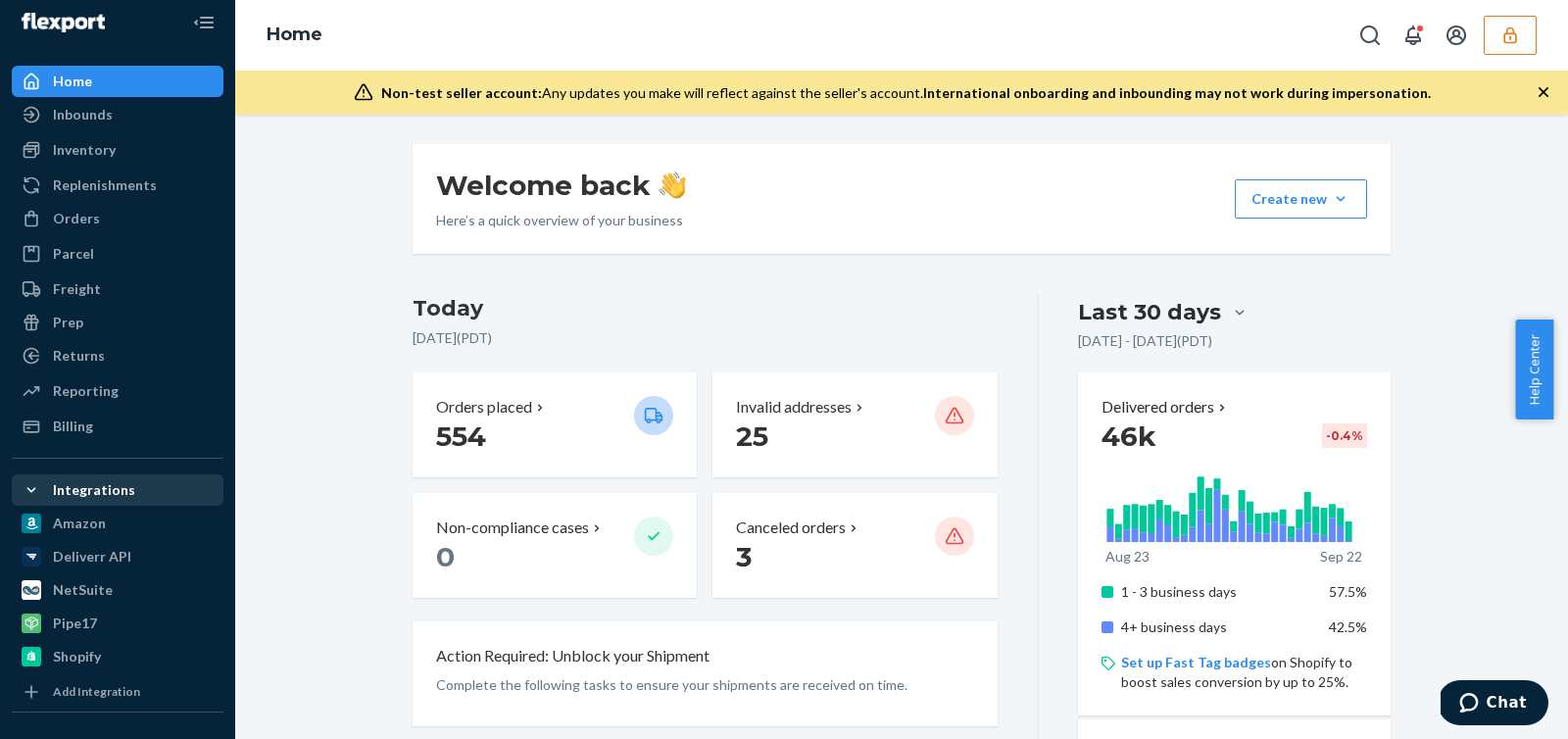
scroll to position [45, 0]
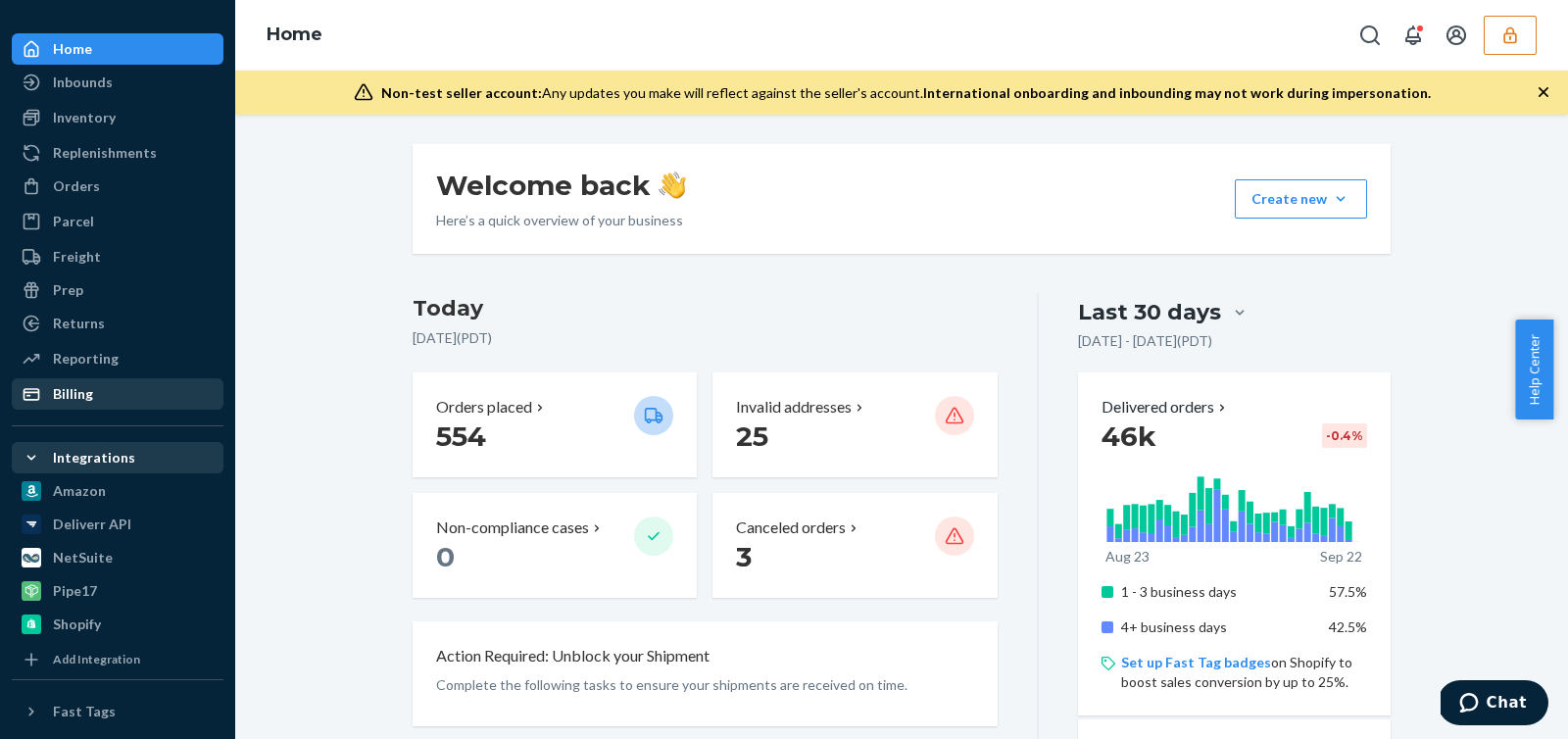
click at [73, 402] on div "Billing" at bounding box center [73, 394] width 40 height 20
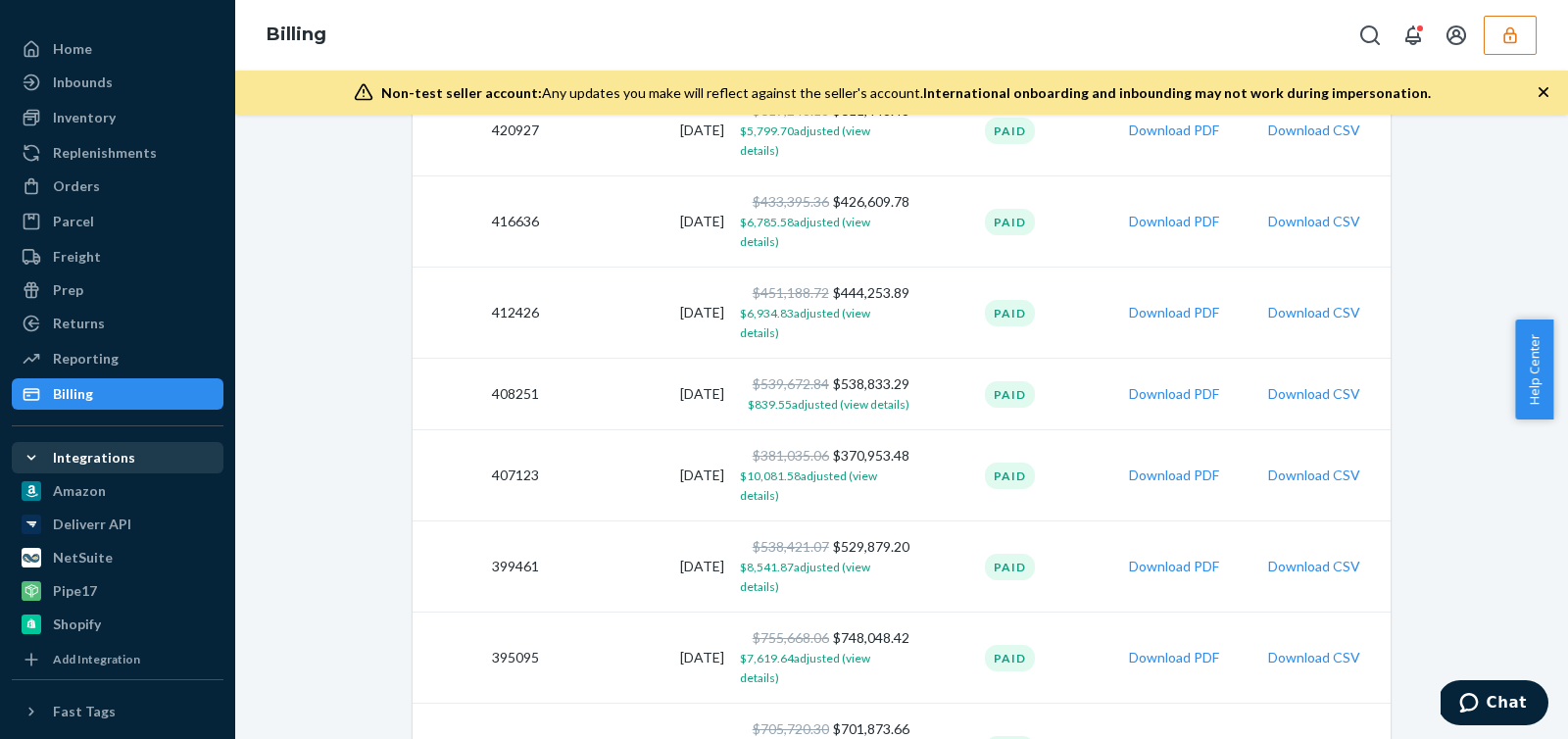
scroll to position [2457, 0]
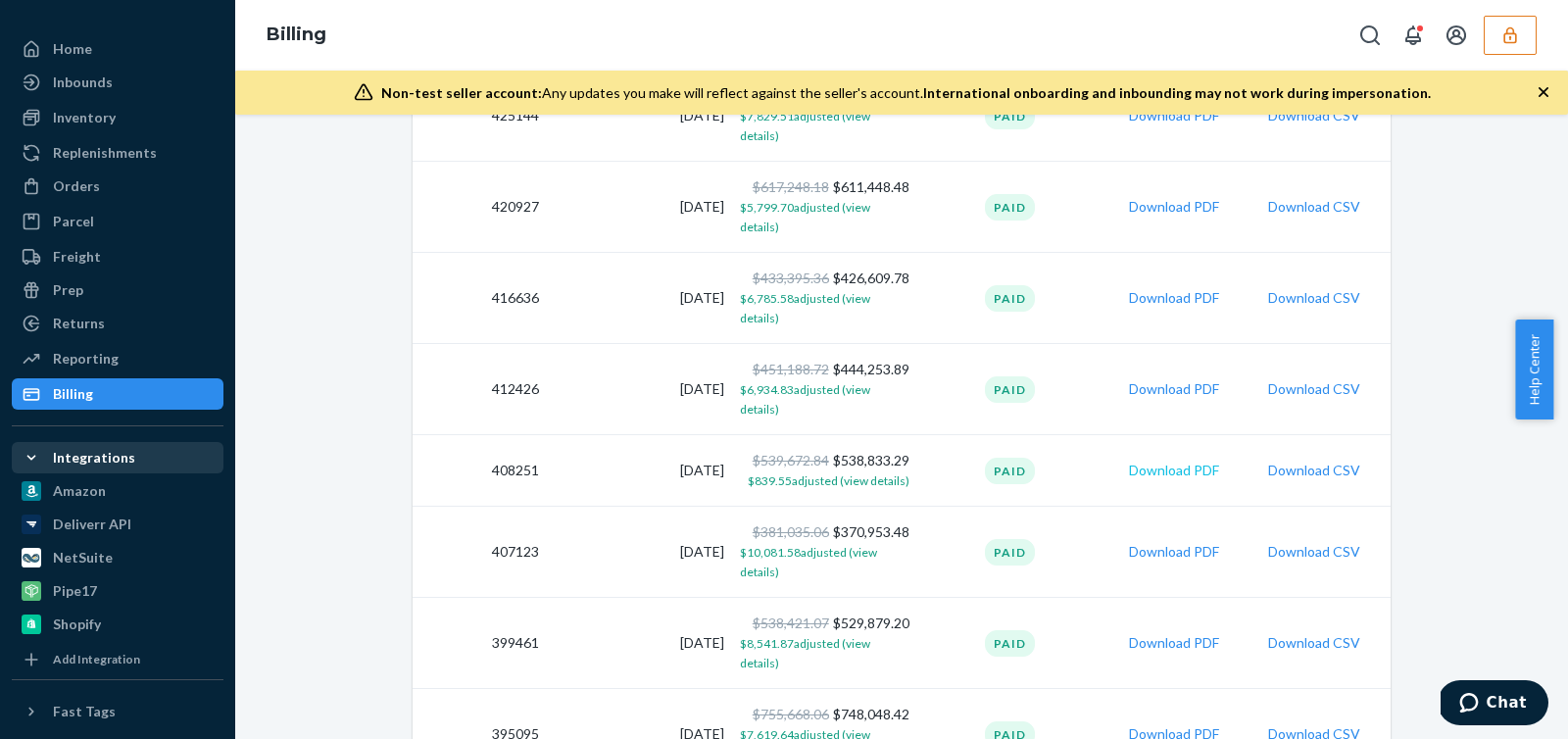
click at [1161, 461] on button "Download PDF" at bounding box center [1174, 471] width 90 height 20
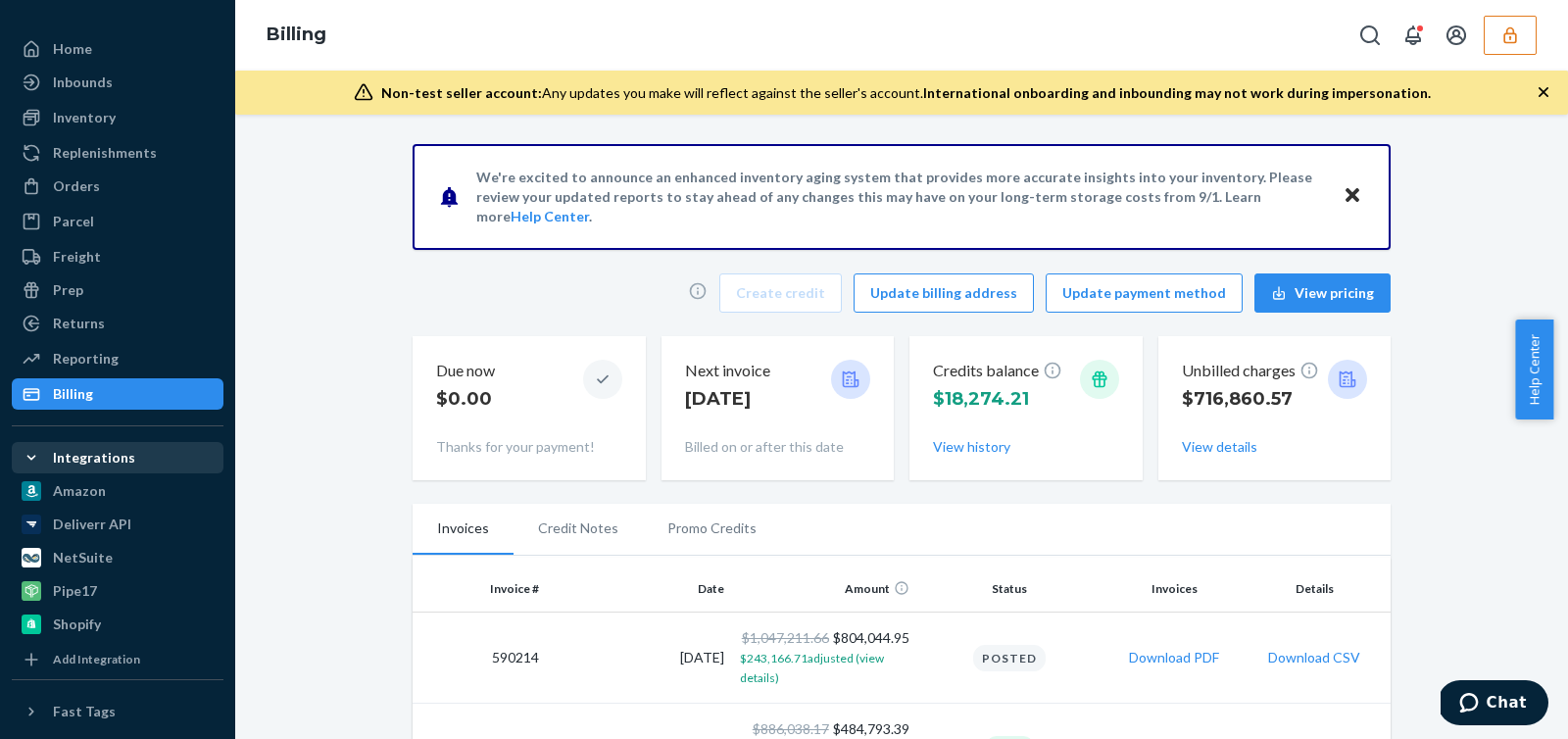
scroll to position [387, 0]
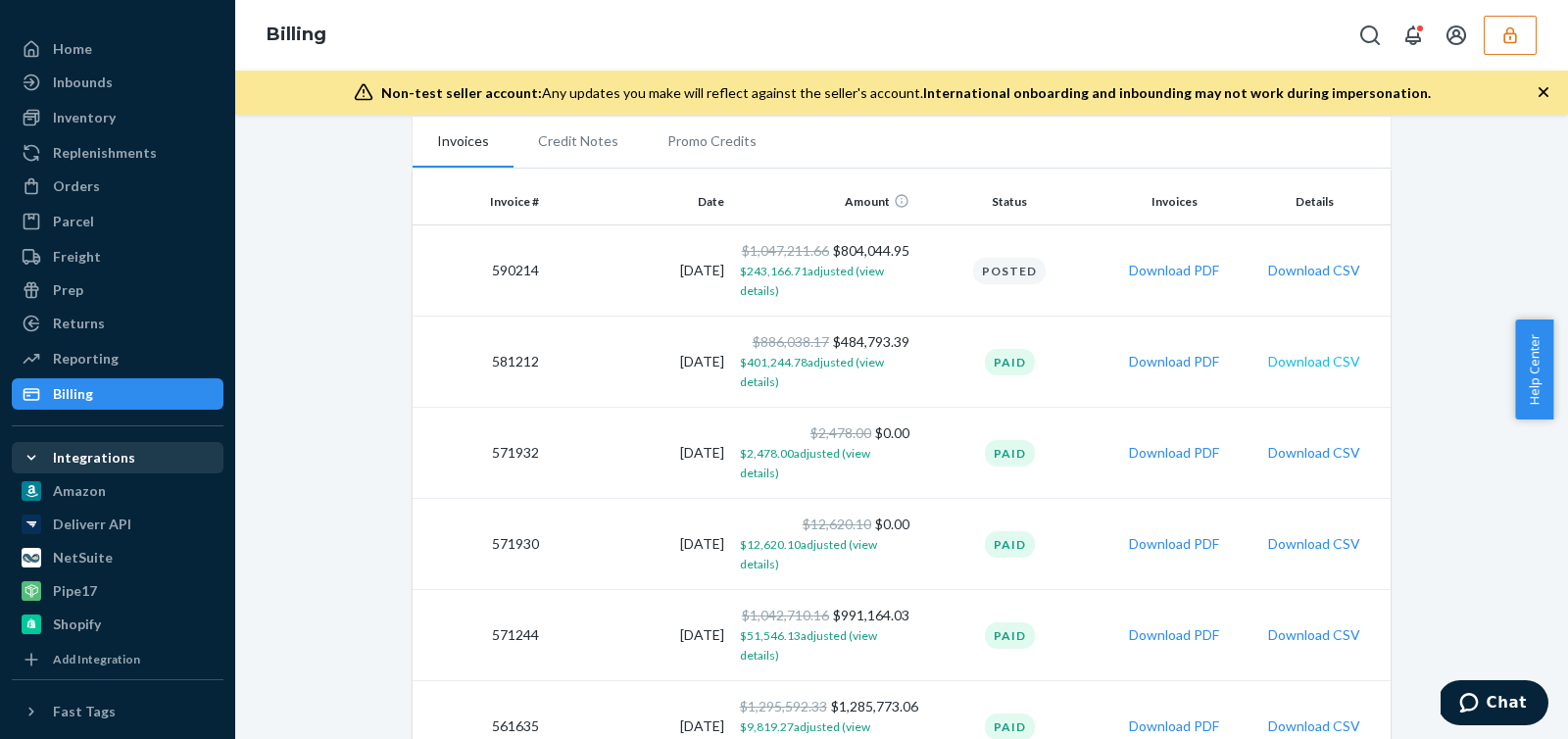
click at [1313, 356] on button "Download CSV" at bounding box center [1314, 362] width 92 height 20
click at [1165, 365] on button "Download PDF" at bounding box center [1174, 362] width 90 height 20
click at [142, 295] on div "Prep" at bounding box center [118, 290] width 207 height 28
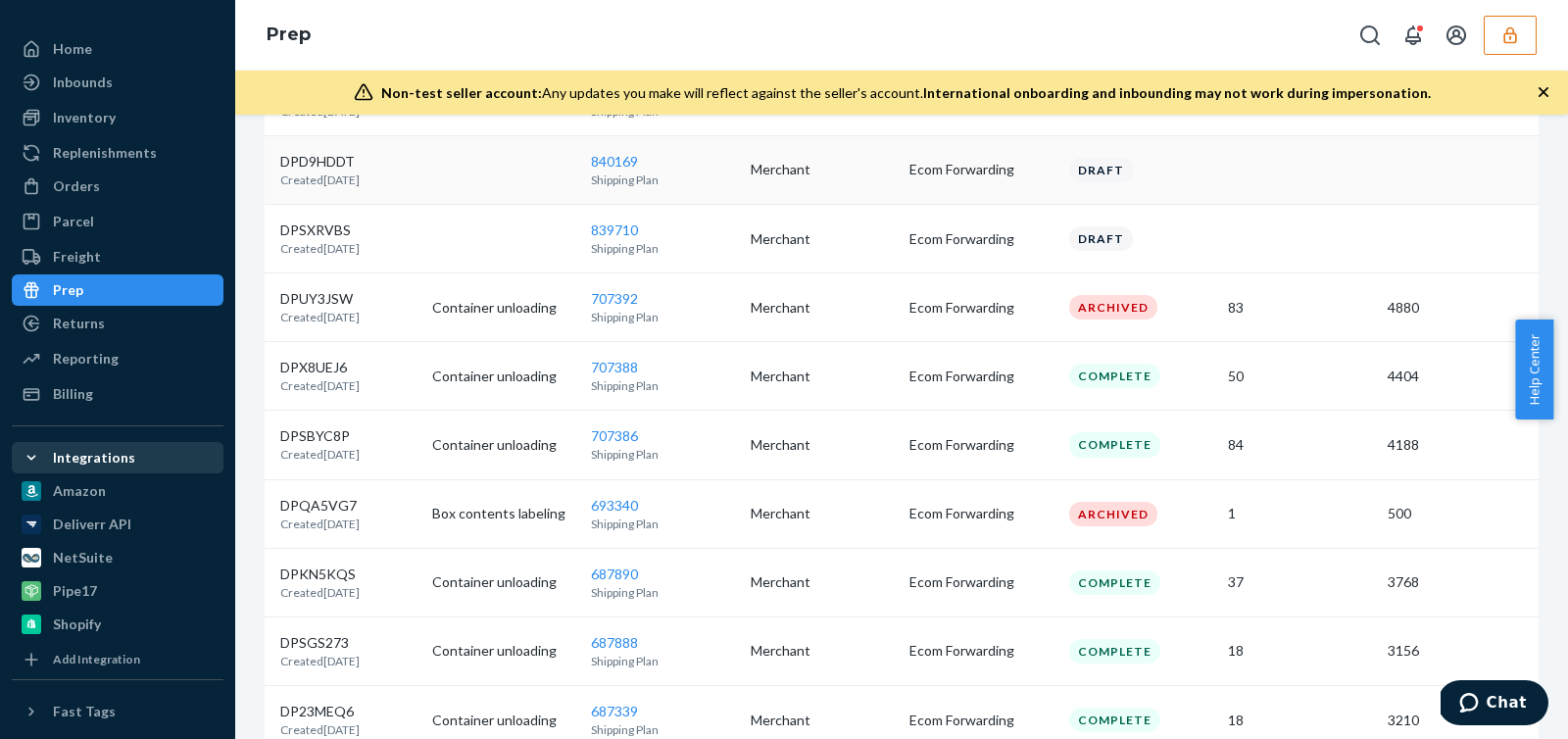
scroll to position [873, 0]
click at [928, 386] on td "Ecom Forwarding" at bounding box center [982, 377] width 159 height 69
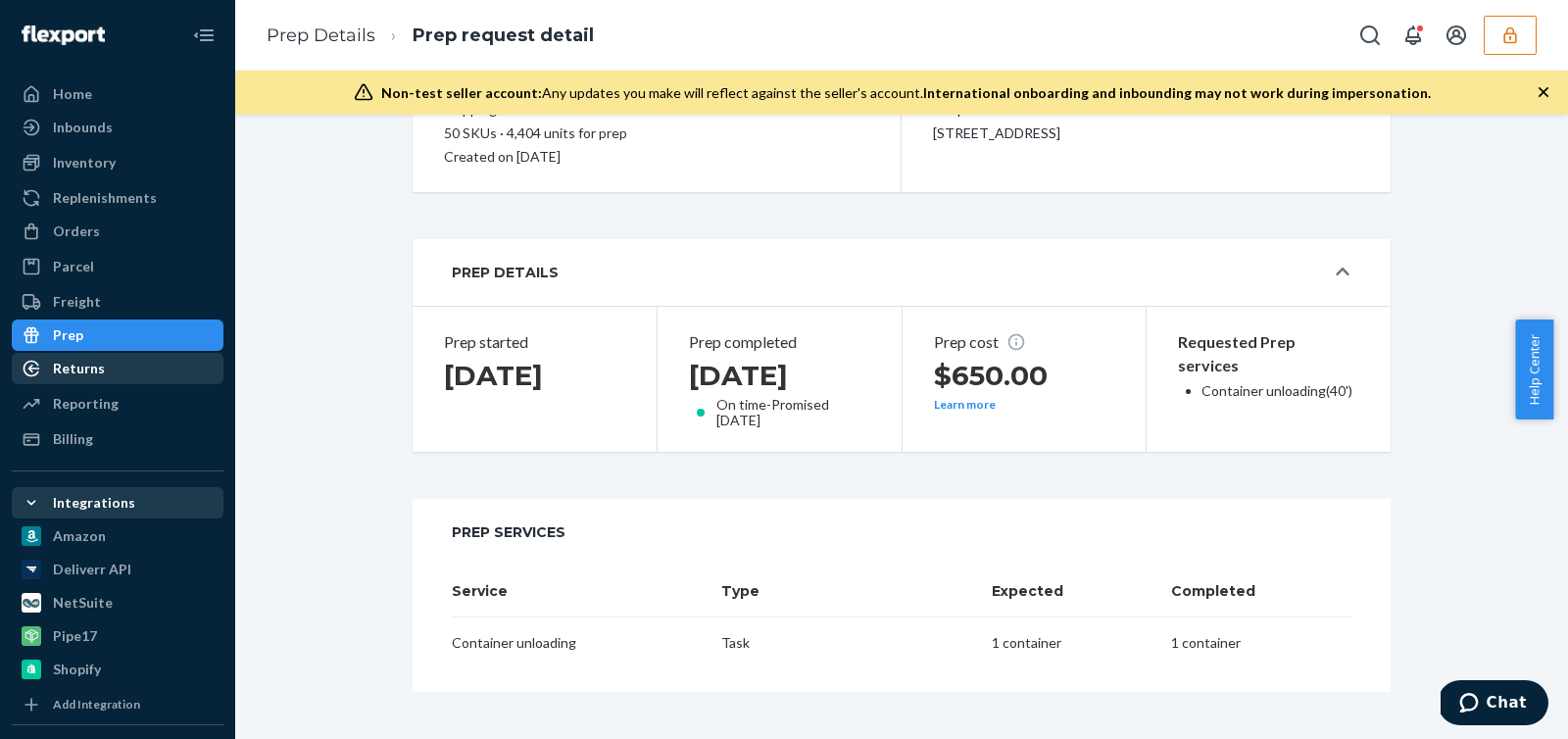
click at [97, 376] on div "Returns" at bounding box center [79, 369] width 52 height 20
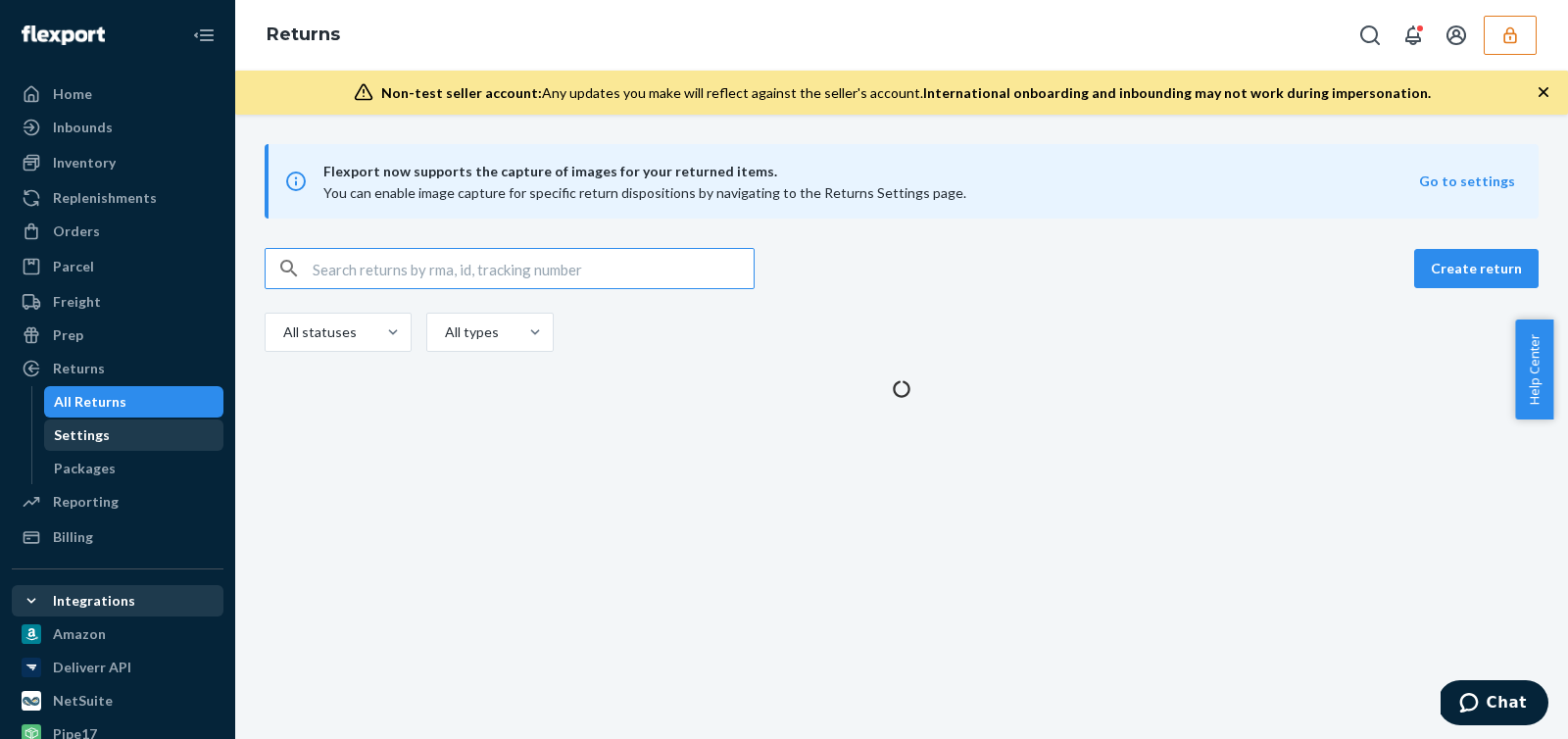
click at [116, 429] on div "Settings" at bounding box center [134, 436] width 176 height 28
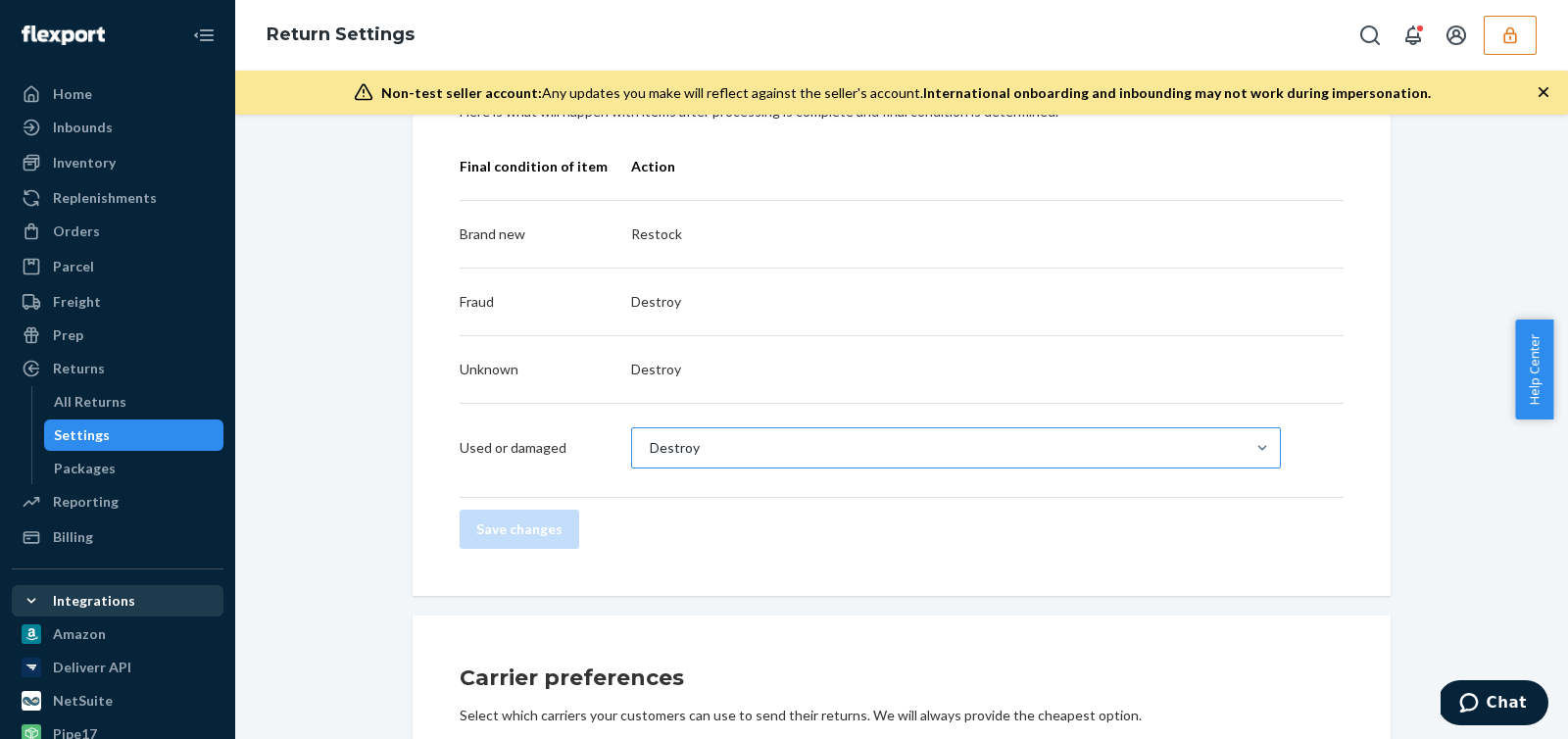
scroll to position [717, 0]
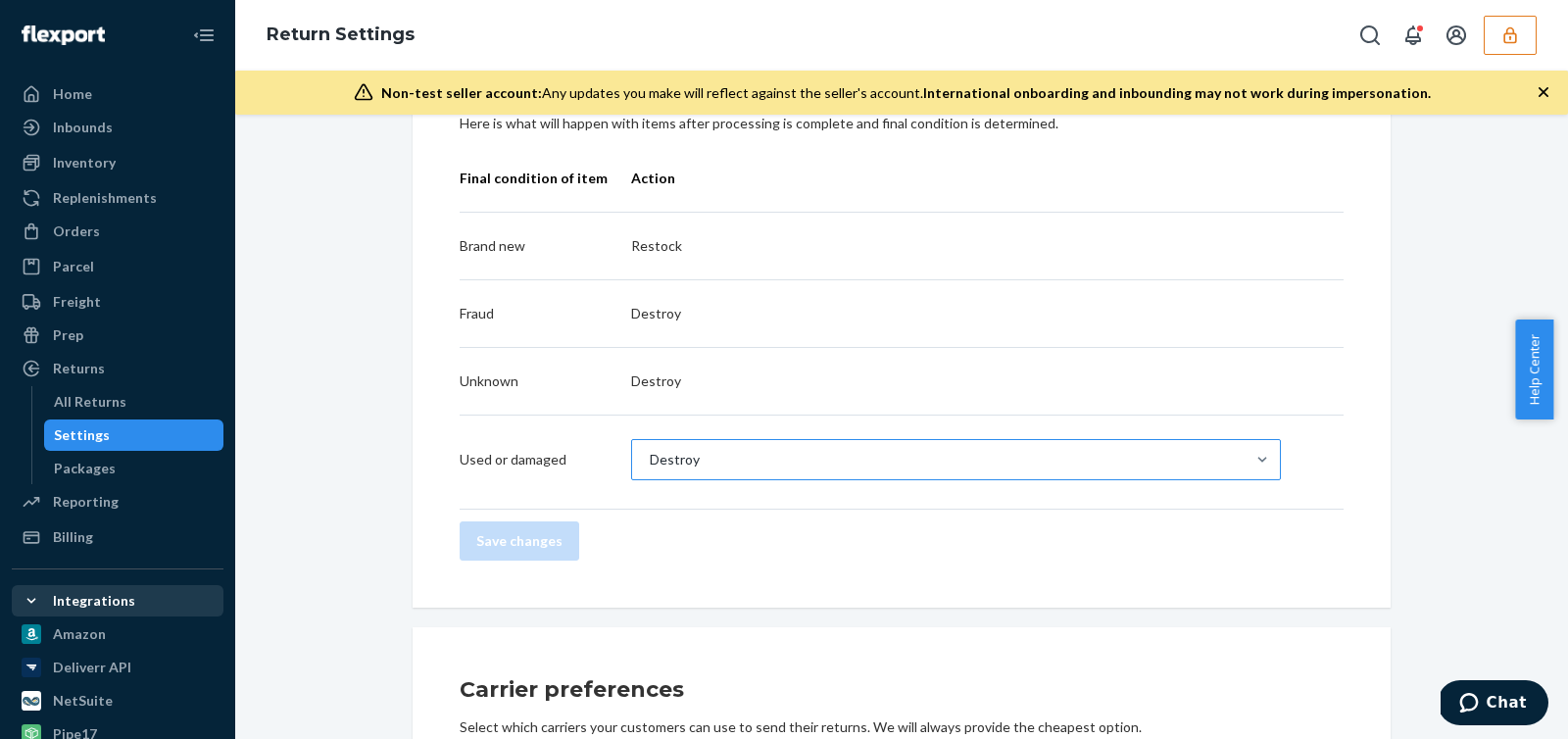
click at [699, 470] on div "Destroy" at bounding box center [938, 460] width 613 height 39
click at [650, 470] on input "Destroy" at bounding box center [649, 460] width 2 height 20
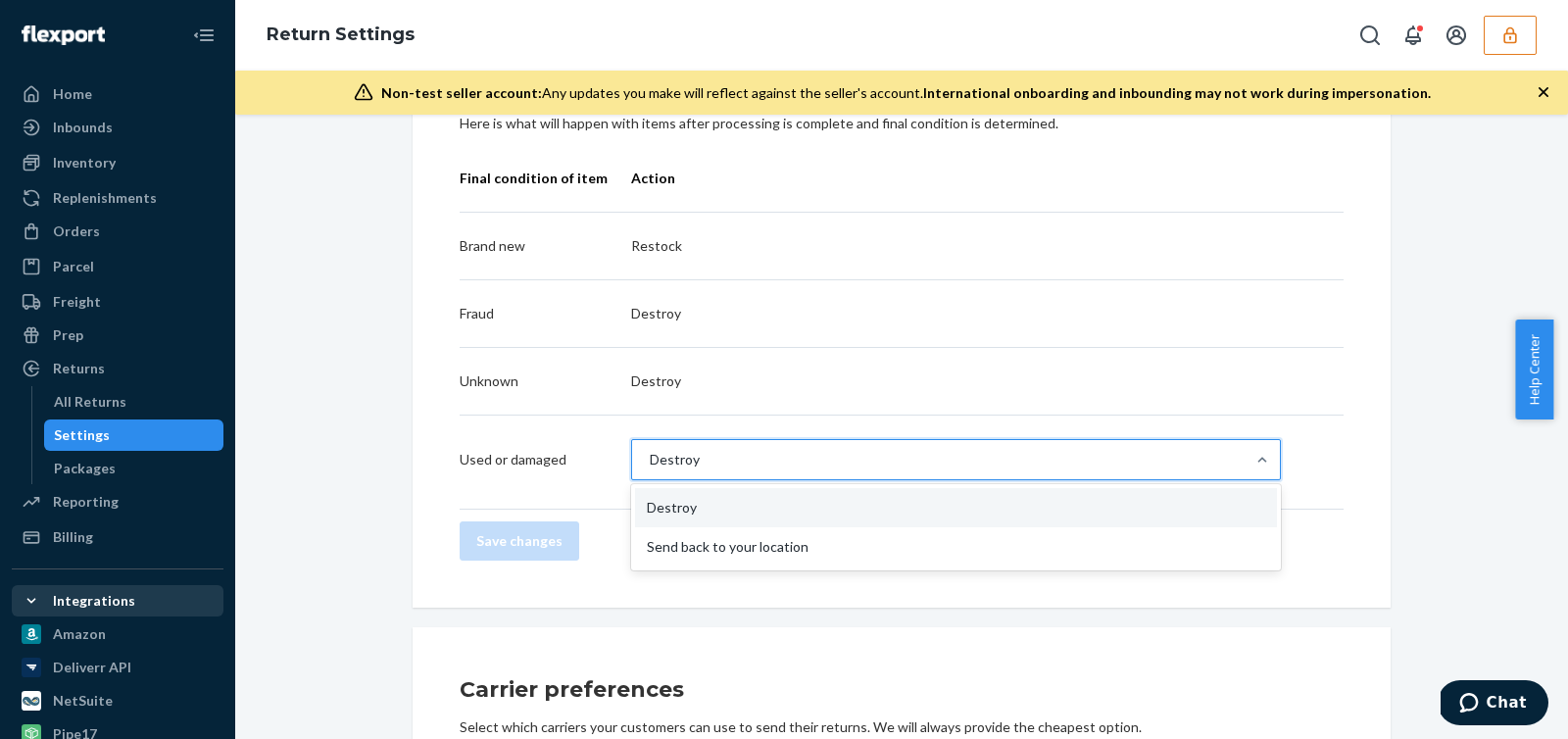
click at [389, 350] on div "Return destinations Return to Flexport ENABLED We'll inspect and process your i…" at bounding box center [902, 432] width 1304 height 2009
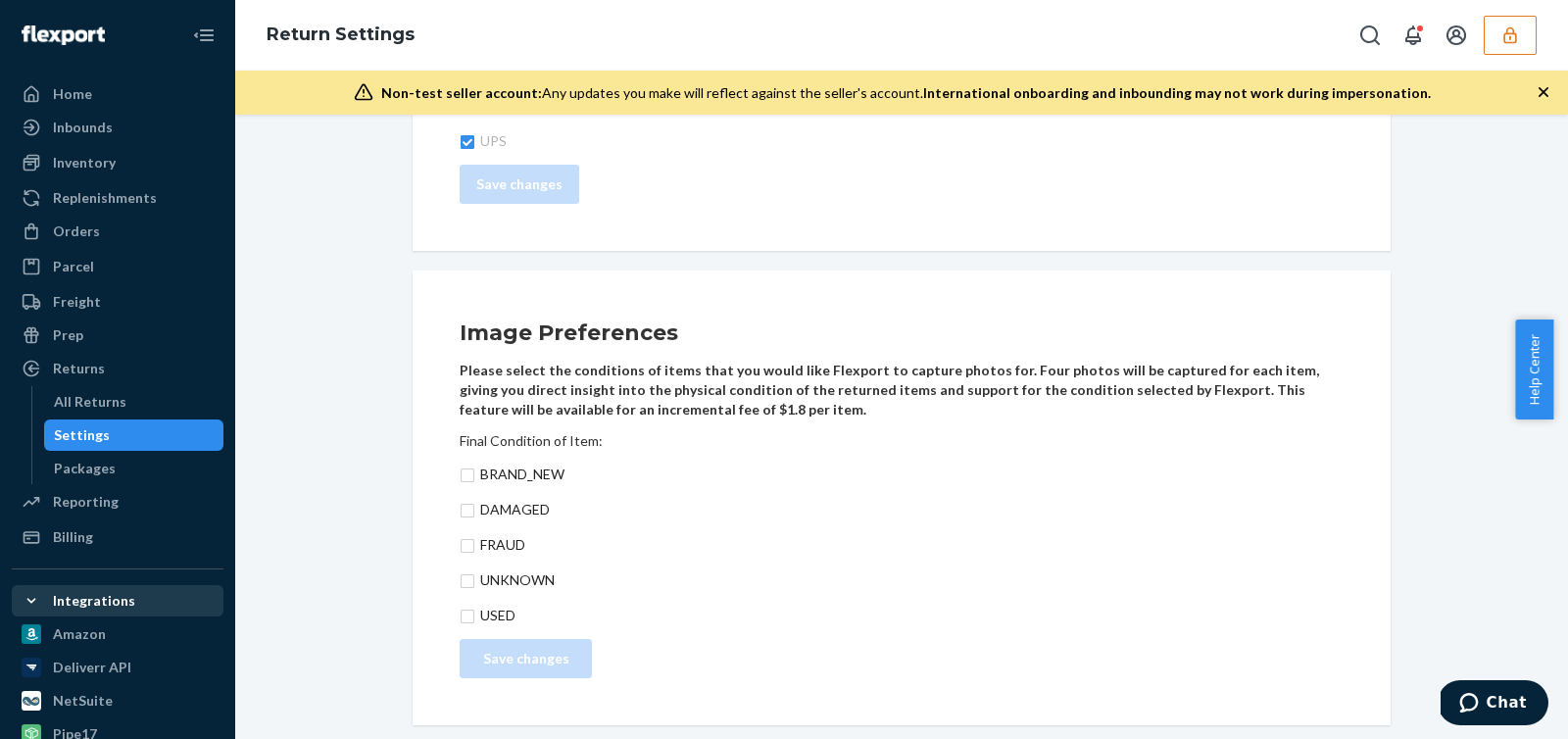
scroll to position [1413, 0]
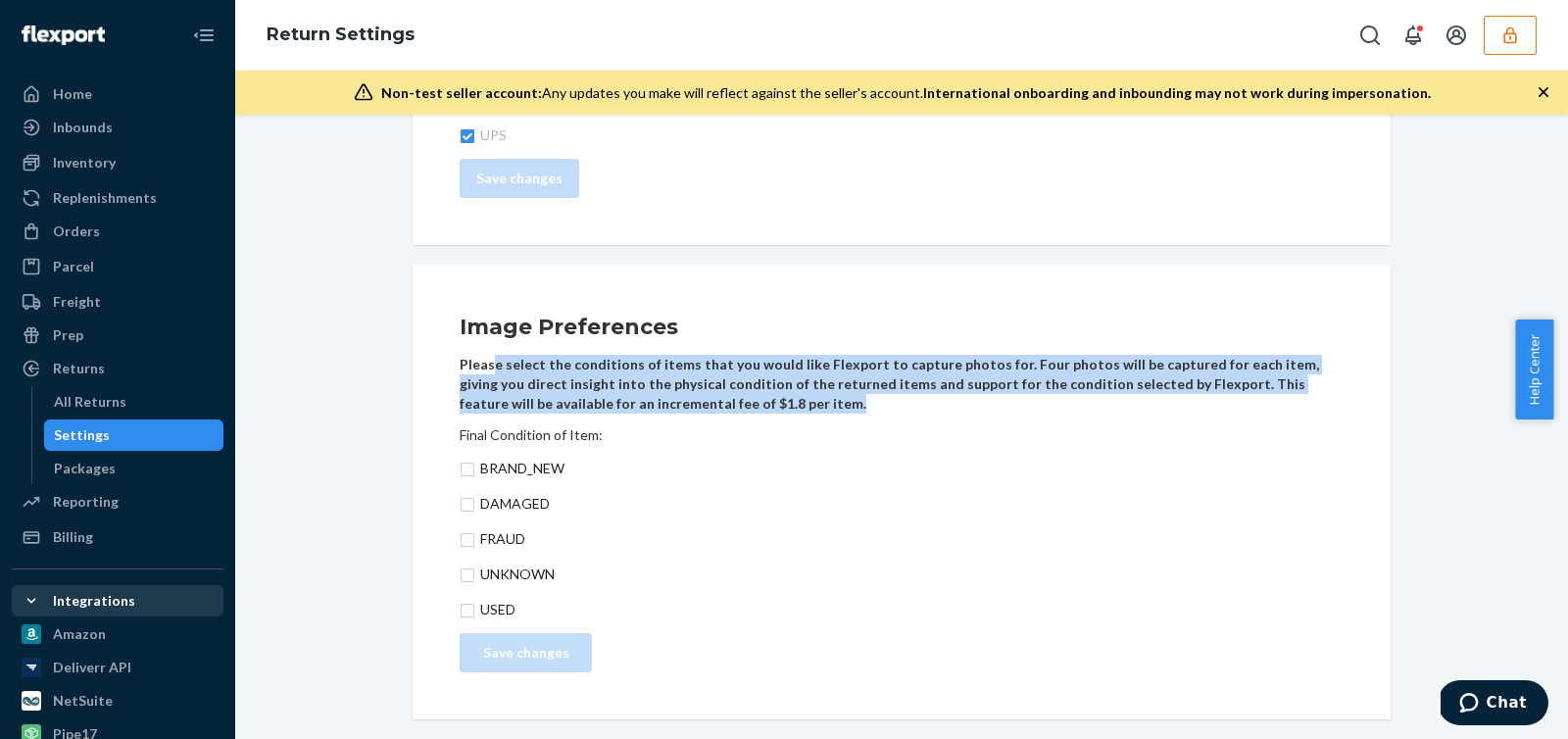
drag, startPoint x: 482, startPoint y: 360, endPoint x: 788, endPoint y: 401, distance: 308.7
click at [788, 401] on p "Please select the conditions of items that you would like Flexport to capture p…" at bounding box center [901, 384] width 884 height 59
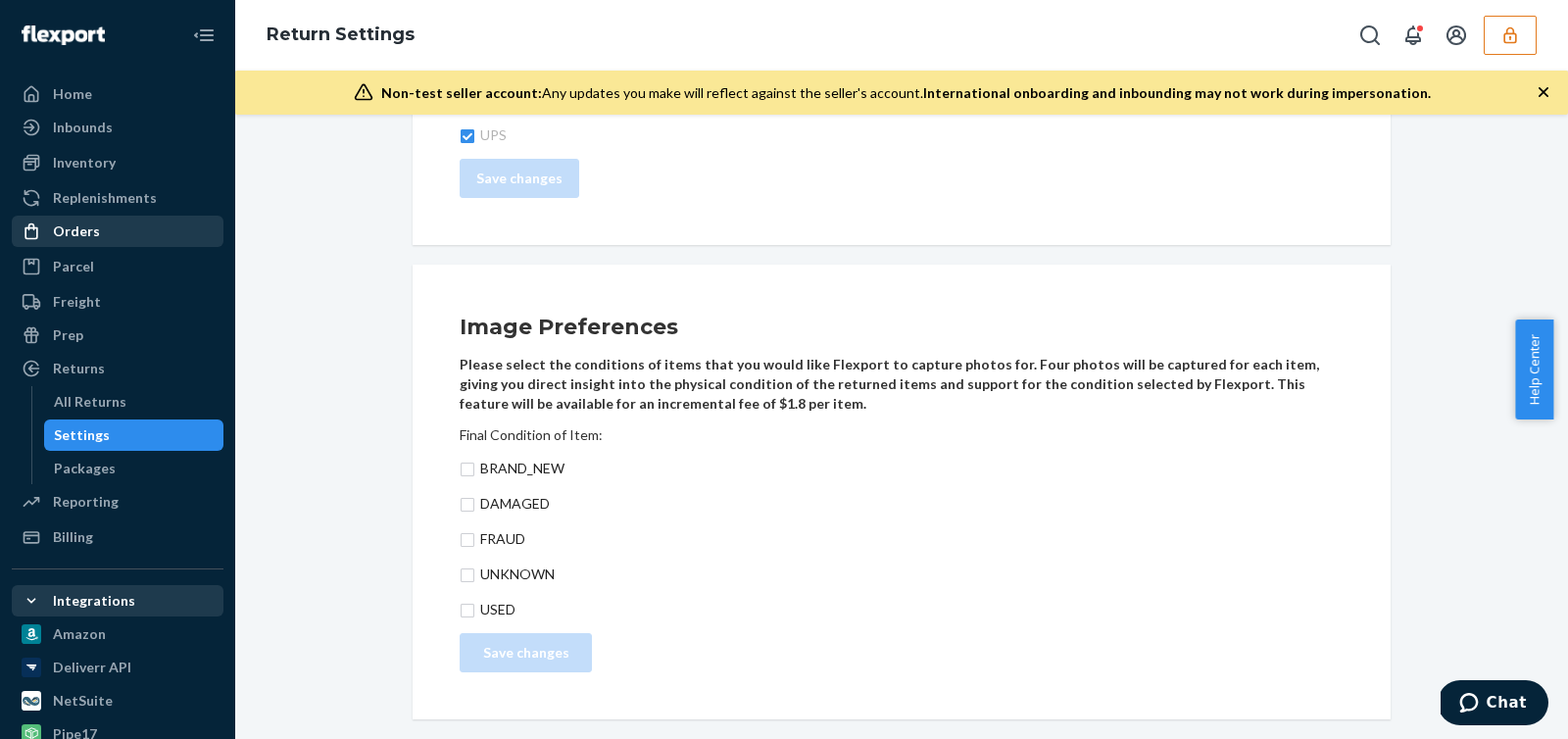
click at [97, 231] on div "Orders" at bounding box center [118, 231] width 207 height 28
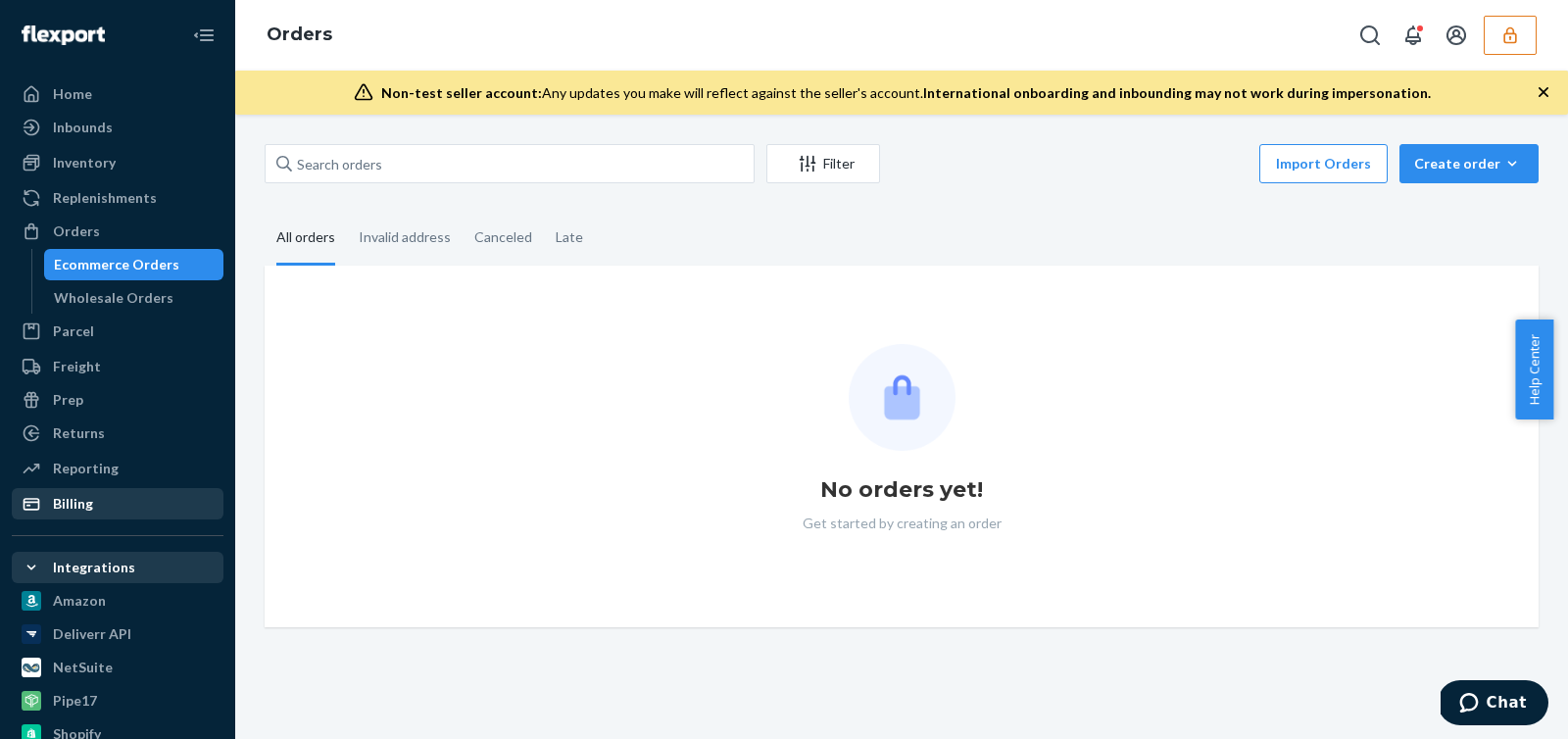
click at [138, 496] on div "Billing" at bounding box center [118, 505] width 207 height 28
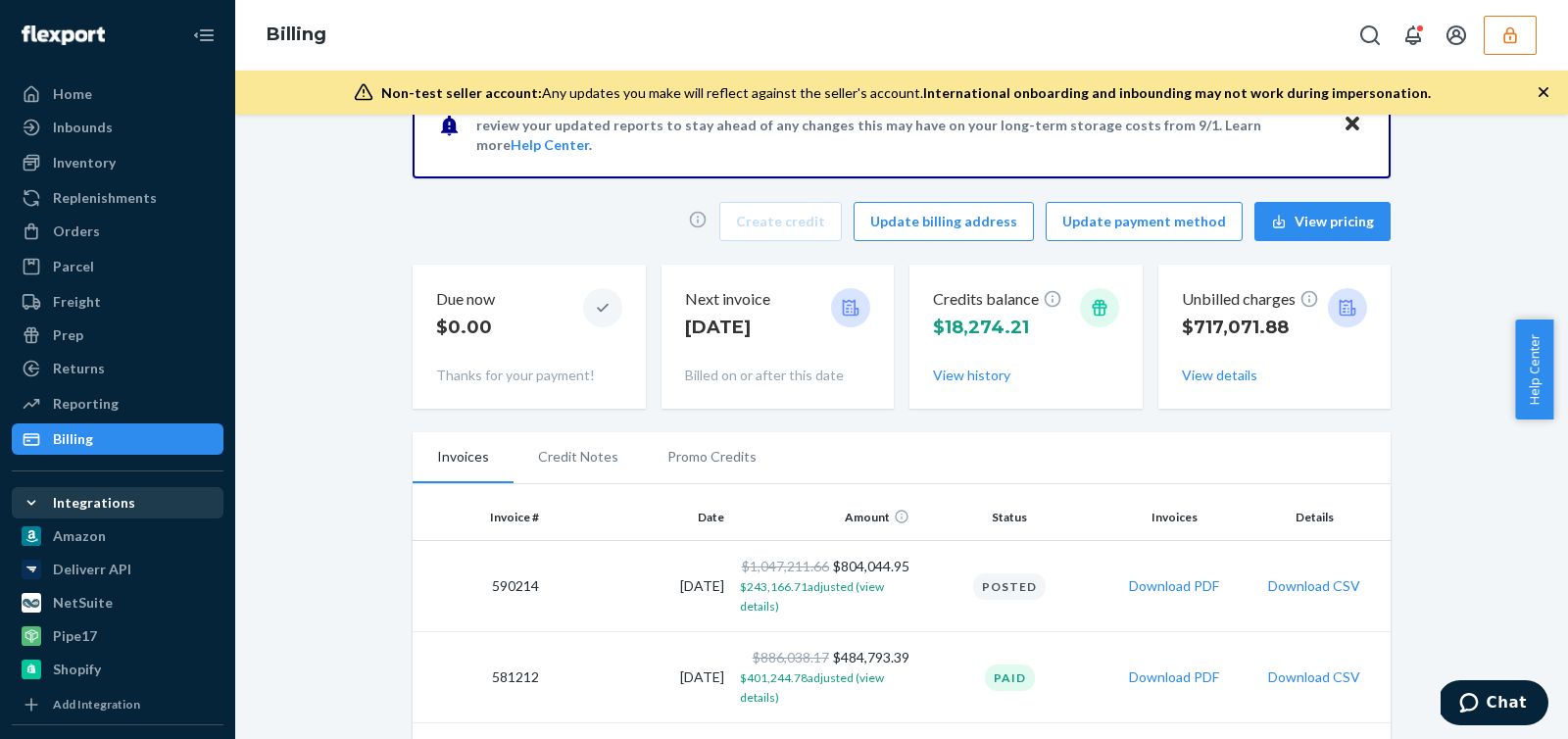
scroll to position [59, 0]
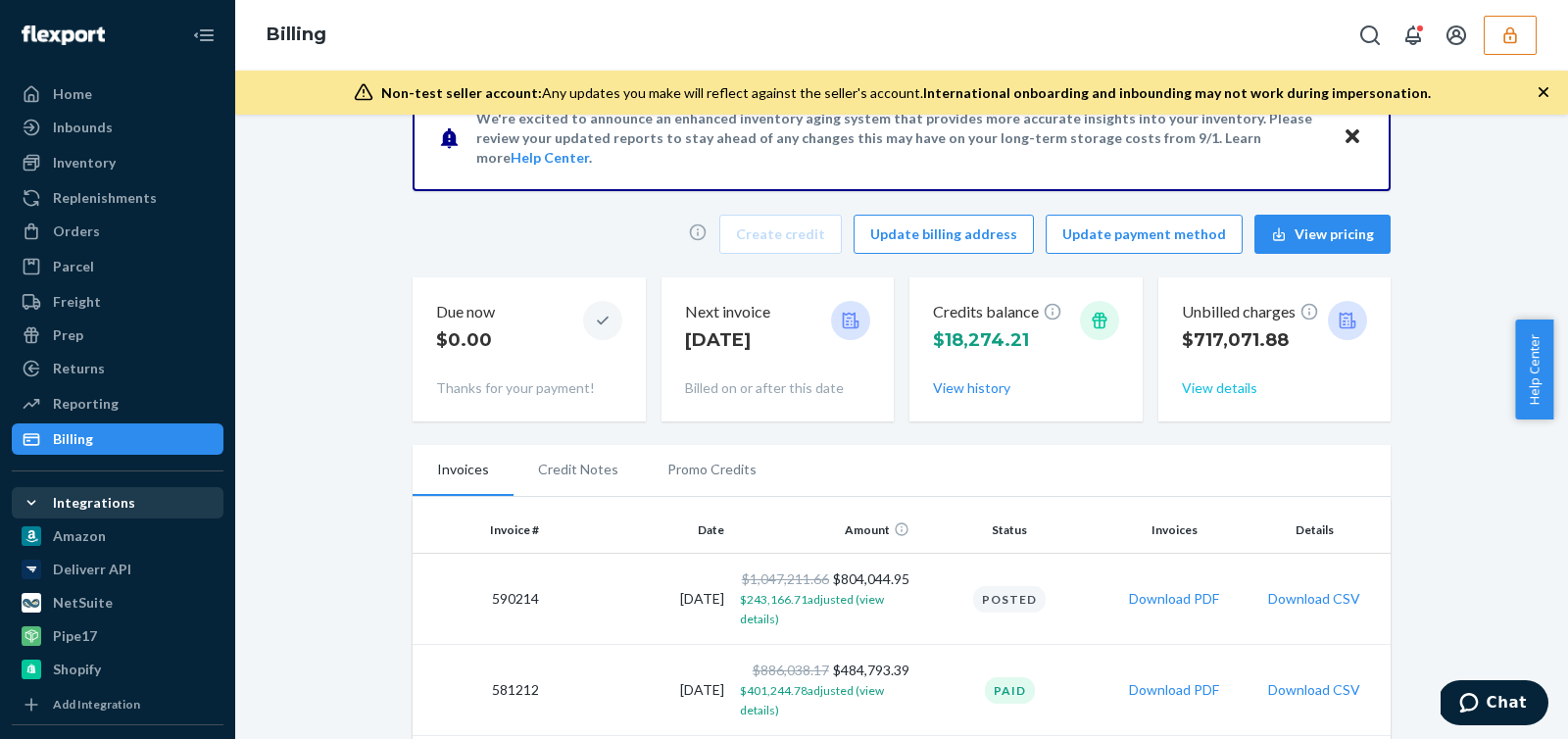
click at [1204, 384] on button "View details" at bounding box center [1220, 389] width 76 height 20
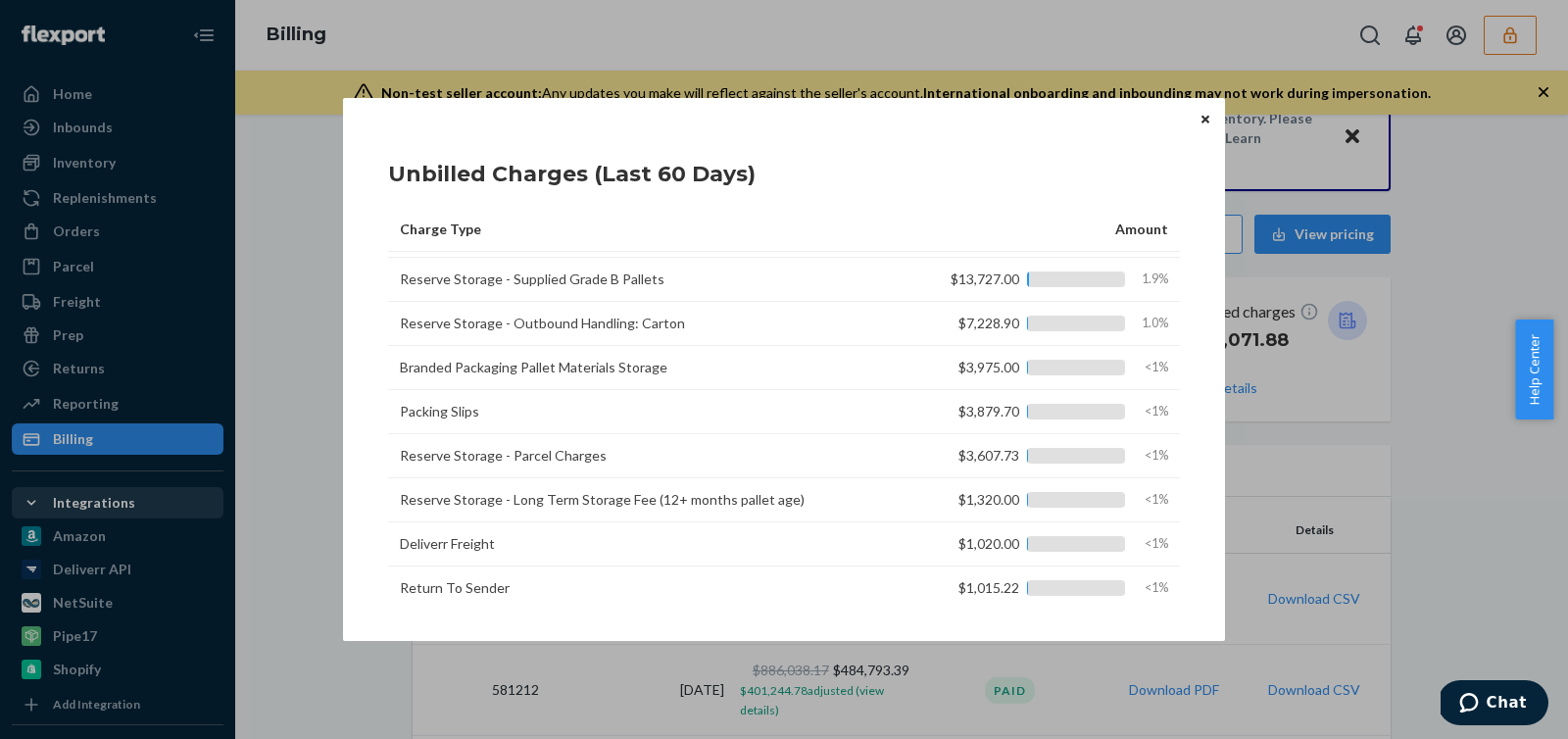
scroll to position [0, 0]
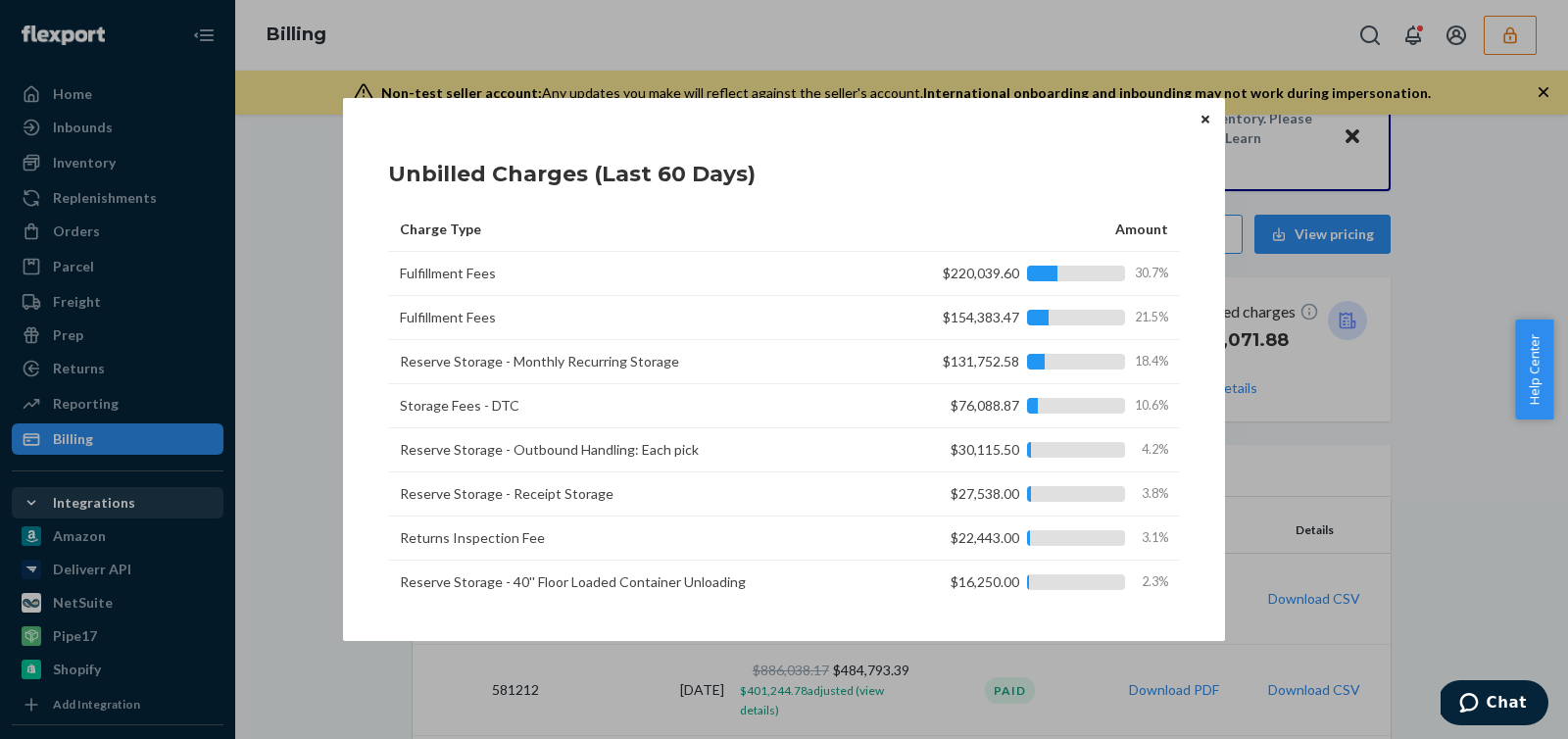
click at [1205, 120] on icon "Close" at bounding box center [1206, 119] width 8 height 8
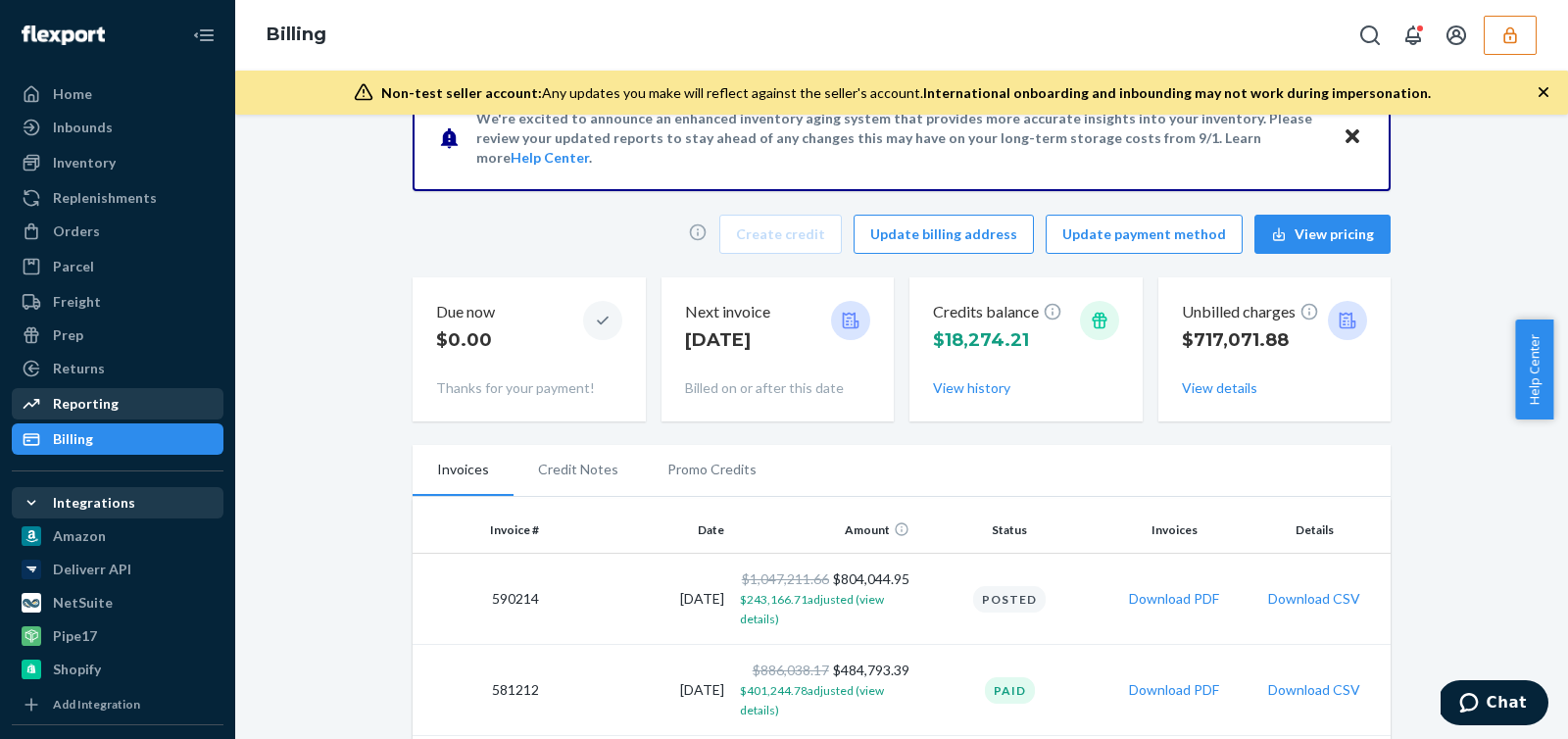
click at [111, 401] on div "Reporting" at bounding box center [86, 404] width 66 height 20
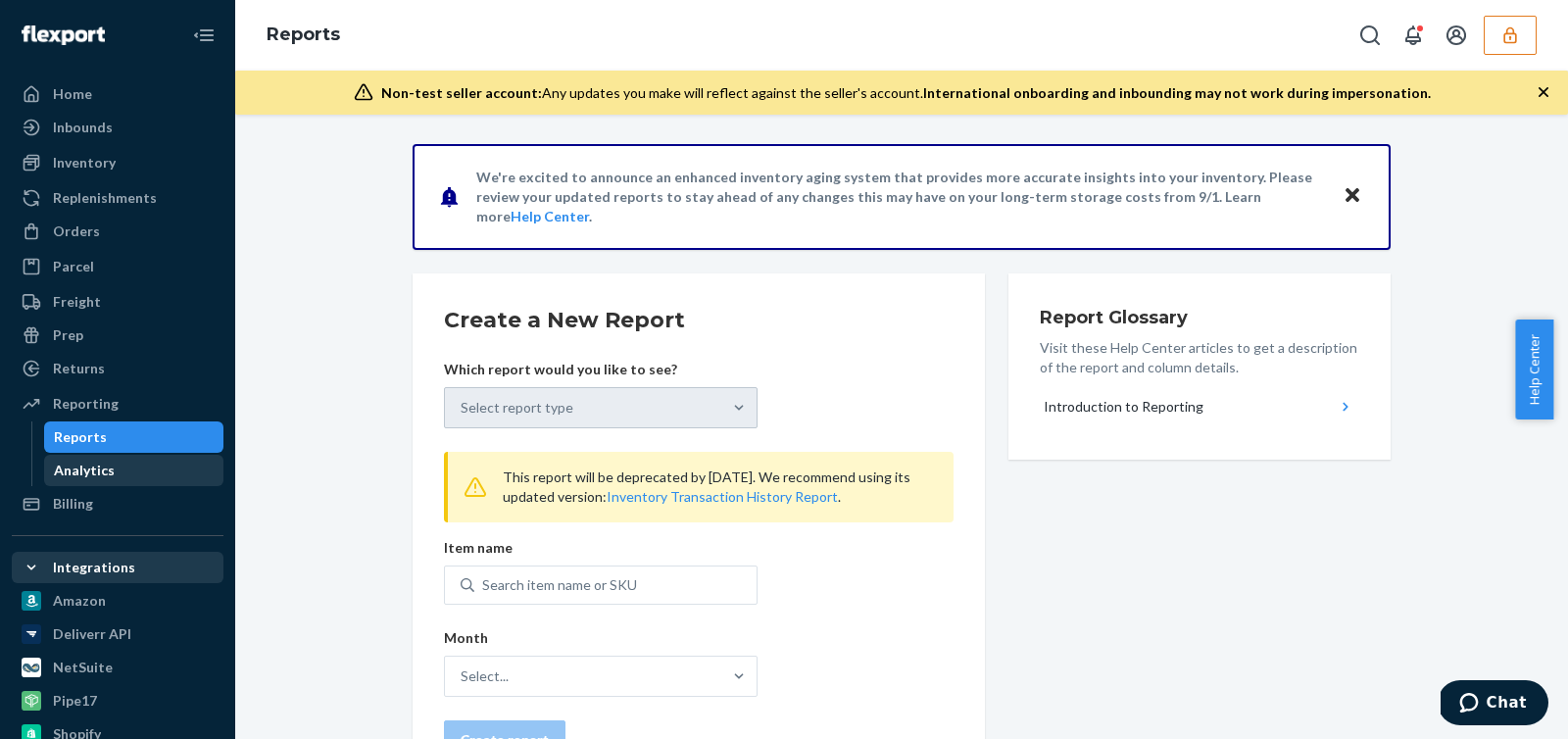
click at [112, 474] on div "Analytics" at bounding box center [134, 471] width 176 height 28
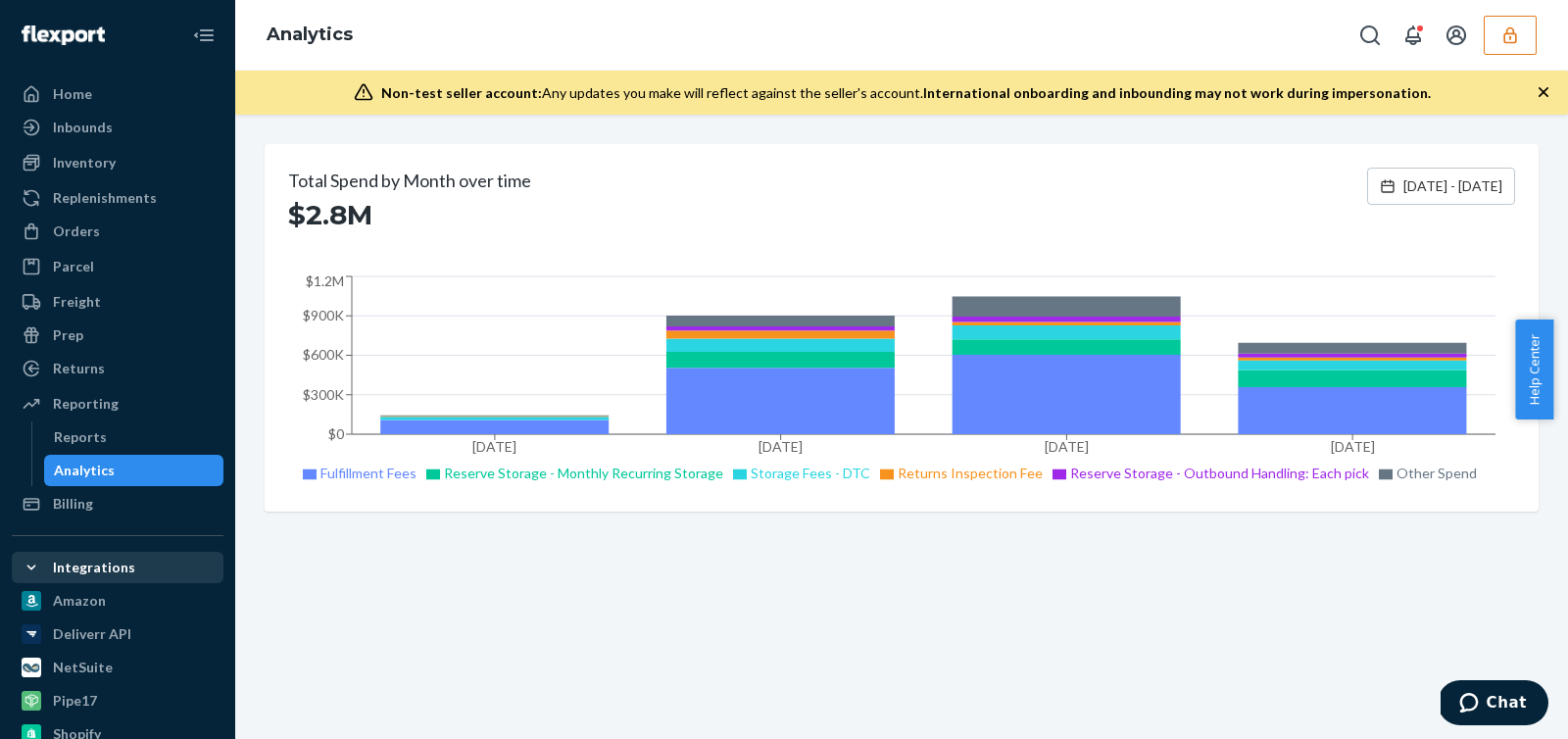
click at [1109, 181] on div "Total Spend by Month over time $2.8M [DATE] - [DATE]" at bounding box center [901, 199] width 1227 height 65
click at [91, 232] on div "Orders" at bounding box center [76, 231] width 47 height 20
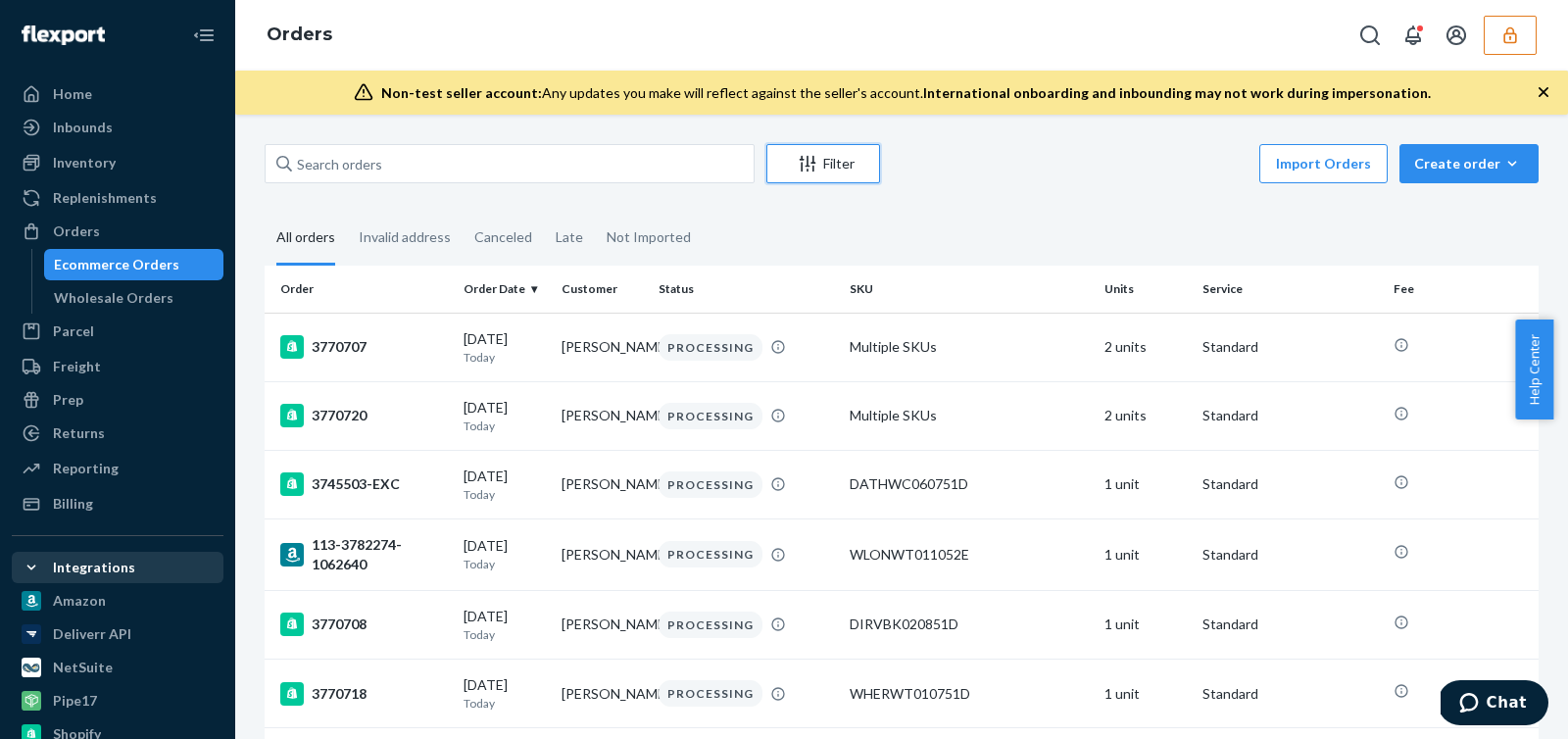
click at [844, 149] on button "Filter" at bounding box center [823, 164] width 114 height 39
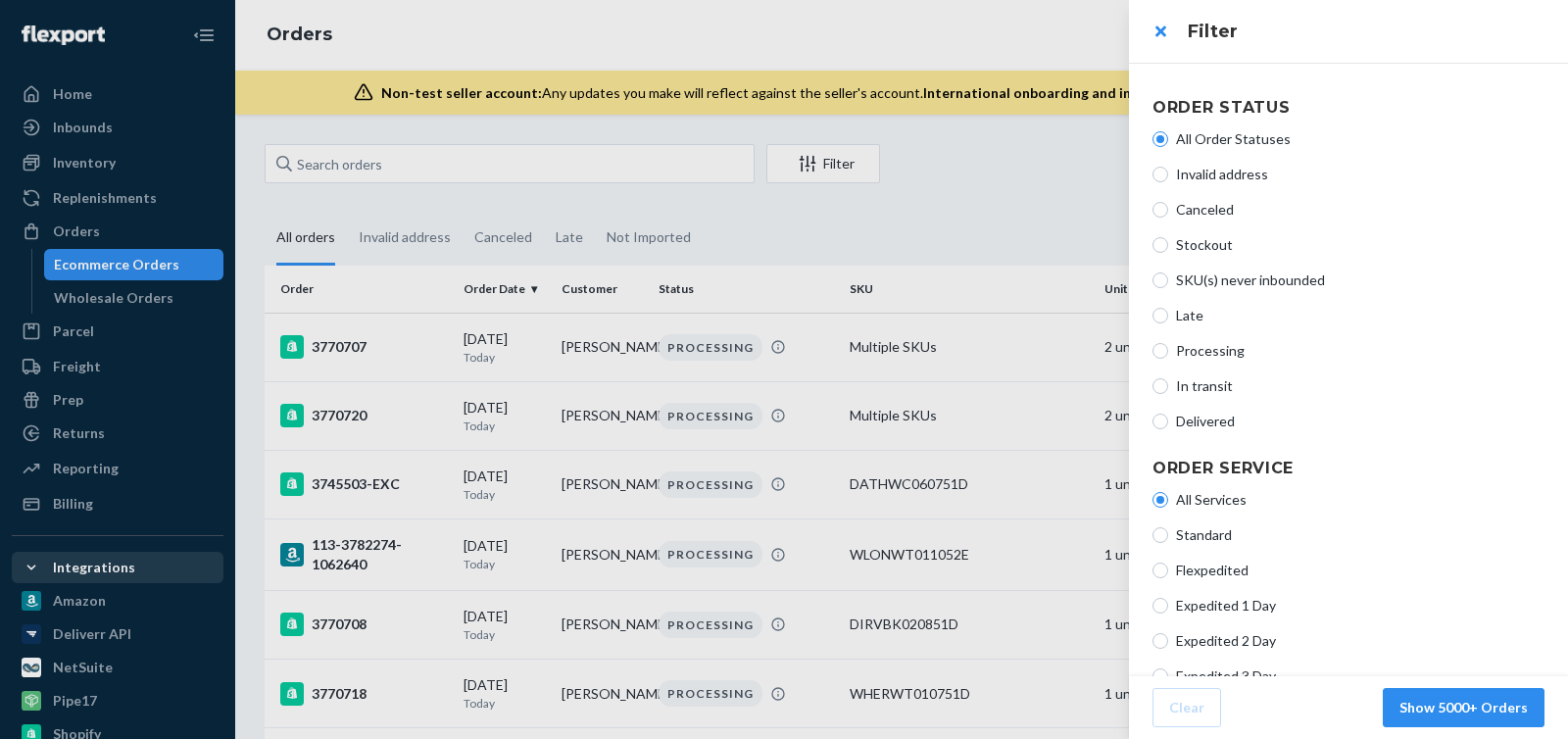
scroll to position [501, 0]
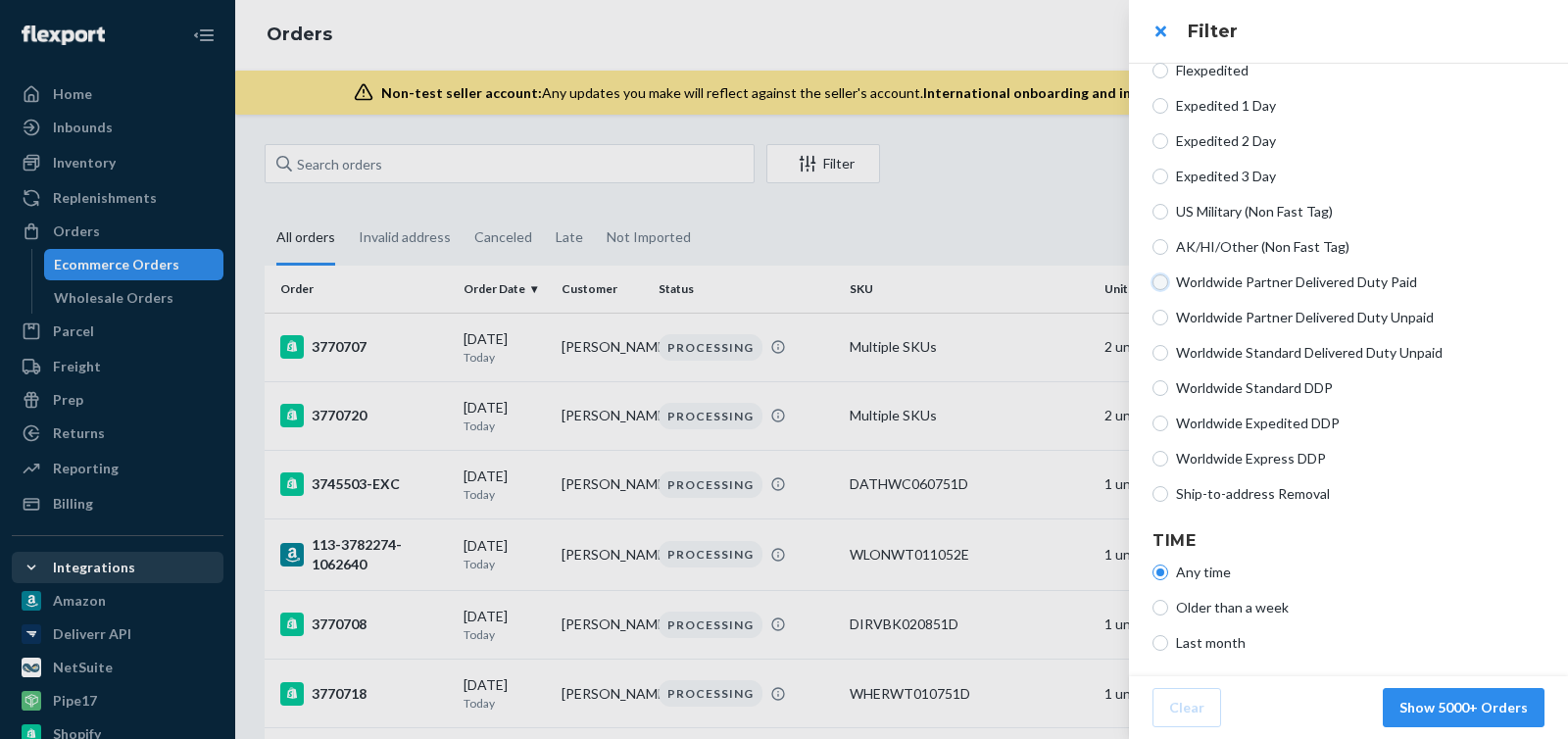
click at [1152, 278] on input "Worldwide Partner Delivered Duty Paid" at bounding box center [1160, 282] width 16 height 16
radio input "true"
radio input "false"
click at [1161, 317] on input "Worldwide Partner Delivered Duty Unpaid" at bounding box center [1160, 318] width 16 height 16
radio input "true"
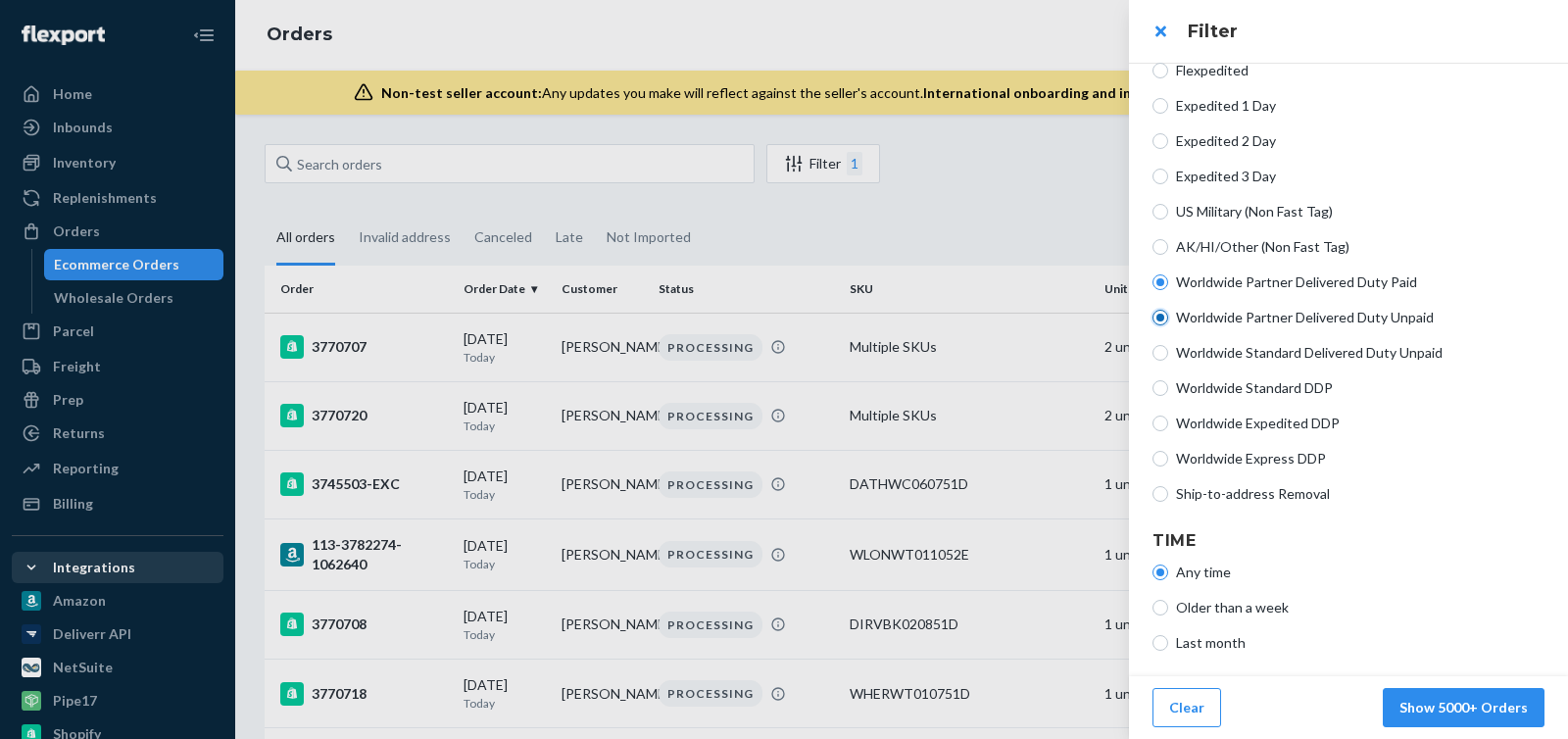
radio input "false"
click at [1482, 714] on button "Show 233 Orders" at bounding box center [1472, 707] width 146 height 39
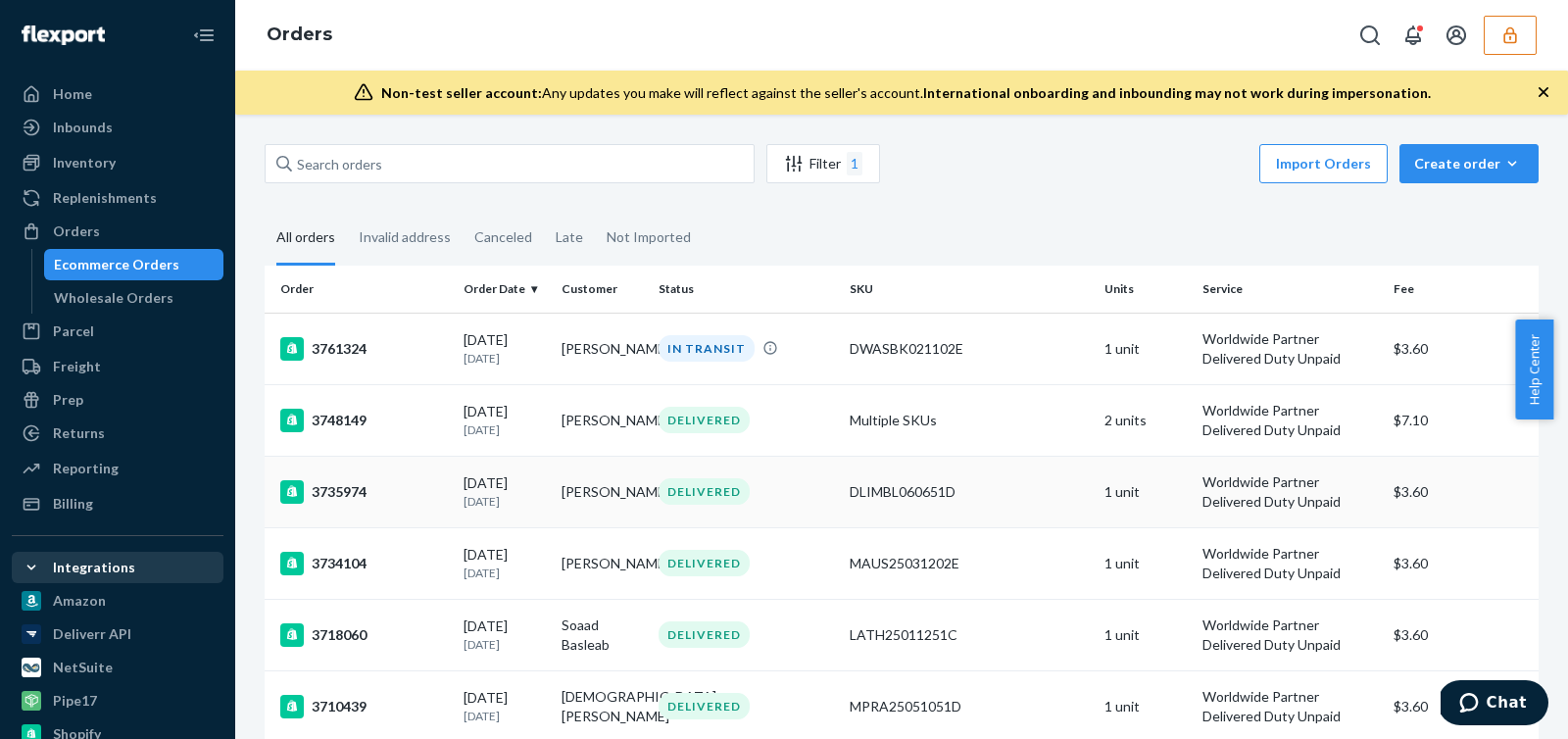
click at [430, 503] on div "3735974" at bounding box center [364, 493] width 167 height 24
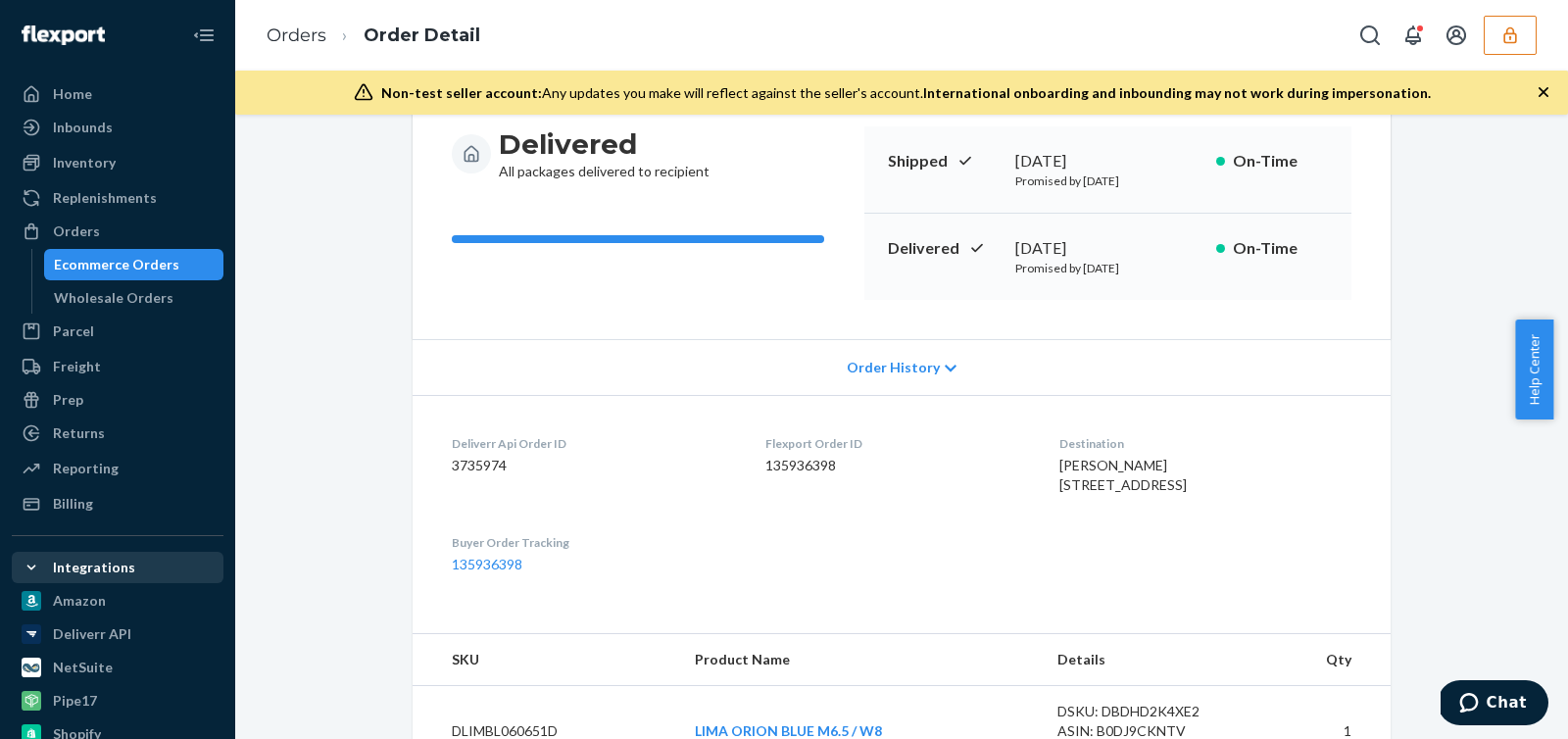
click at [916, 373] on span "Order History" at bounding box center [893, 368] width 93 height 20
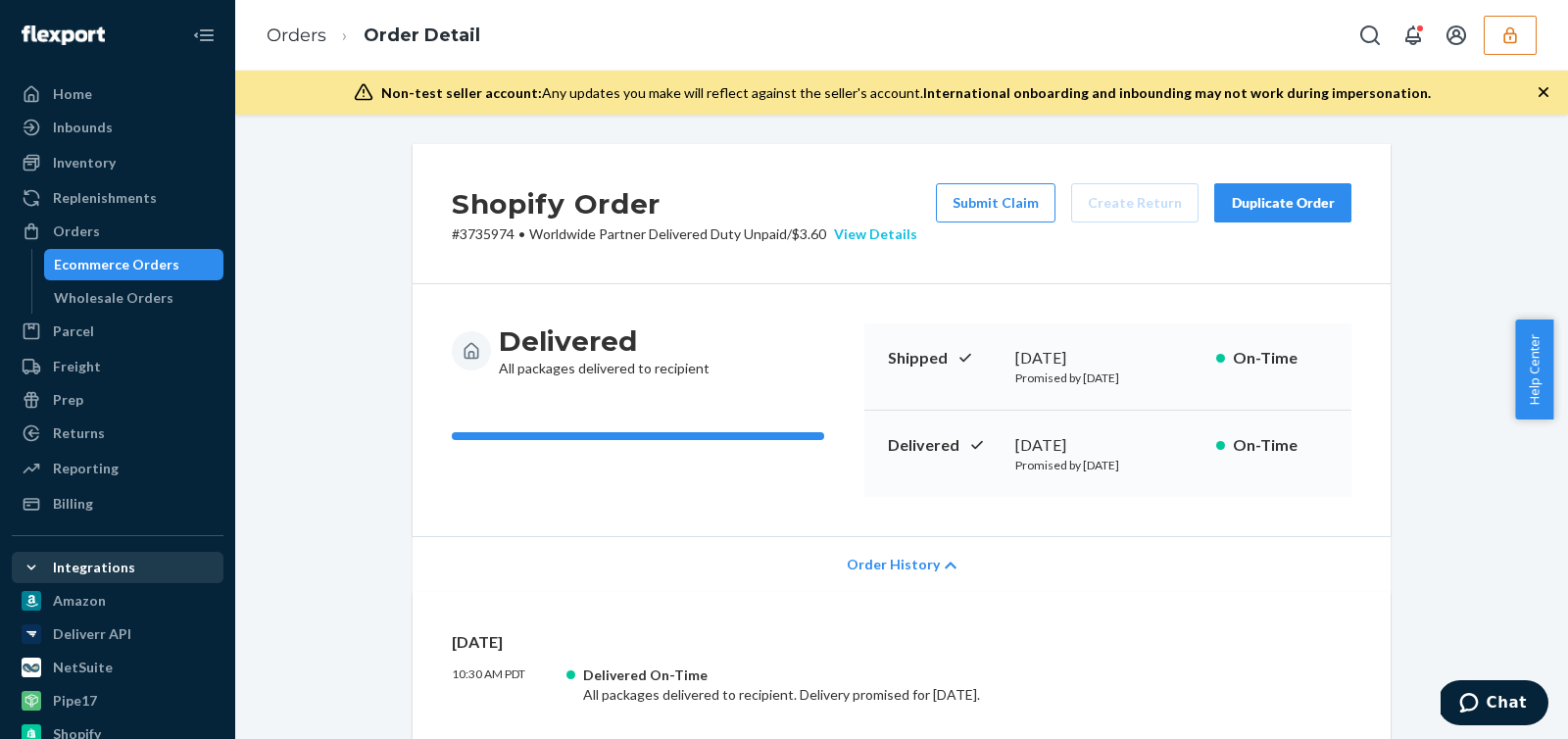
click at [884, 235] on div "View Details" at bounding box center [871, 234] width 91 height 20
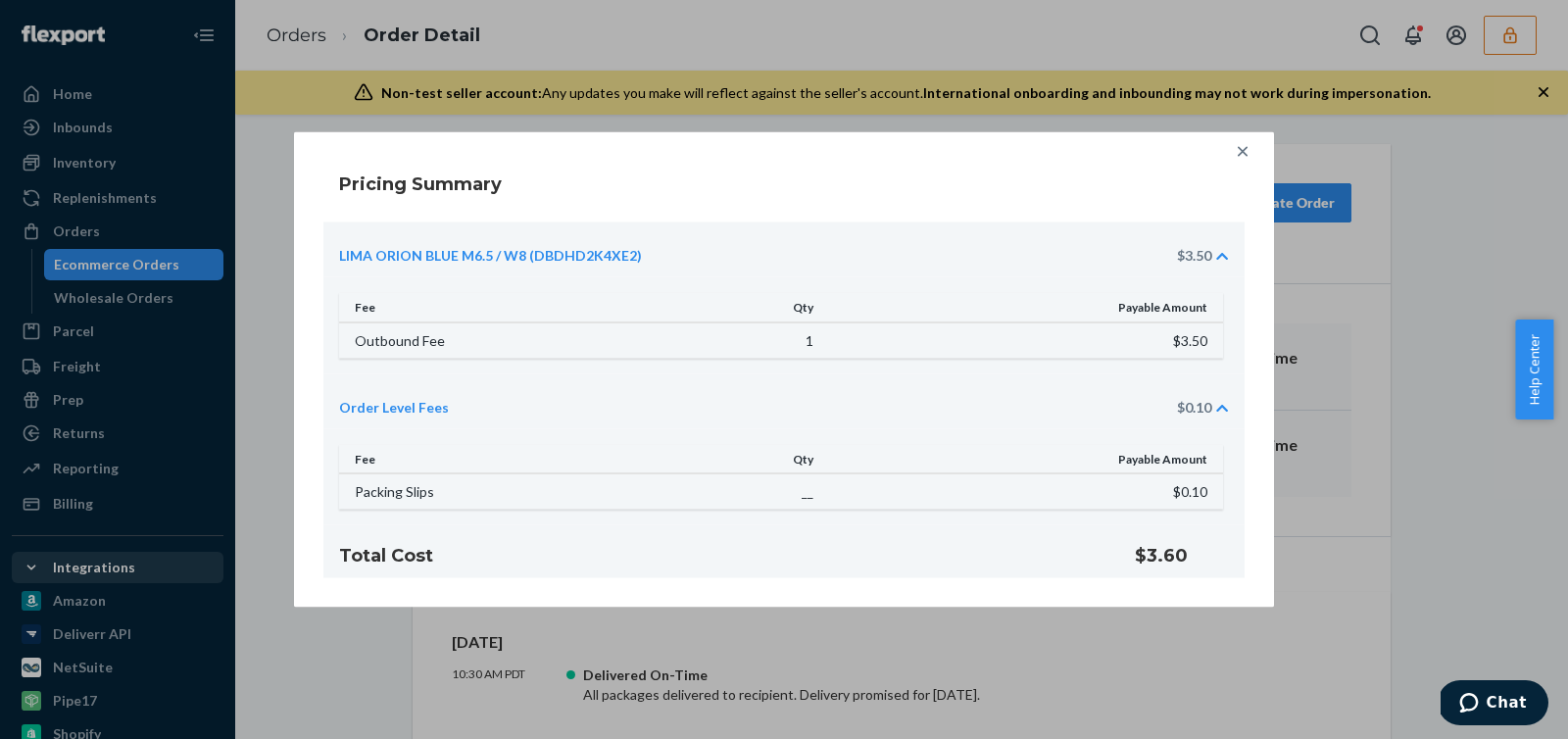
click at [1233, 150] on icon at bounding box center [1243, 153] width 20 height 20
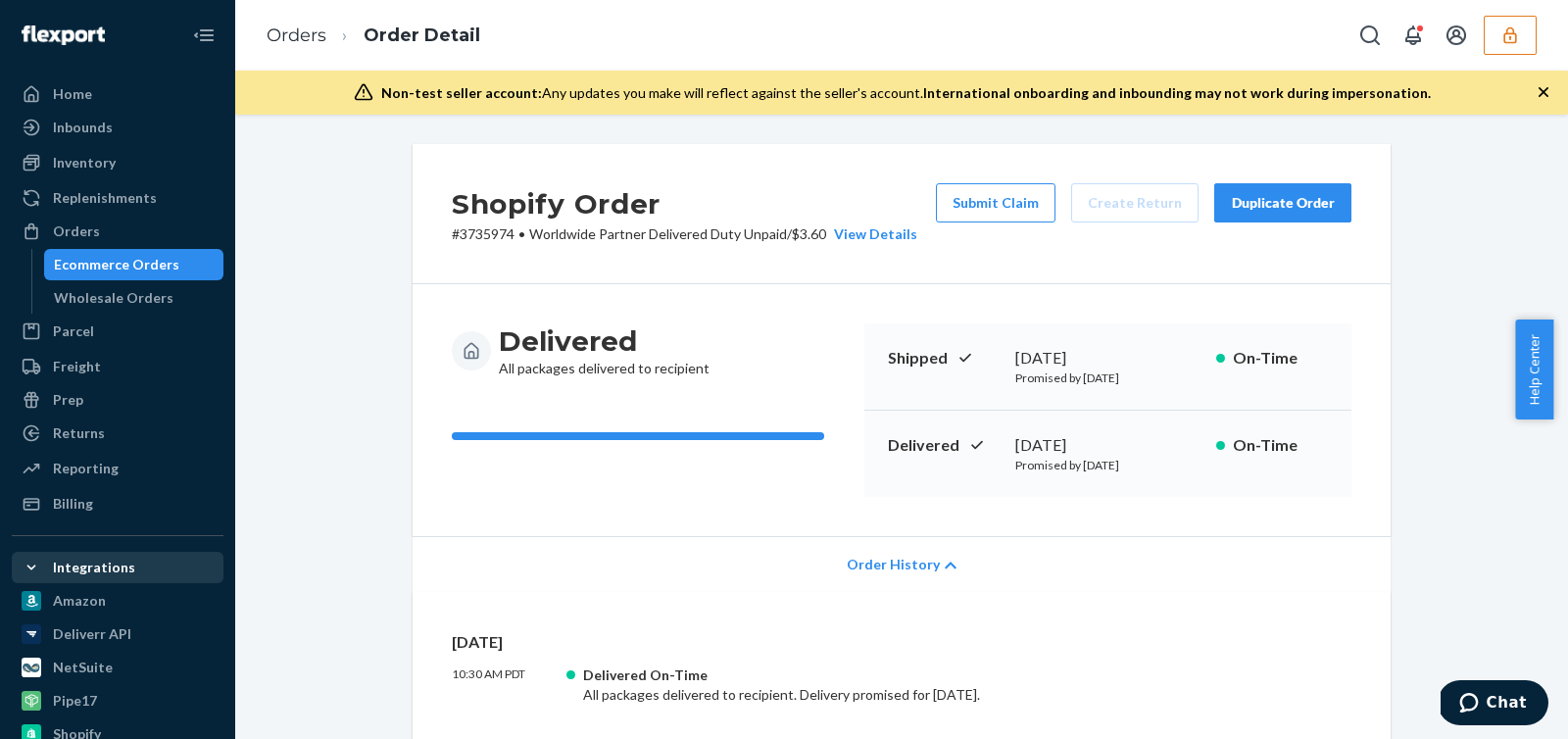
click at [1484, 38] on button "button" at bounding box center [1510, 35] width 53 height 39
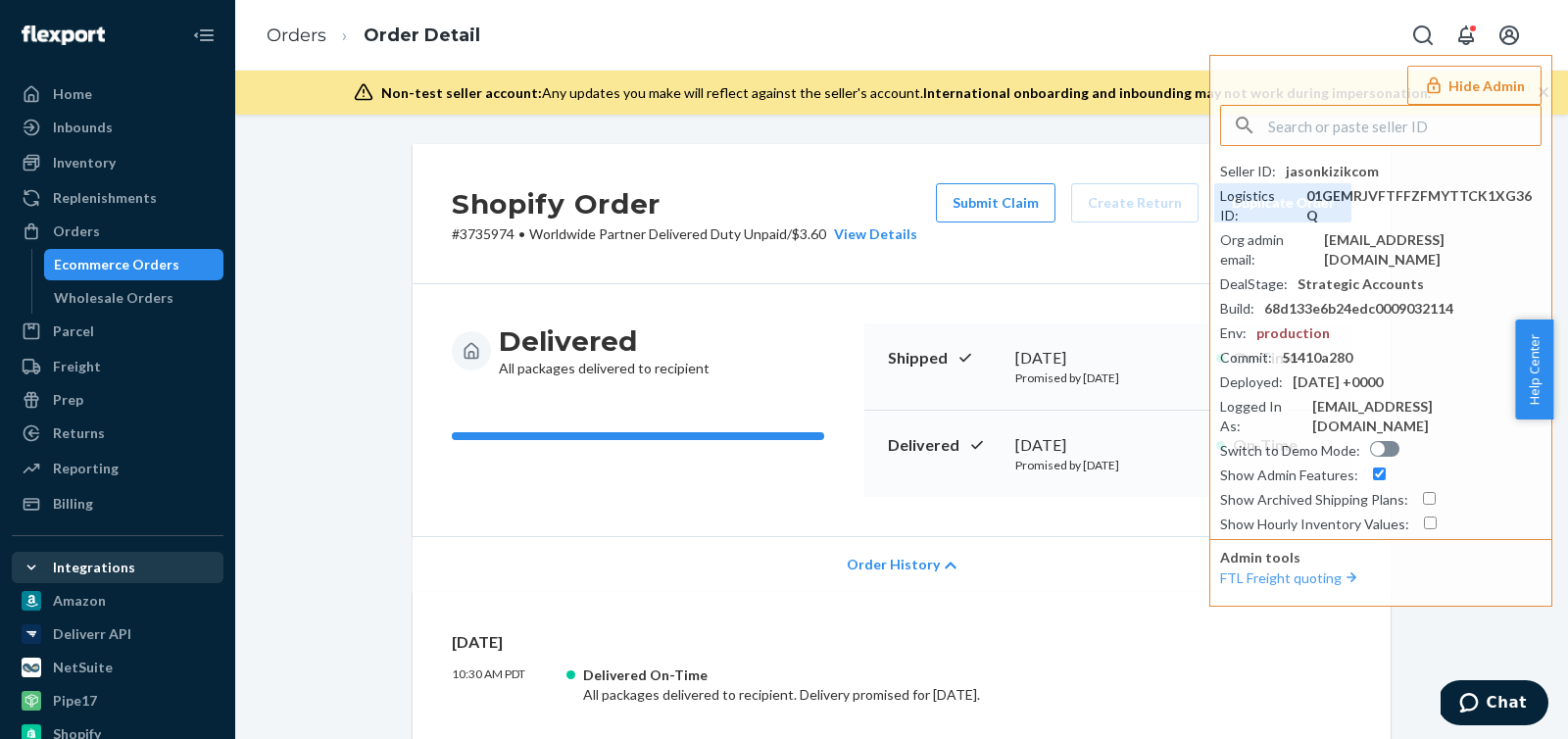
click at [632, 218] on h2 "Shopify Order" at bounding box center [684, 203] width 466 height 41
click at [150, 260] on div "Ecommerce Orders" at bounding box center [117, 265] width 126 height 20
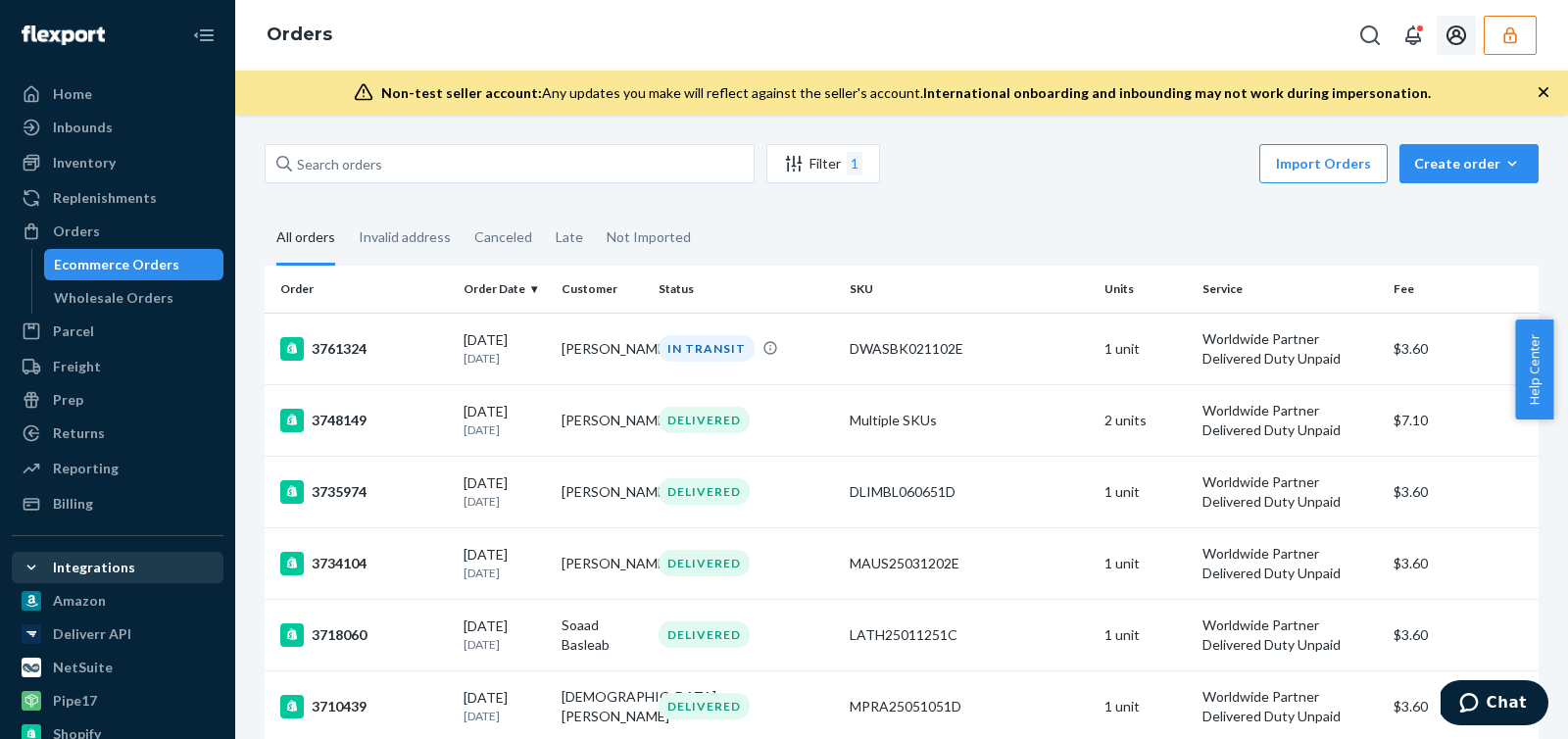
click at [1445, 39] on icon "Open account menu" at bounding box center [1456, 36] width 24 height 24
click at [1376, 93] on div "Settings" at bounding box center [1415, 100] width 148 height 35
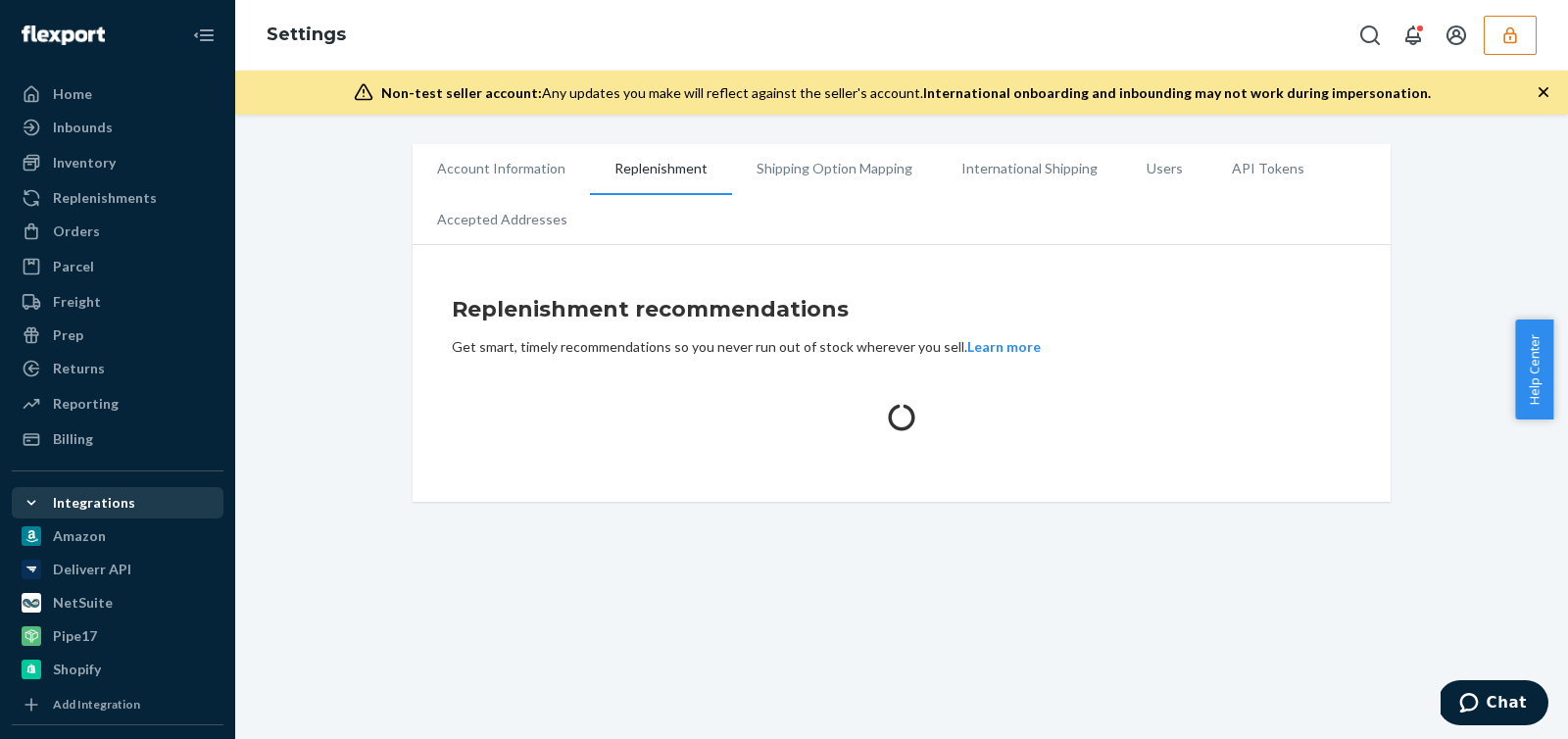
click at [866, 174] on li "Shipping Option Mapping" at bounding box center [835, 169] width 205 height 49
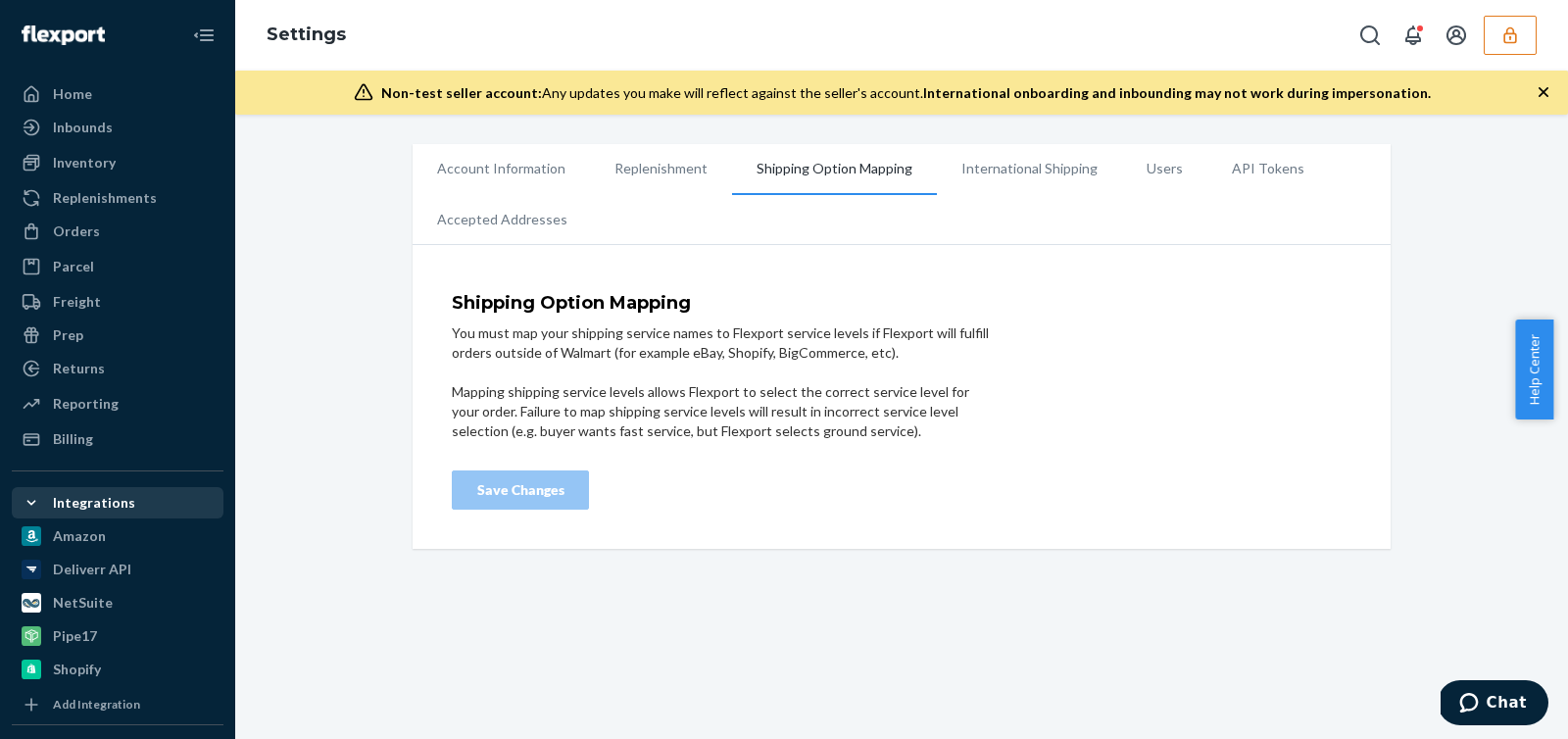
click at [1042, 179] on li "International Shipping" at bounding box center [1030, 169] width 185 height 49
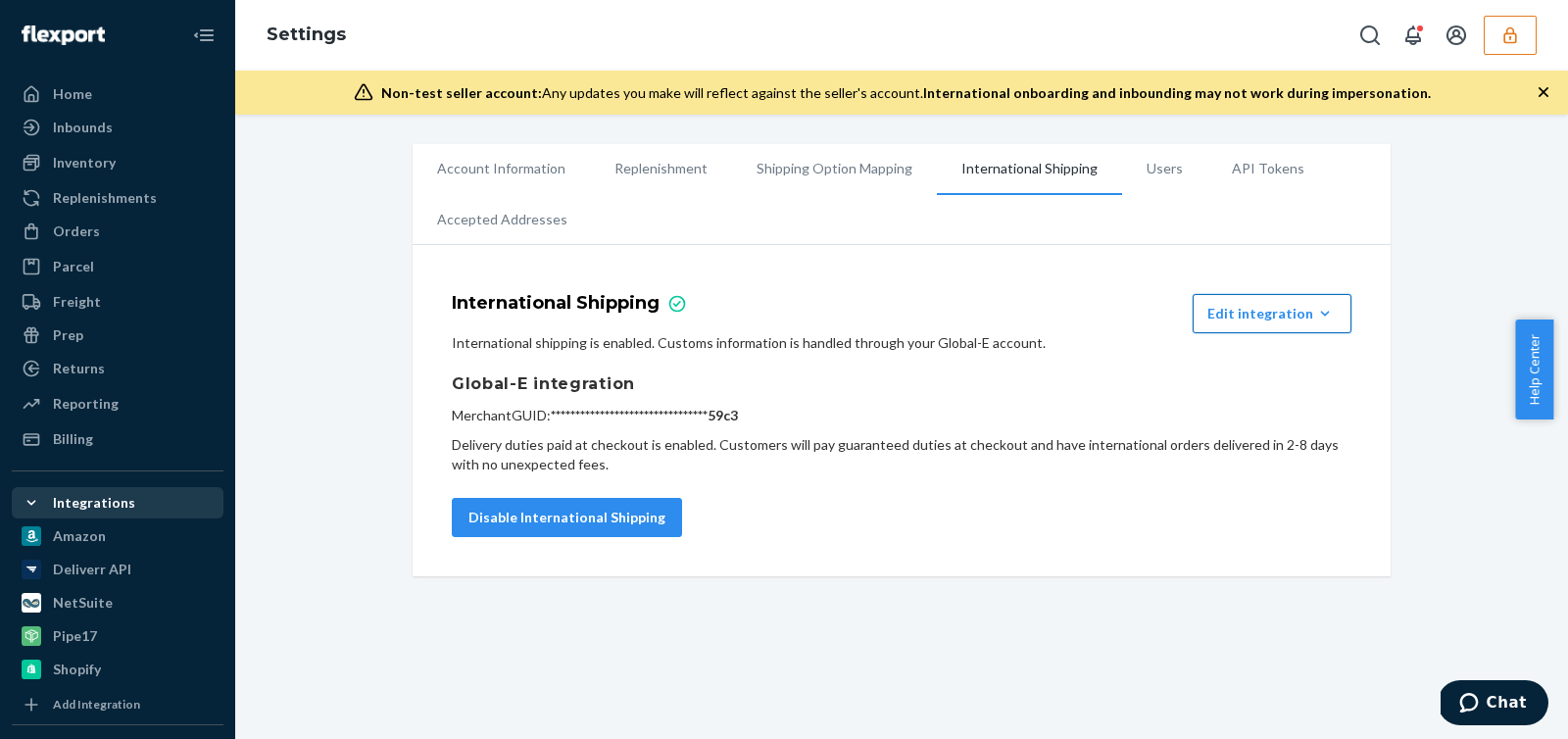
click at [1306, 311] on div "Edit integration" at bounding box center [1272, 314] width 130 height 20
click at [996, 231] on ul "Account Information Replenishment Shipping Option Mapping International Shippin…" at bounding box center [901, 194] width 978 height 101
click at [804, 173] on li "Shipping Option Mapping" at bounding box center [835, 169] width 205 height 49
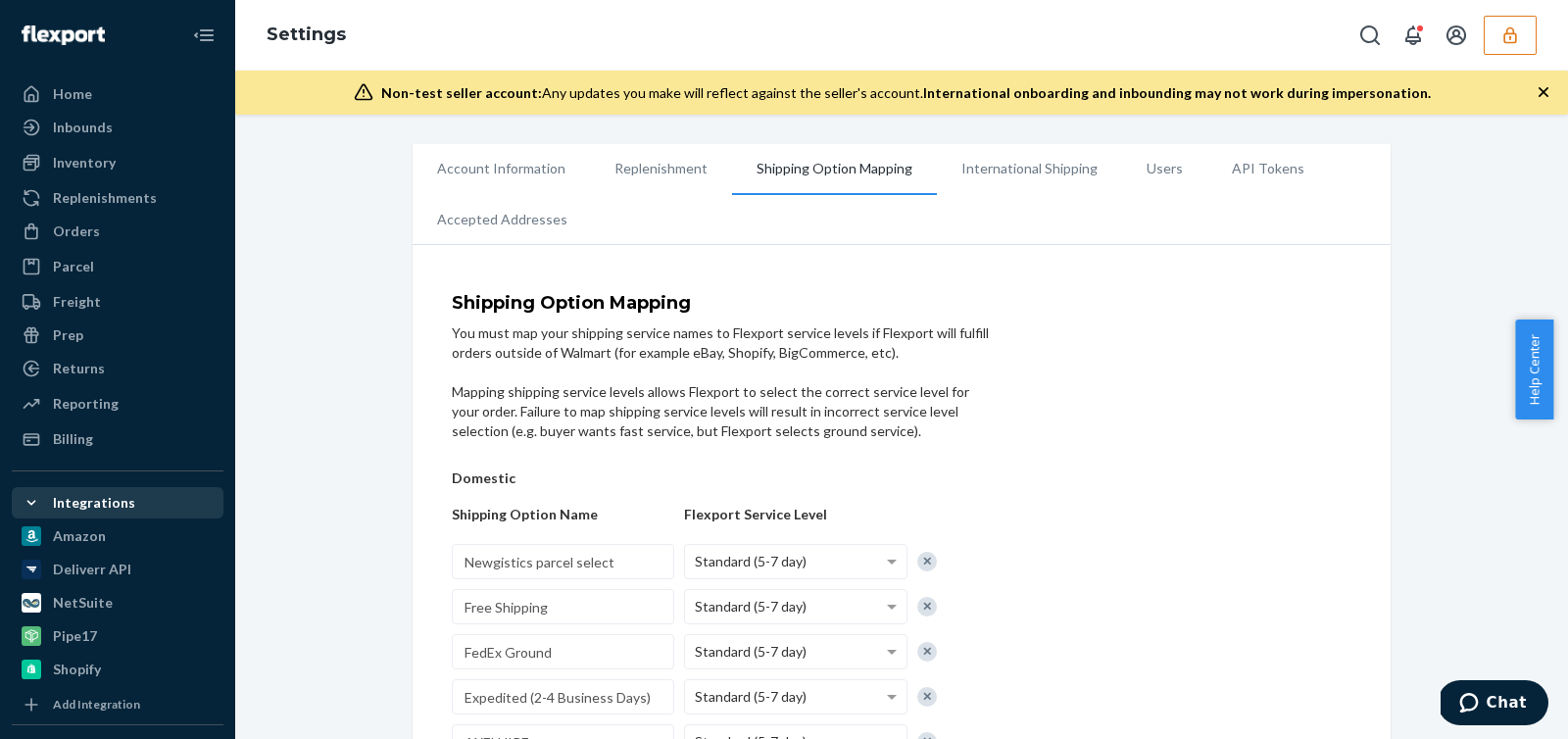
click at [484, 177] on li "Account Information" at bounding box center [501, 169] width 177 height 49
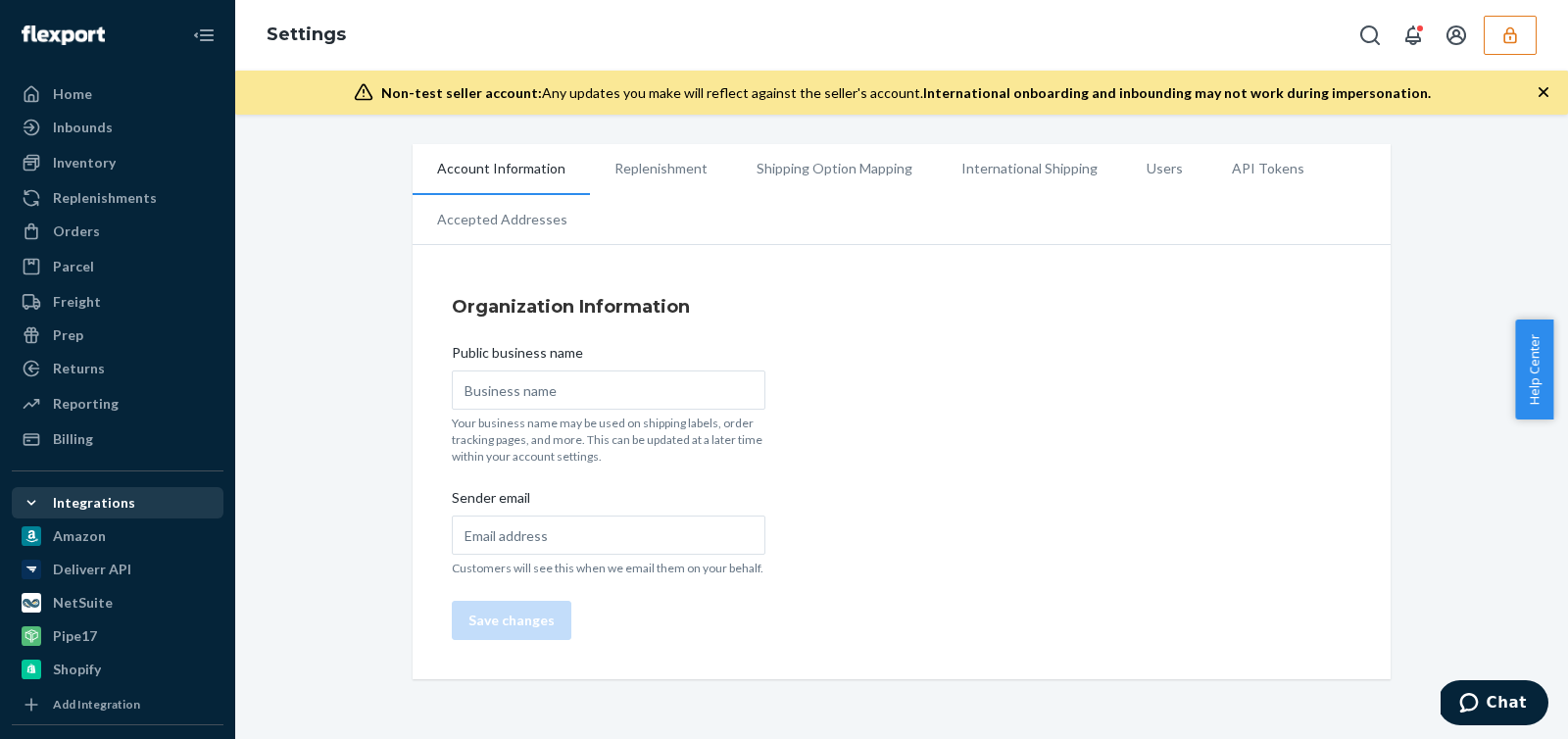
type input "Kizik"
type input "[PERSON_NAME][EMAIL_ADDRESS][PERSON_NAME][PERSON_NAME][DOMAIN_NAME]"
click at [102, 97] on div "Home" at bounding box center [118, 95] width 207 height 28
